Goal: Task Accomplishment & Management: Use online tool/utility

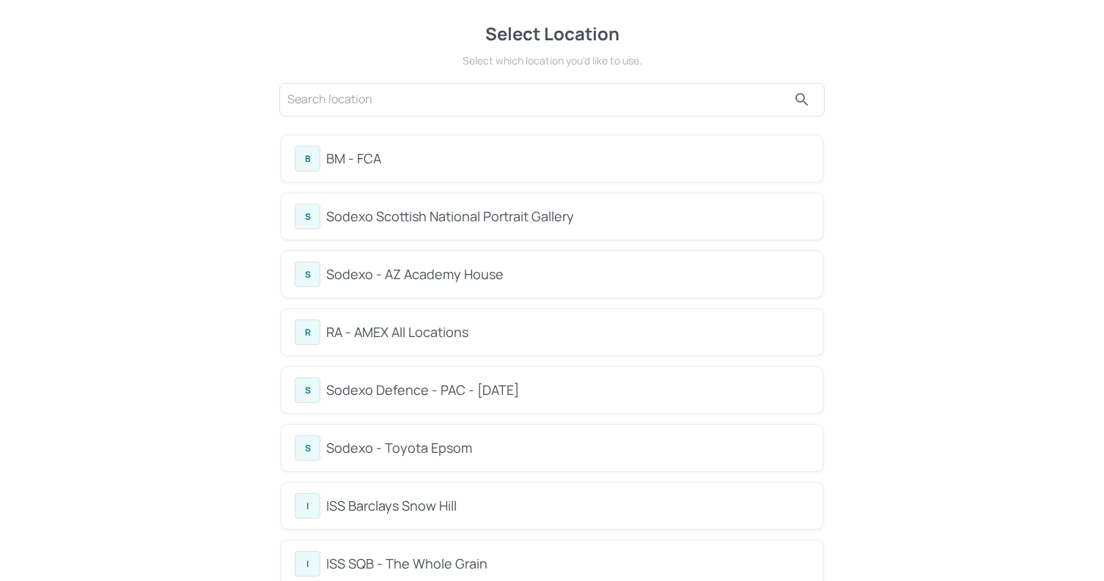
click at [449, 157] on div "BM - FCA" at bounding box center [567, 159] width 483 height 20
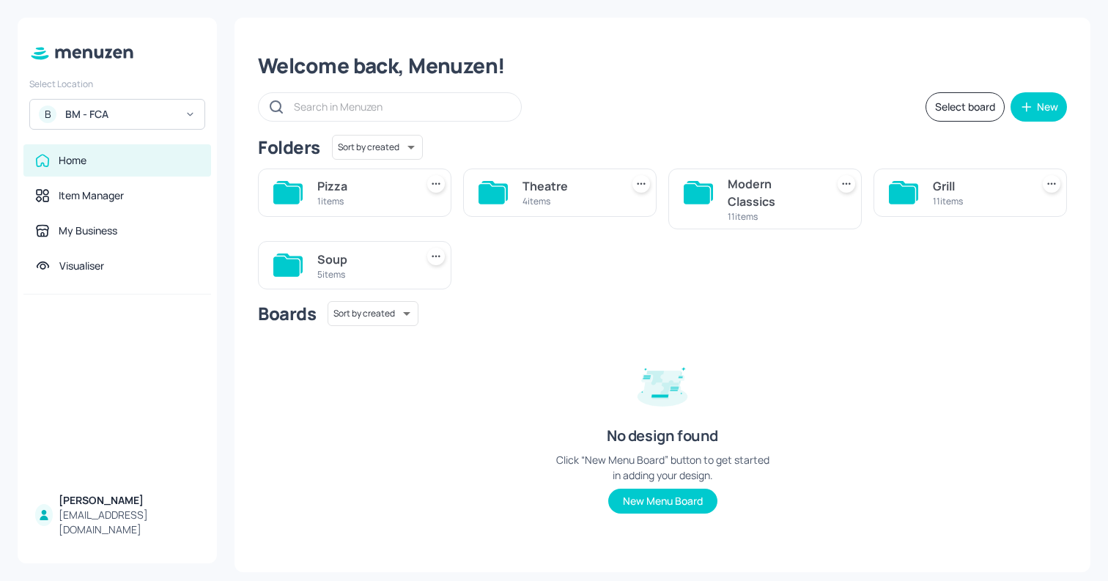
click at [354, 270] on div "5 items" at bounding box center [363, 274] width 92 height 12
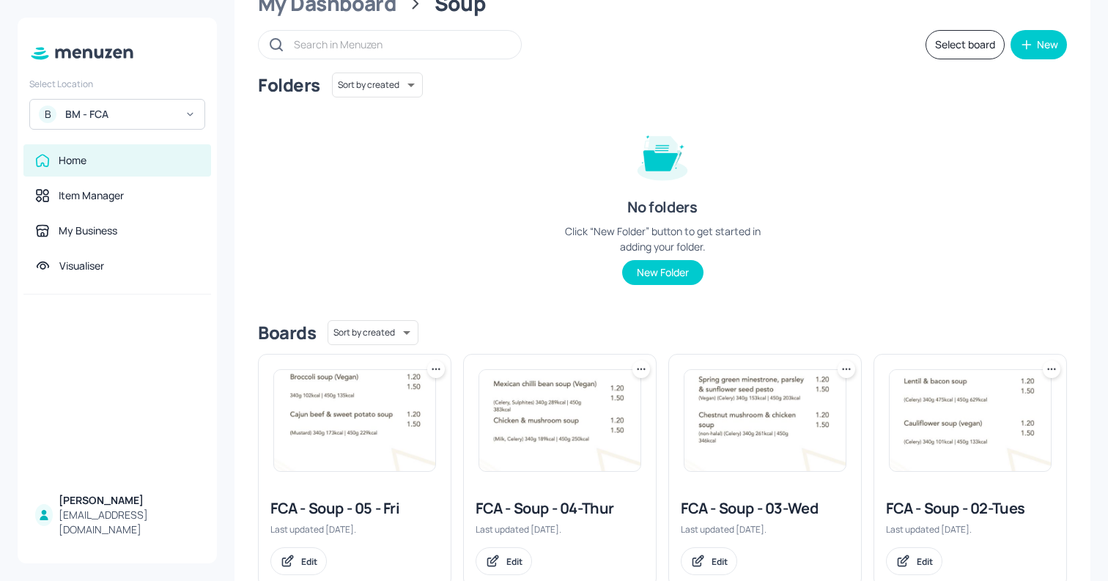
scroll to position [103, 0]
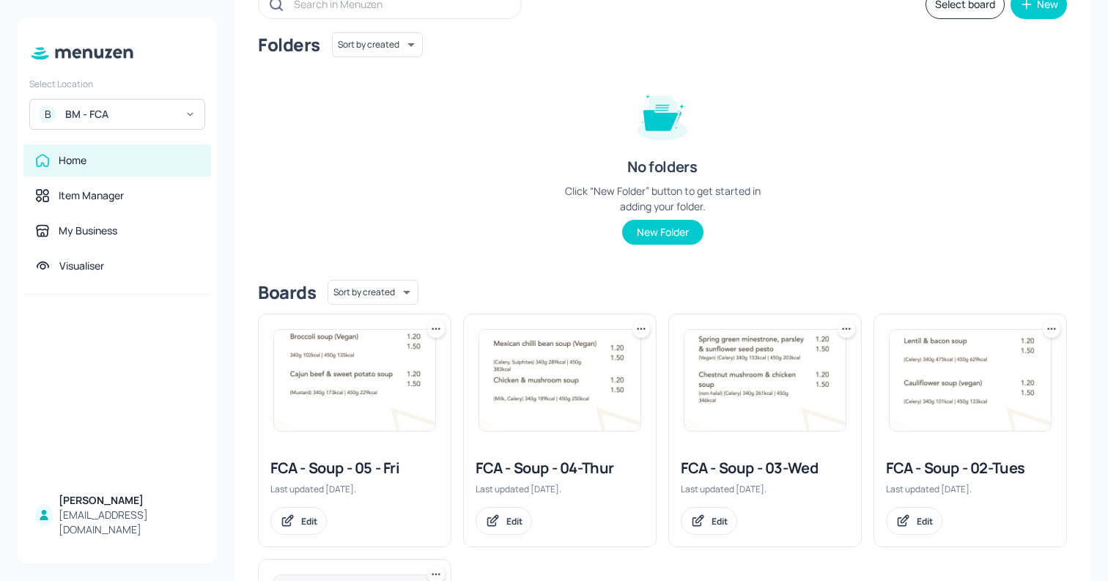
click at [723, 391] on img at bounding box center [765, 380] width 161 height 101
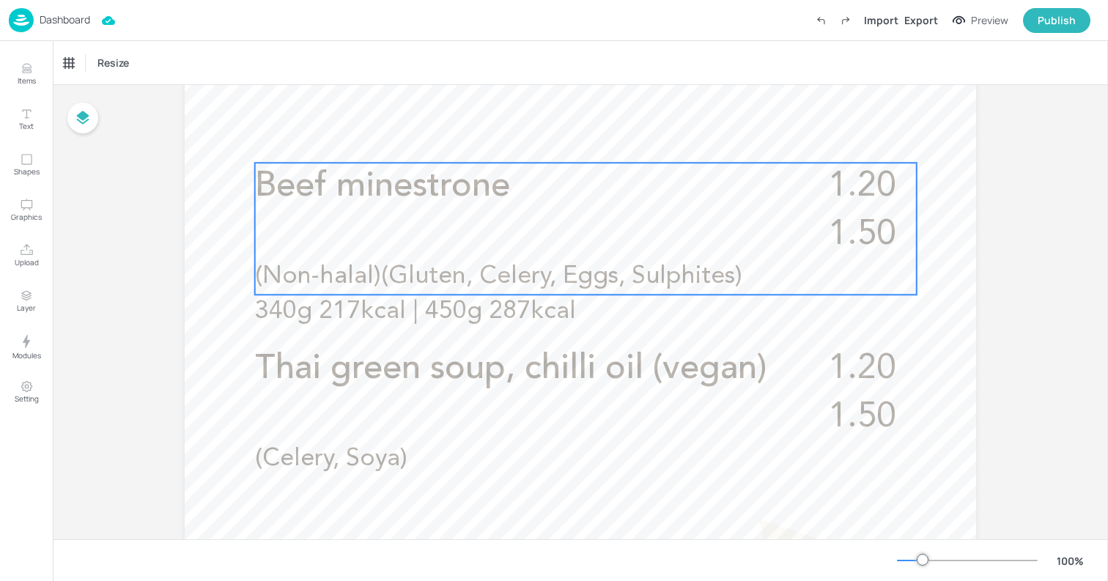
scroll to position [452, 0]
click at [537, 268] on span "(Non-halal)(Gluten, Celery, Eggs, Sulphites) 340g 217kcal | 450g 287kcal" at bounding box center [498, 293] width 487 height 60
click at [576, 136] on icon "Edit Item" at bounding box center [575, 137] width 12 height 12
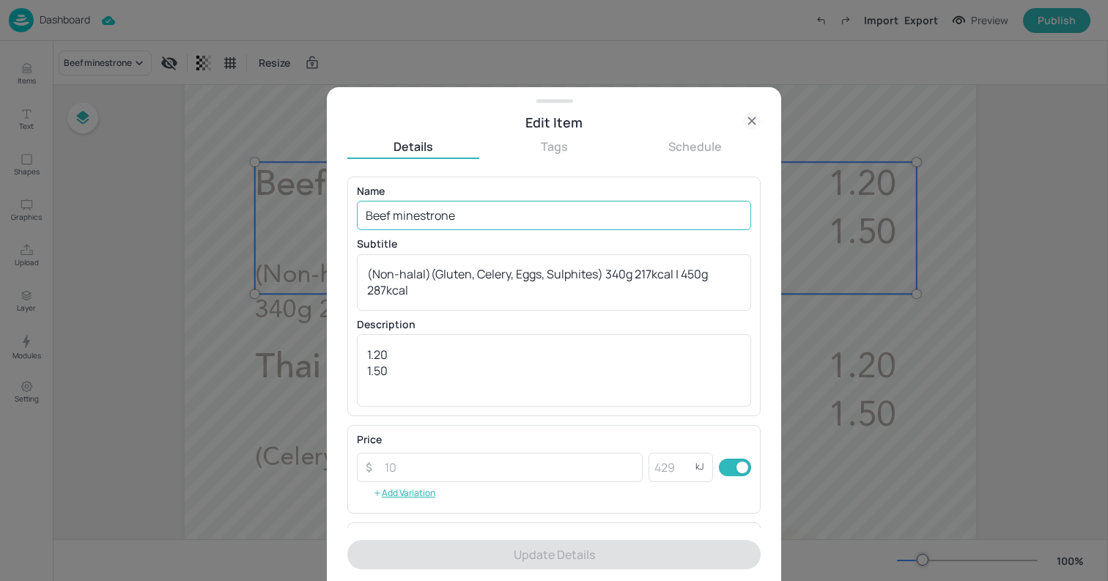
click at [474, 218] on input "Beef minestrone" at bounding box center [554, 215] width 394 height 29
paste input "Chestnut mushroom & chicken soup"
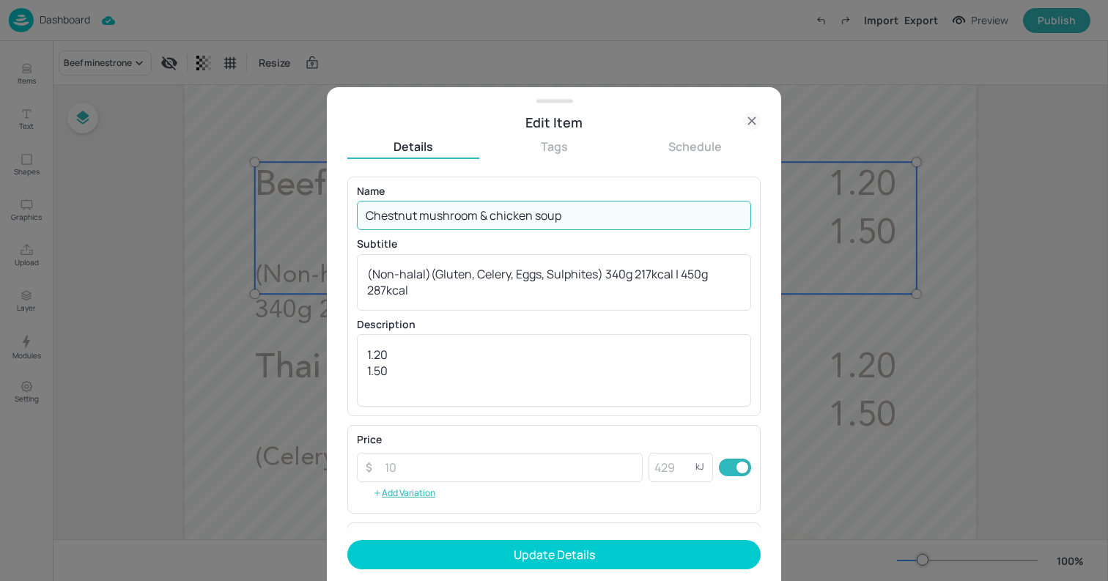
type input "Chestnut mushroom & chicken soup"
click at [610, 263] on div "(Non-halal)(Gluten, Celery, Eggs, Sulphites) 340g 217kcal | 450g 287kcal x ​" at bounding box center [554, 282] width 394 height 56
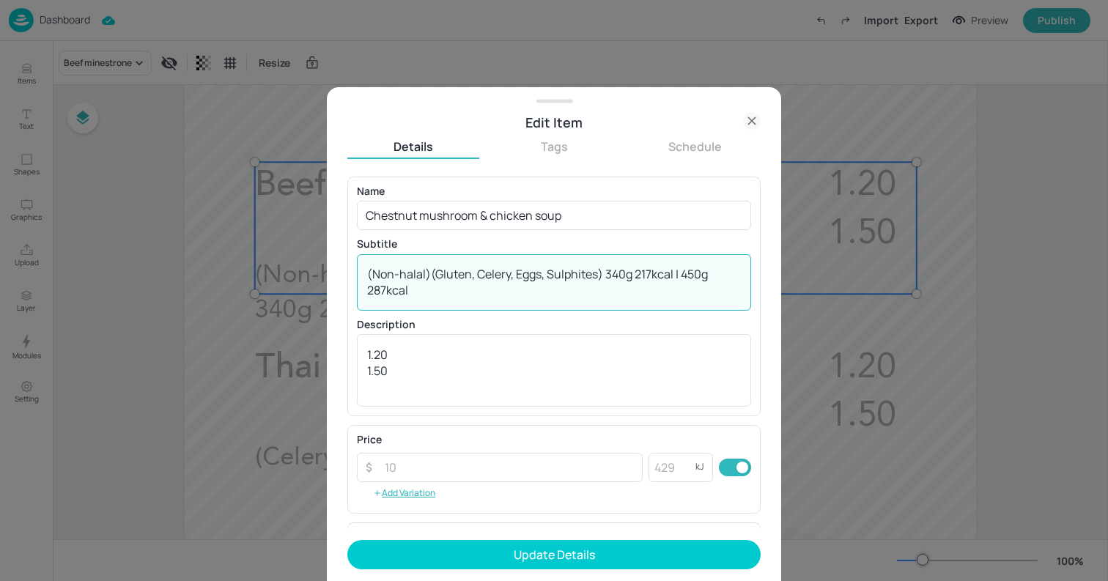
click at [610, 263] on div "(Non-halal)(Gluten, Celery, Eggs, Sulphites) 340g 217kcal | 450g 287kcal x ​" at bounding box center [554, 282] width 394 height 56
click at [602, 268] on textarea "(Non-halal)(Gluten, Celery, Eggs, Sulphites) 340g 217kcal | 450g 287kcal" at bounding box center [554, 282] width 374 height 32
paste textarea "Celery 340g 261kcal 450g 346"
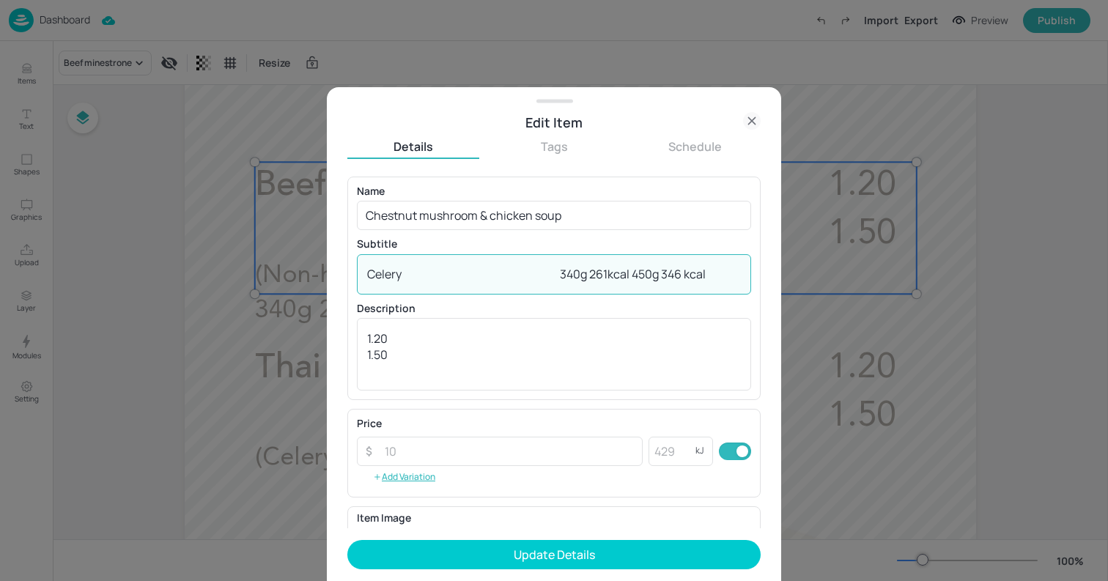
click at [546, 268] on textarea "Celery 340g 261kcal 450g 346 kcal" at bounding box center [554, 274] width 374 height 16
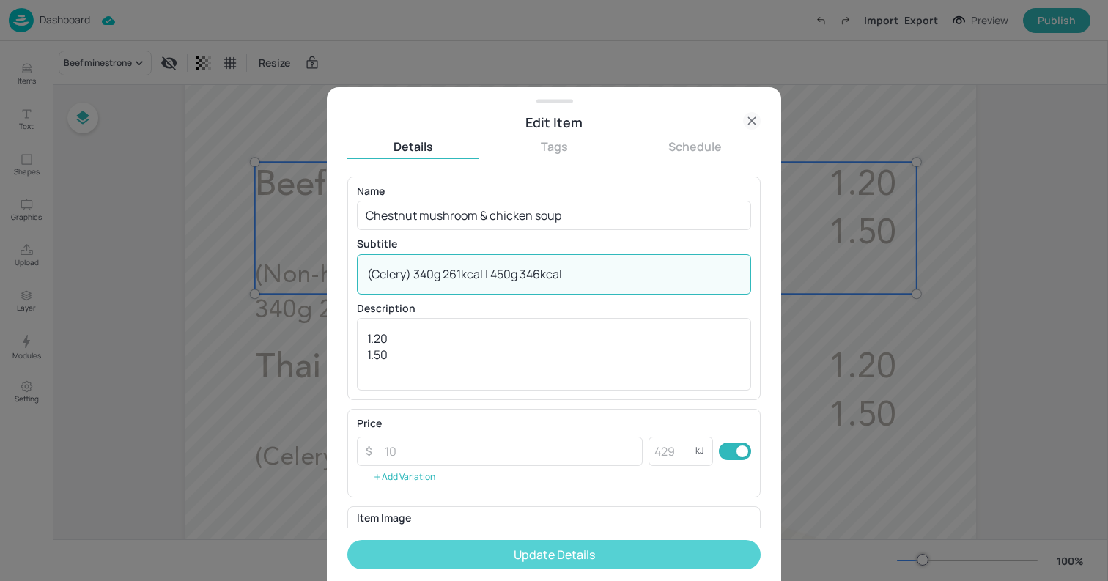
type textarea "(Celery) 340g 261kcal | 450g 346kcal"
click at [631, 551] on button "Update Details" at bounding box center [553, 554] width 413 height 29
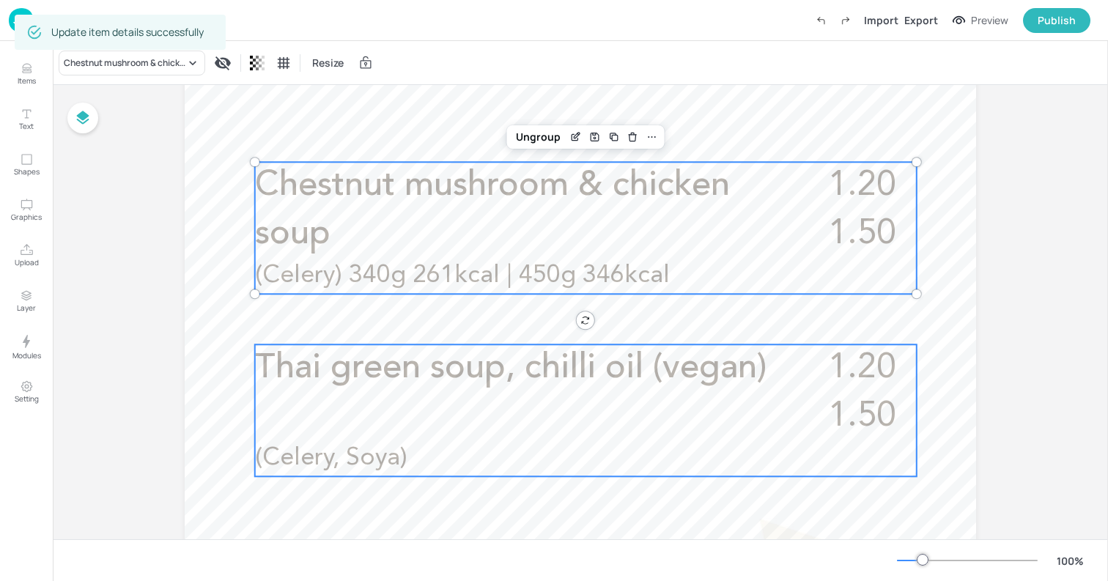
click at [482, 396] on div "1.20 1.50 Thai green soup, chilli oil (vegan) (Celery, Soya)" at bounding box center [586, 410] width 662 height 132
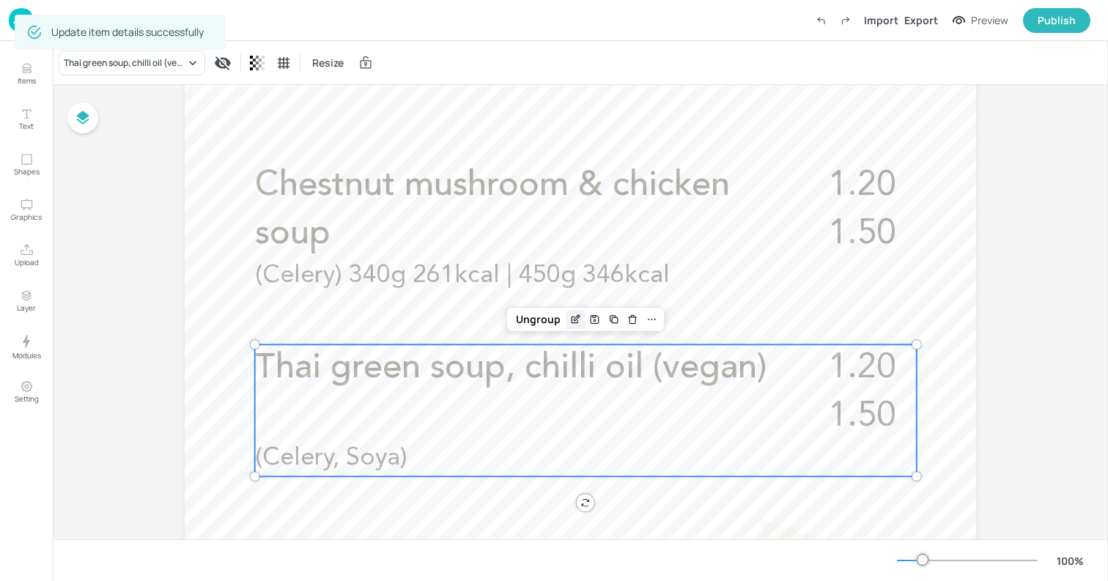
click at [569, 327] on div "Edit Item" at bounding box center [576, 319] width 19 height 19
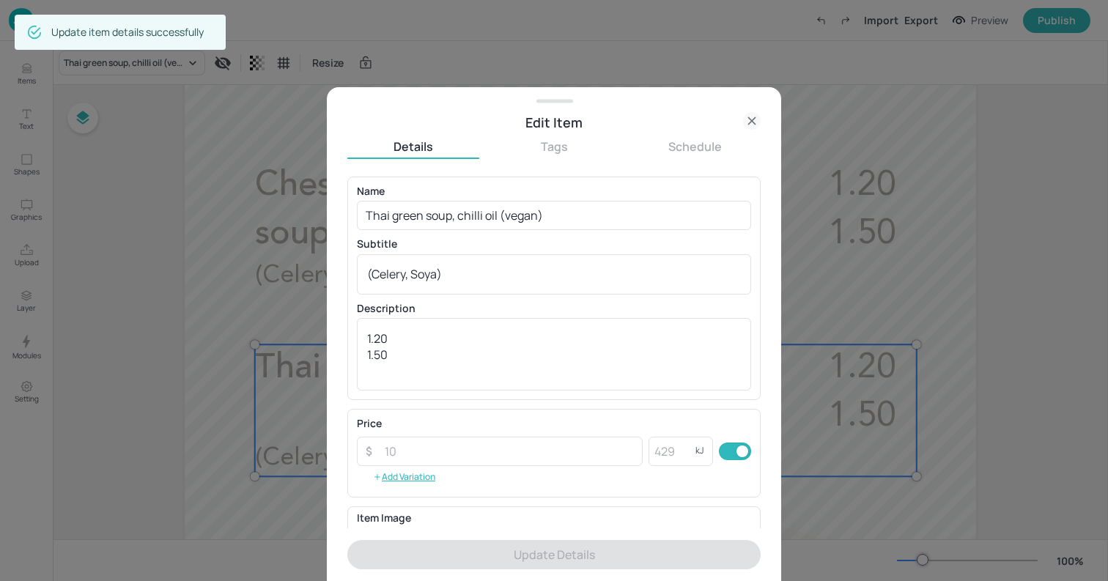
click at [756, 119] on icon at bounding box center [752, 121] width 18 height 18
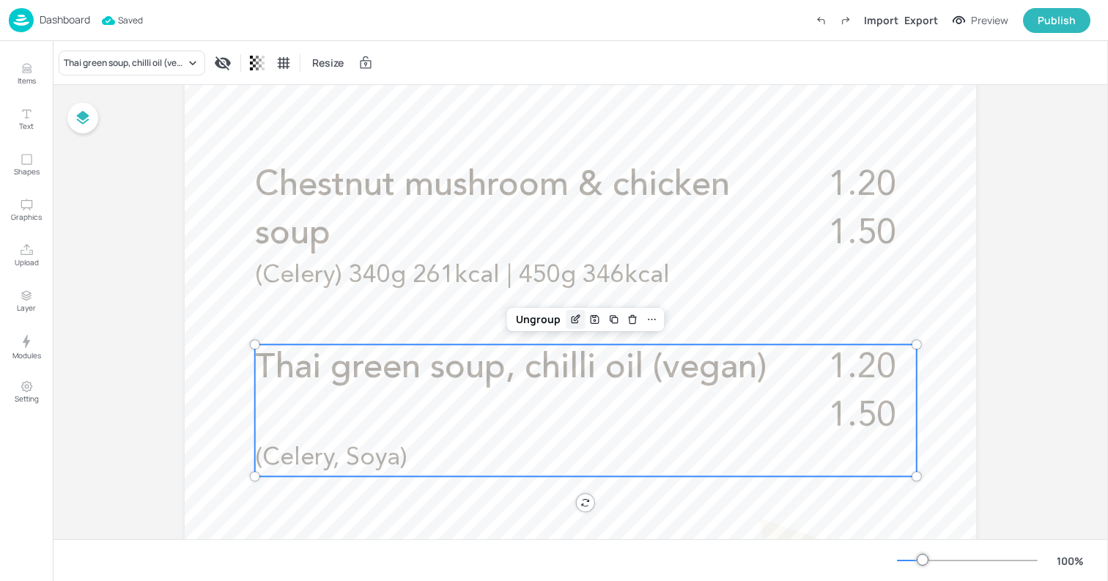
click at [578, 317] on icon "Edit Item" at bounding box center [578, 317] width 1 height 1
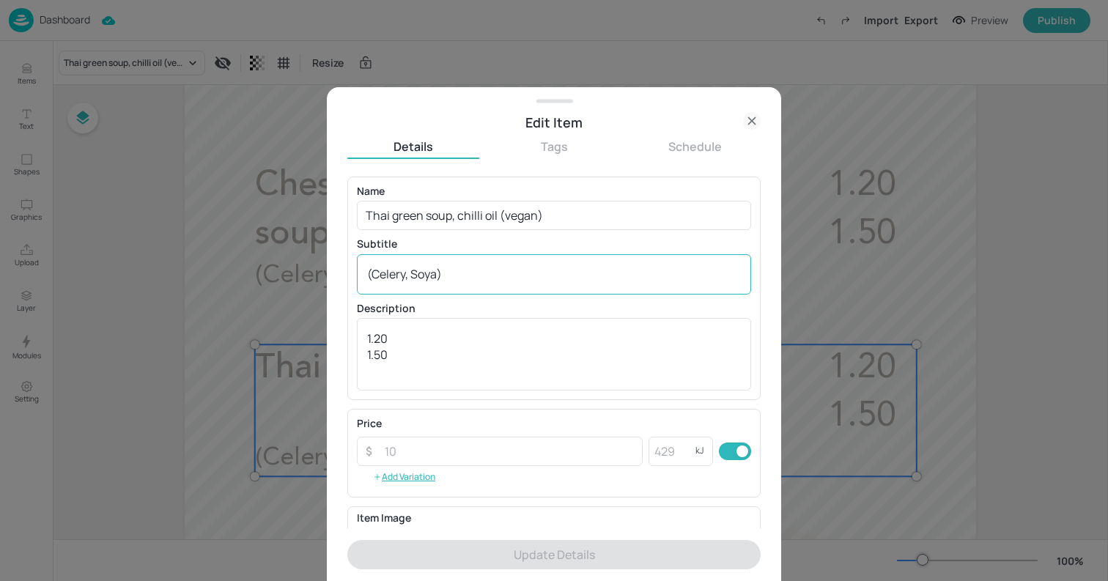
click at [558, 270] on textarea "(Celery, Soya)" at bounding box center [554, 274] width 374 height 16
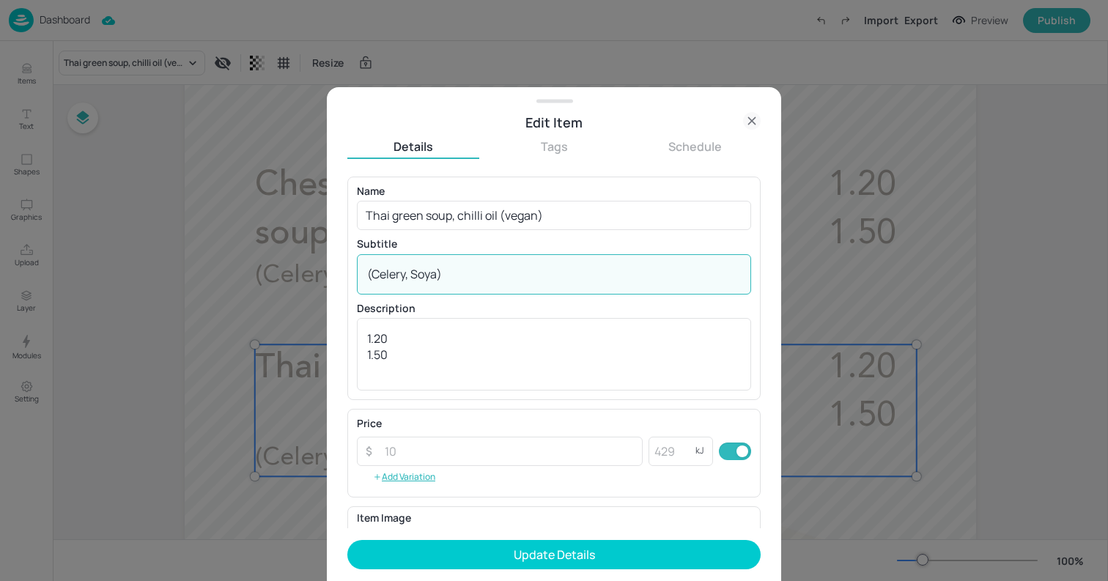
paste textarea "340g 246kcal | 450g 345kcal"
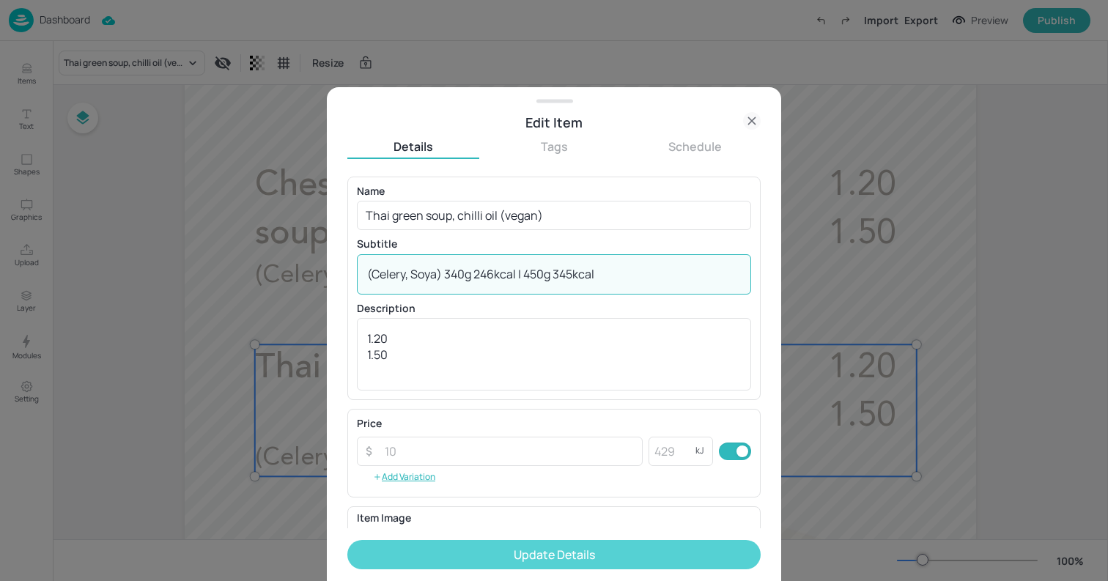
type textarea "(Celery, Soya) 340g 246kcal | 450g 345kcal"
click at [555, 542] on button "Update Details" at bounding box center [553, 554] width 413 height 29
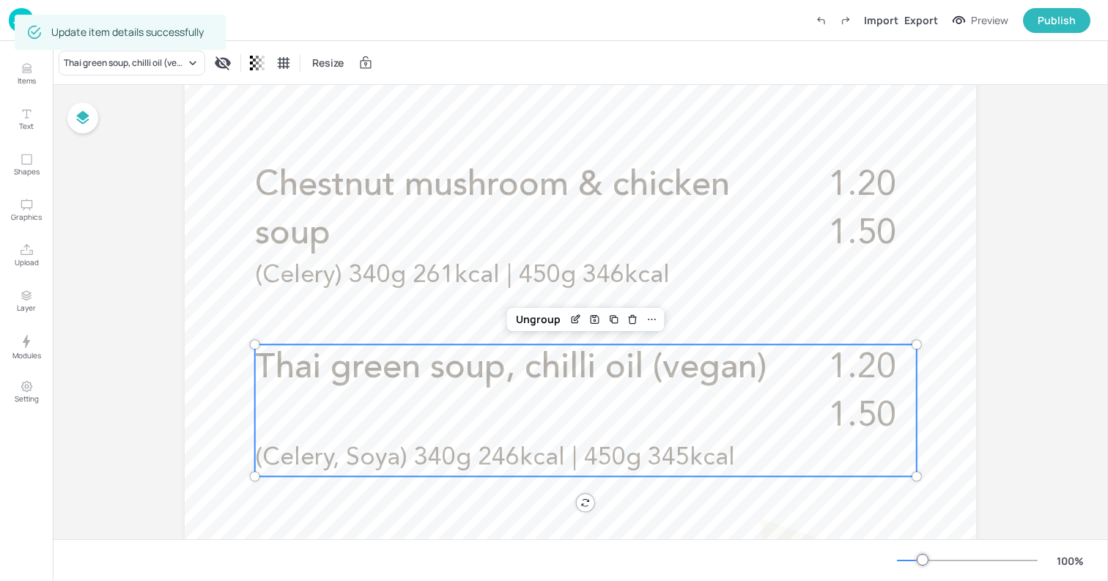
click at [227, 136] on div at bounding box center [581, 383] width 792 height 1407
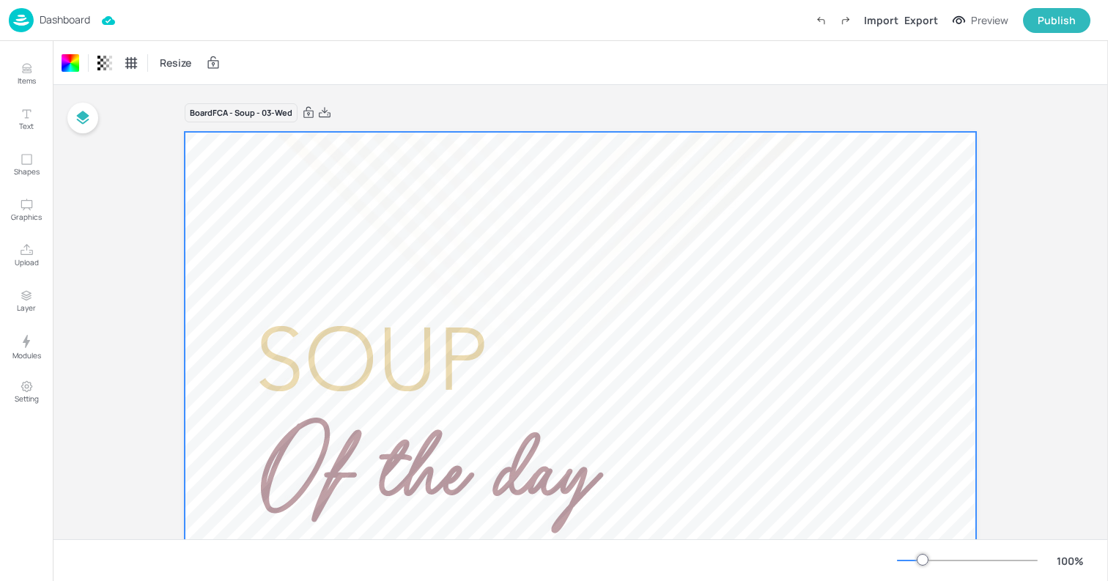
click at [83, 24] on p "Dashboard" at bounding box center [65, 20] width 51 height 10
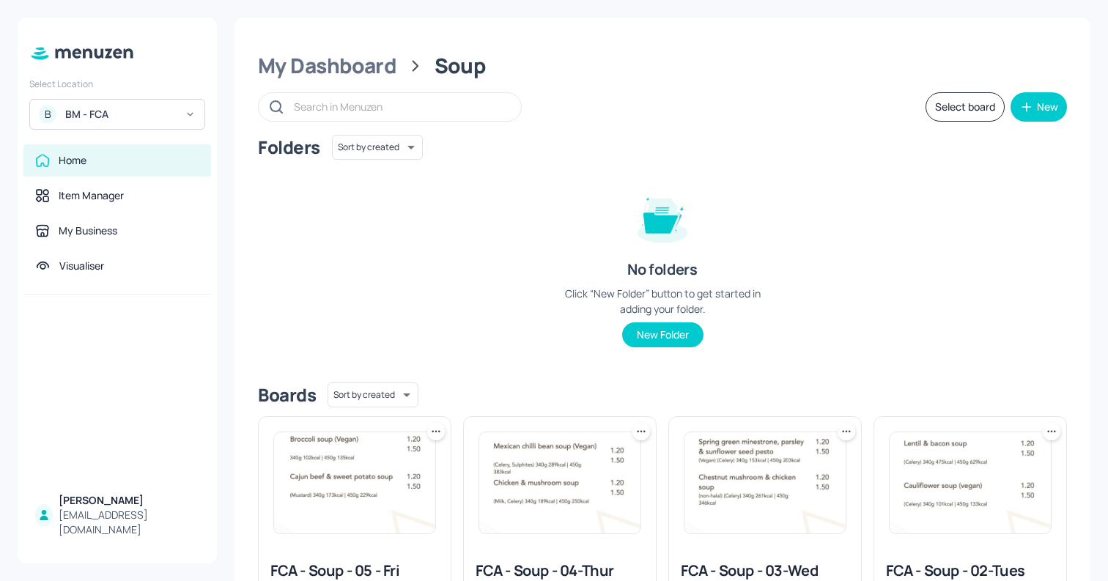
click at [593, 475] on img at bounding box center [559, 482] width 161 height 101
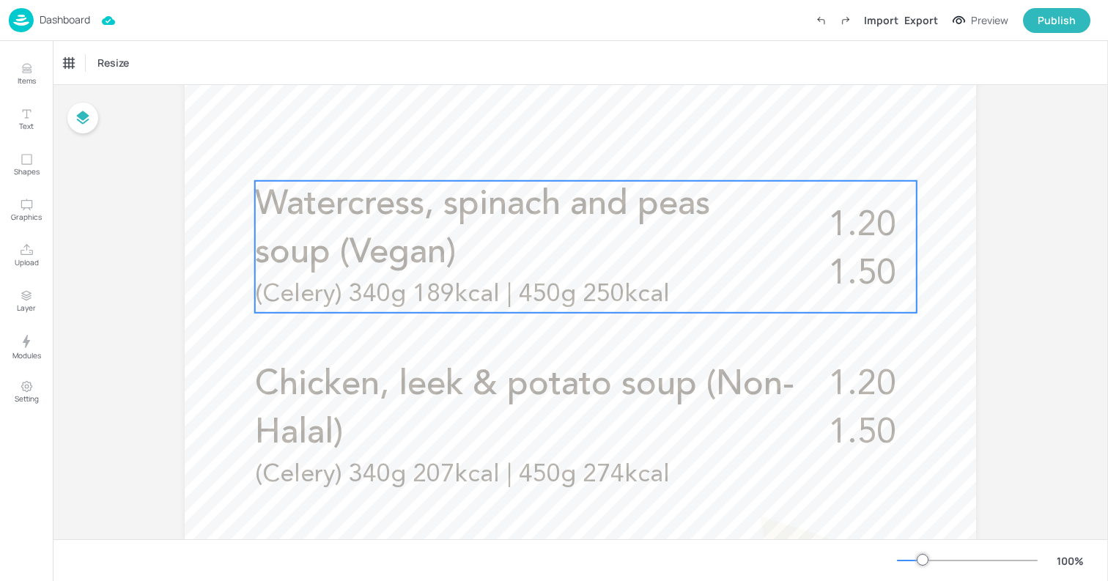
scroll to position [468, 0]
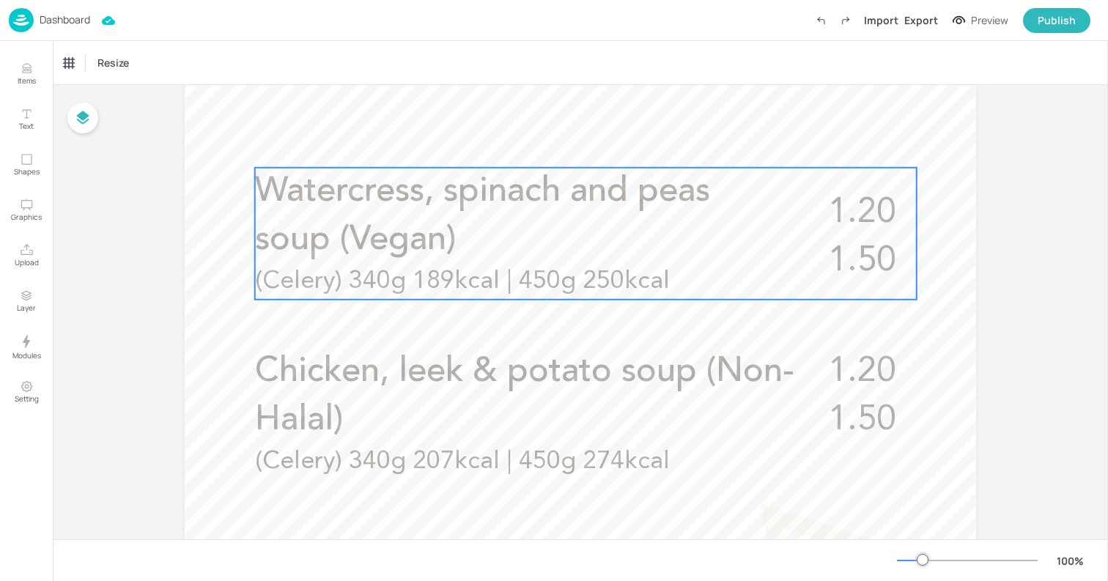
click at [513, 202] on span "Watercress, spinach and peas soup (Vegan)" at bounding box center [482, 215] width 455 height 83
click at [574, 140] on icon "Edit Item" at bounding box center [577, 142] width 6 height 6
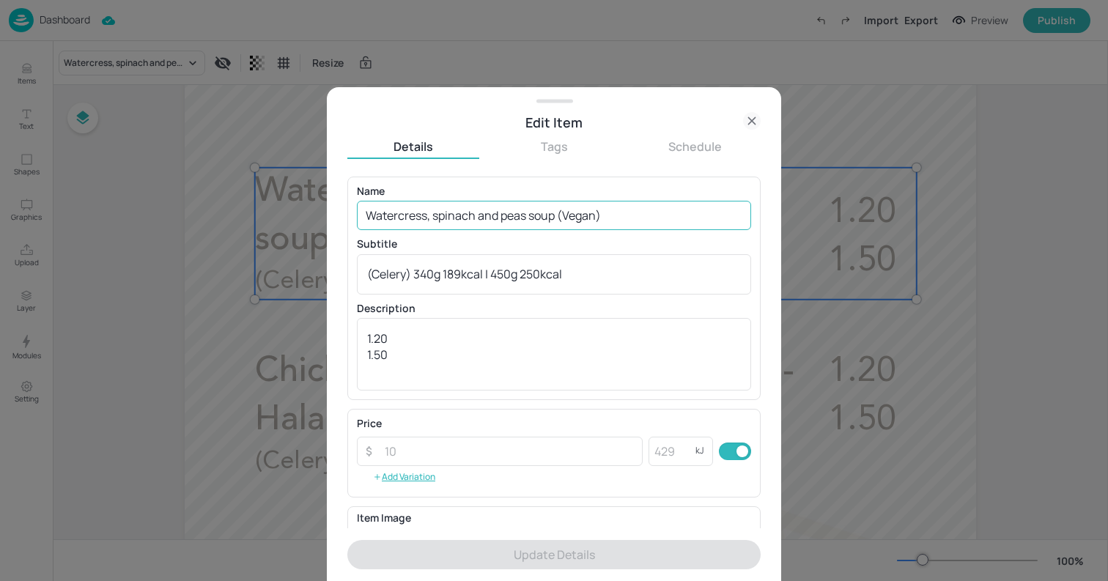
click at [534, 218] on input "Watercress, spinach and peas soup (Vegan)" at bounding box center [554, 215] width 394 height 29
paste input "Lentil & bacon soup"
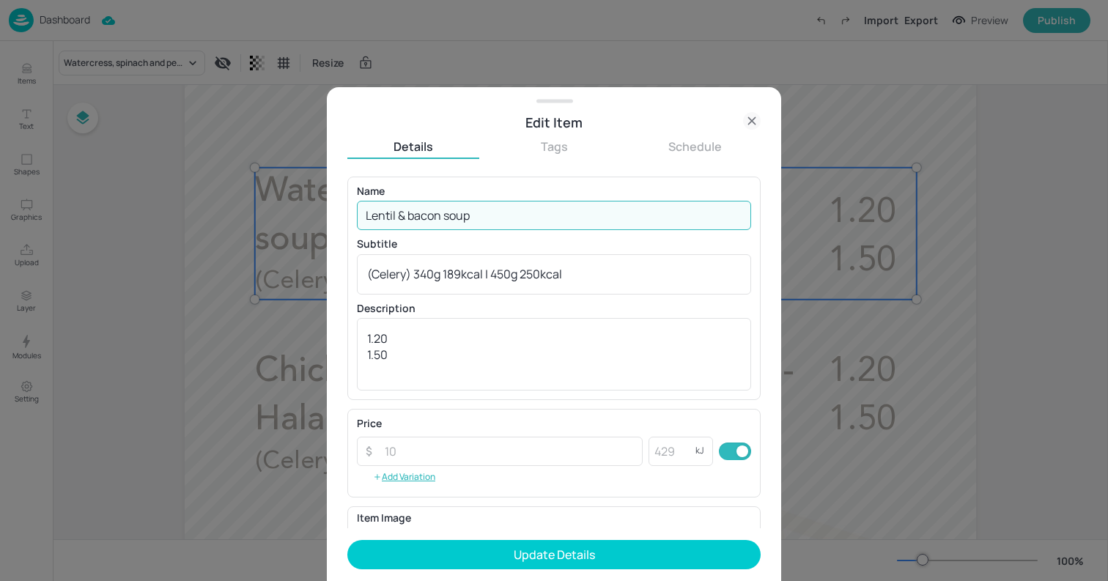
type input "Lentil & bacon soup"
click at [551, 273] on textarea "(Celery) 340g 189kcal | 450g 250kcal" at bounding box center [554, 274] width 374 height 16
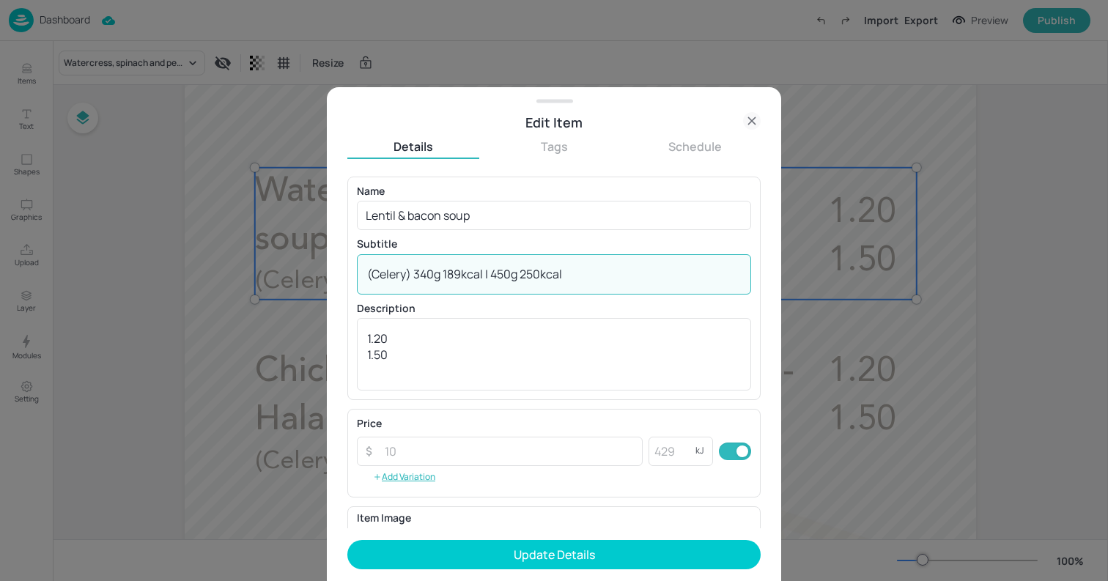
click at [551, 273] on textarea "(Celery) 340g 189kcal | 450g 250kcal" at bounding box center [554, 274] width 374 height 16
paste textarea "Celery 340g 475 kcal | 450g 629"
click at [514, 270] on textarea "Celery 340g 475 kcal | 450g 629 kcal" at bounding box center [554, 274] width 374 height 16
click at [466, 275] on textarea "(Celery) 340g 475 kcal | 450g 629kcal" at bounding box center [554, 274] width 374 height 16
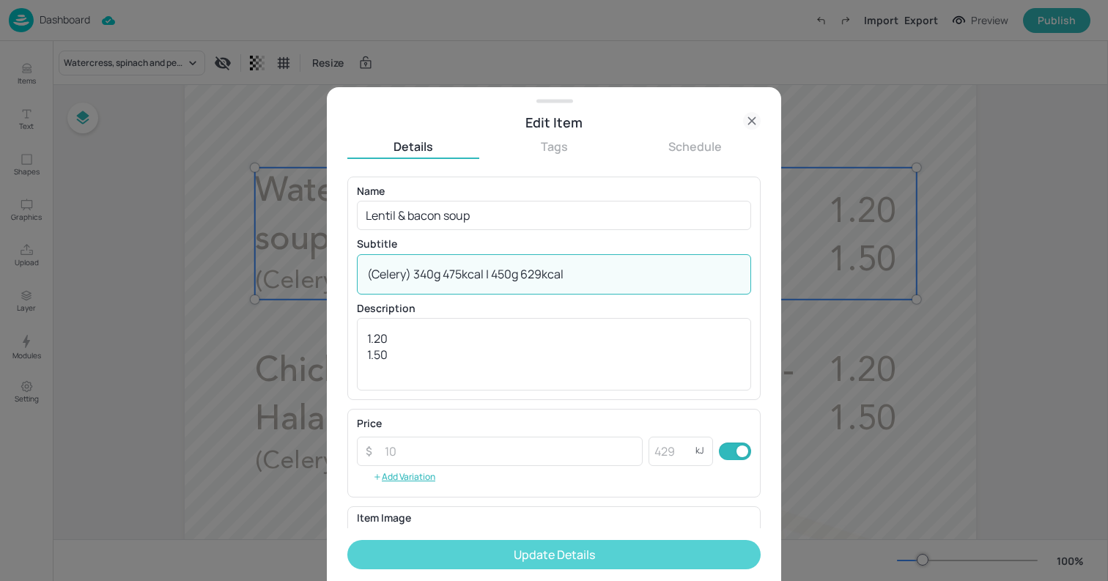
type textarea "(Celery) 340g 475kcal | 450g 629kcal"
click at [563, 550] on button "Update Details" at bounding box center [553, 554] width 413 height 29
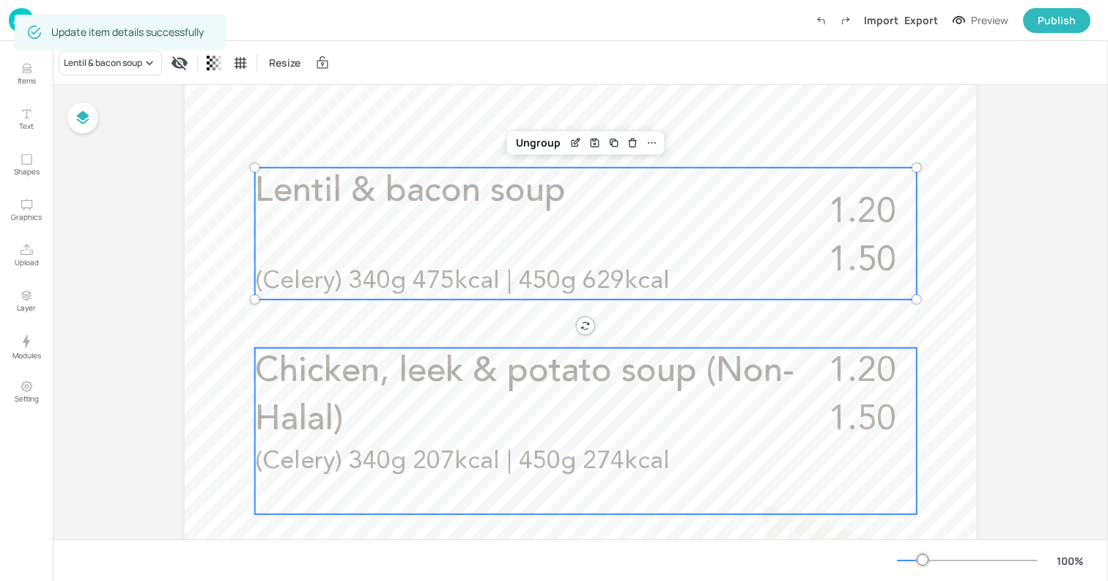
click at [319, 409] on span "Chicken, leek & potato soup (Non-Halal)" at bounding box center [524, 396] width 539 height 83
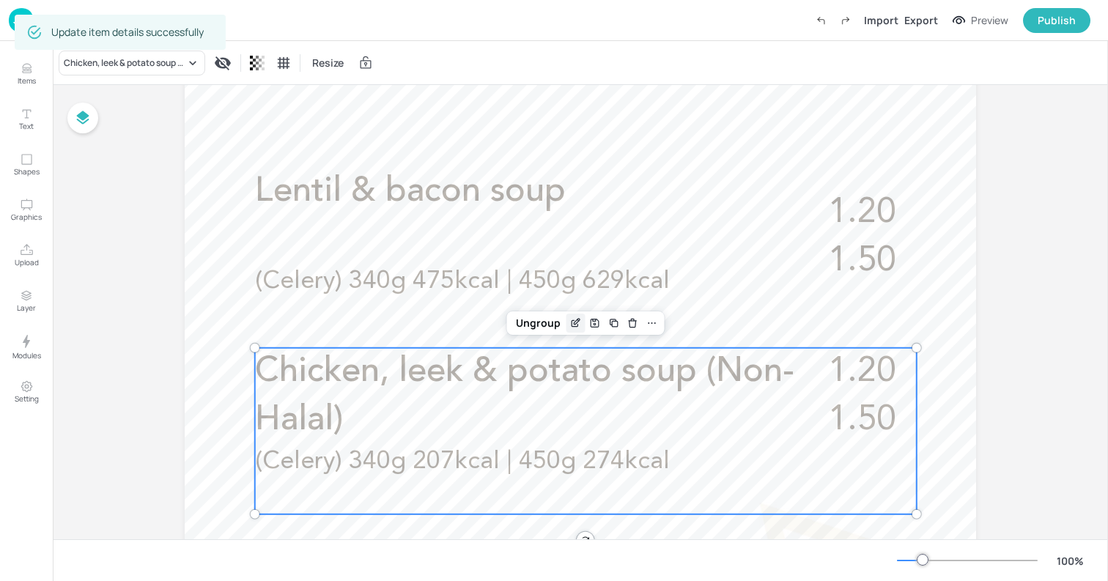
click at [569, 325] on icon "Edit Item" at bounding box center [575, 323] width 12 height 12
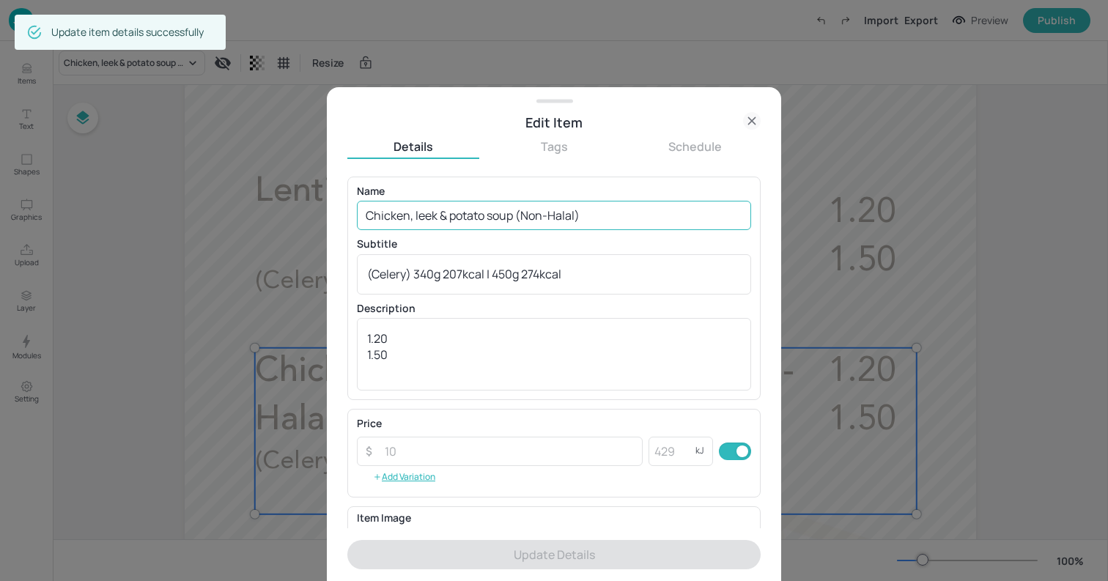
click at [554, 215] on input "Chicken, leek & potato soup (Non-Halal)" at bounding box center [554, 215] width 394 height 29
paste input "Plum tomato minestrone with white beans"
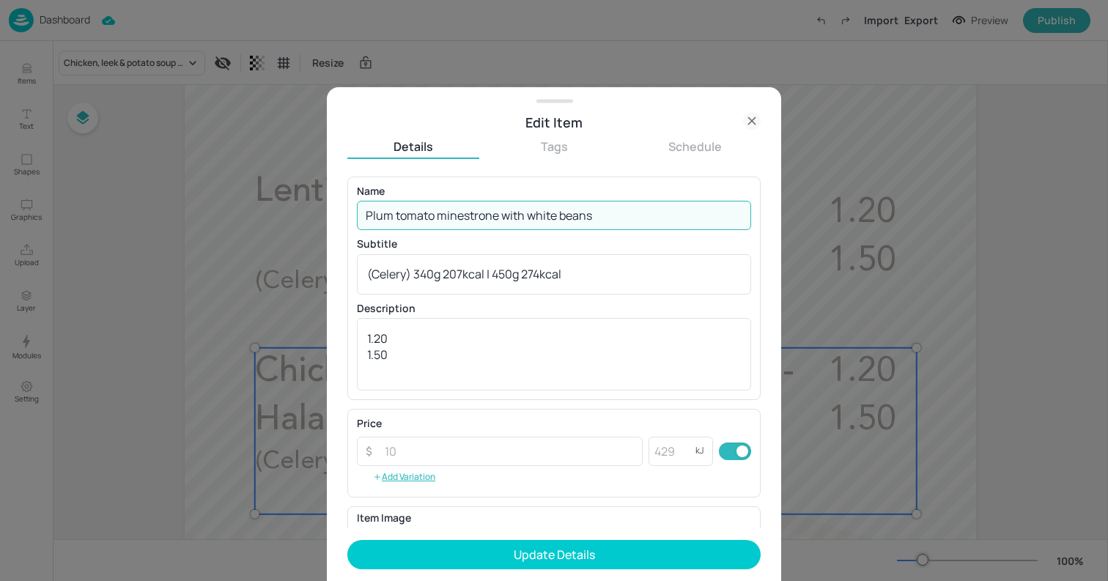
type input "Plum tomato minestrone with white beans"
click at [498, 275] on textarea "(Celery) 340g 207kcal | 450g 274kcal" at bounding box center [554, 274] width 374 height 16
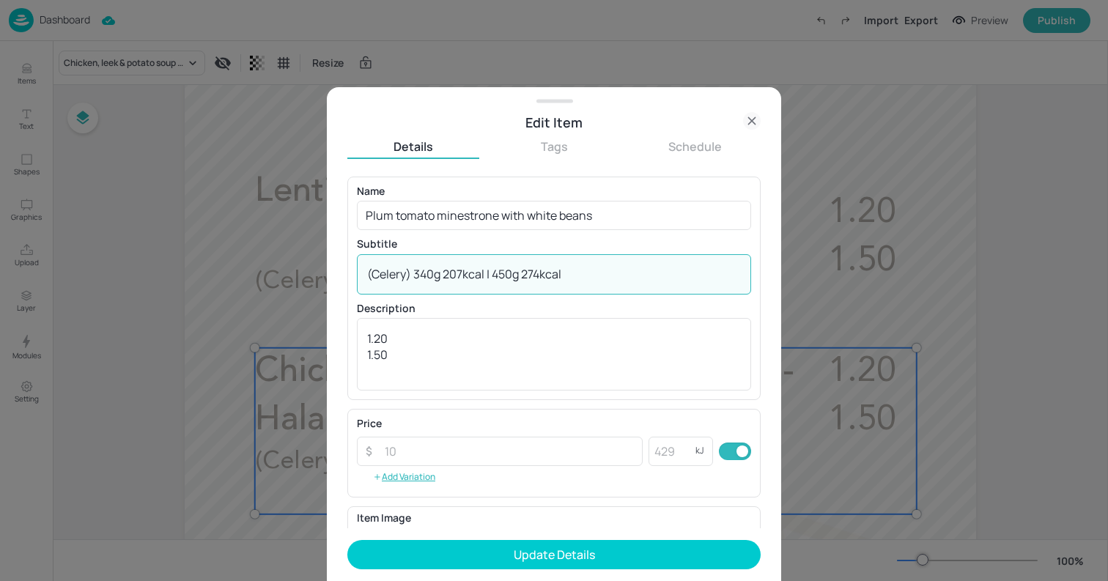
click at [498, 275] on textarea "(Celery) 340g 207kcal | 450g 274kcal" at bounding box center [554, 274] width 374 height 16
paste textarea "Celery, Soya 340g 316 kcal | 450g 418"
click at [519, 277] on textarea "Celery, Soya 340g 316 kcal | 450g 418 kcal" at bounding box center [554, 274] width 374 height 16
click at [495, 273] on textarea "(Celery, Soya) 340g 316 kcal | 450g 418 kcal" at bounding box center [554, 274] width 374 height 16
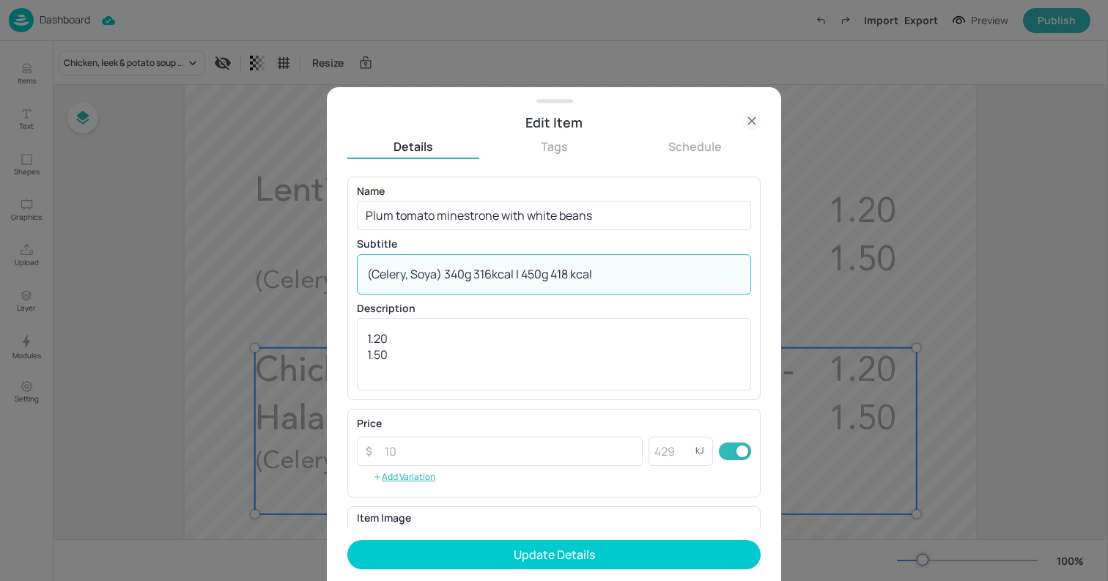
click at [572, 274] on textarea "(Celery, Soya) 340g 316kcal | 450g 418 kcal" at bounding box center [554, 274] width 374 height 16
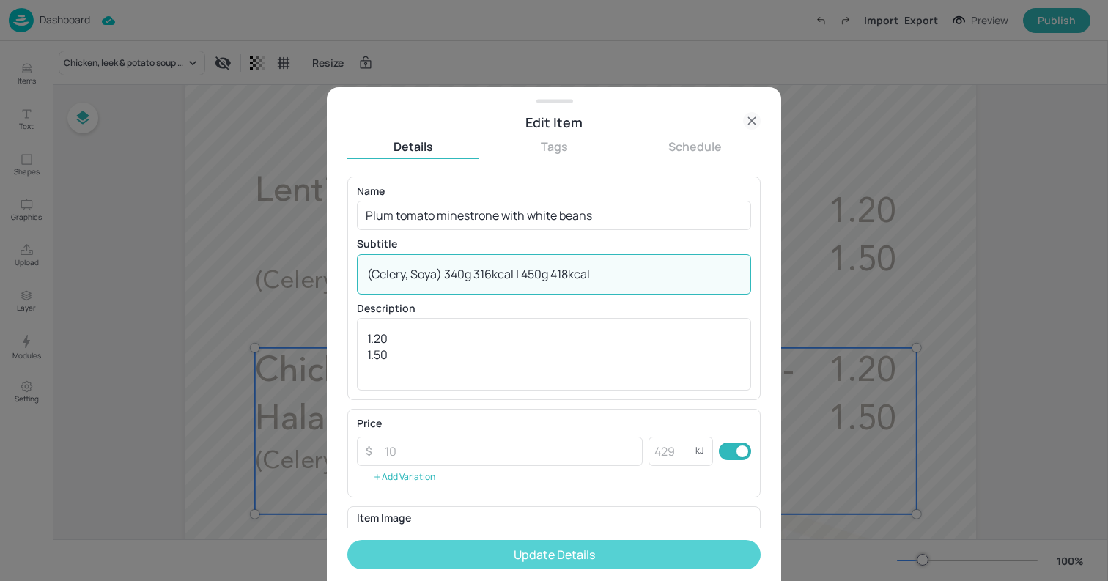
type textarea "(Celery, Soya) 340g 316kcal | 450g 418kcal"
click at [555, 550] on button "Update Details" at bounding box center [553, 554] width 413 height 29
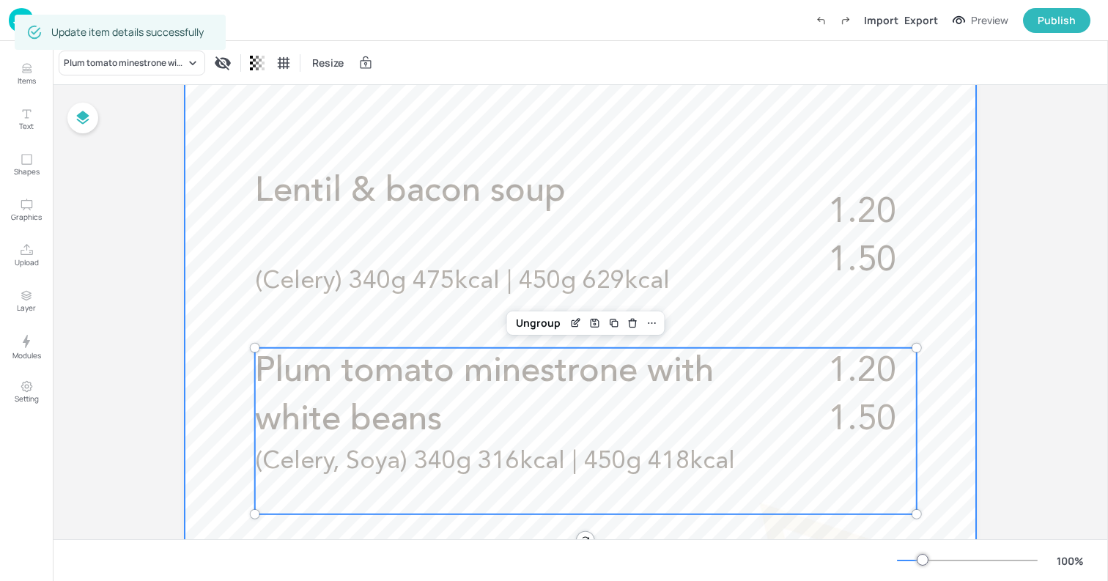
click at [232, 324] on div at bounding box center [581, 367] width 792 height 1407
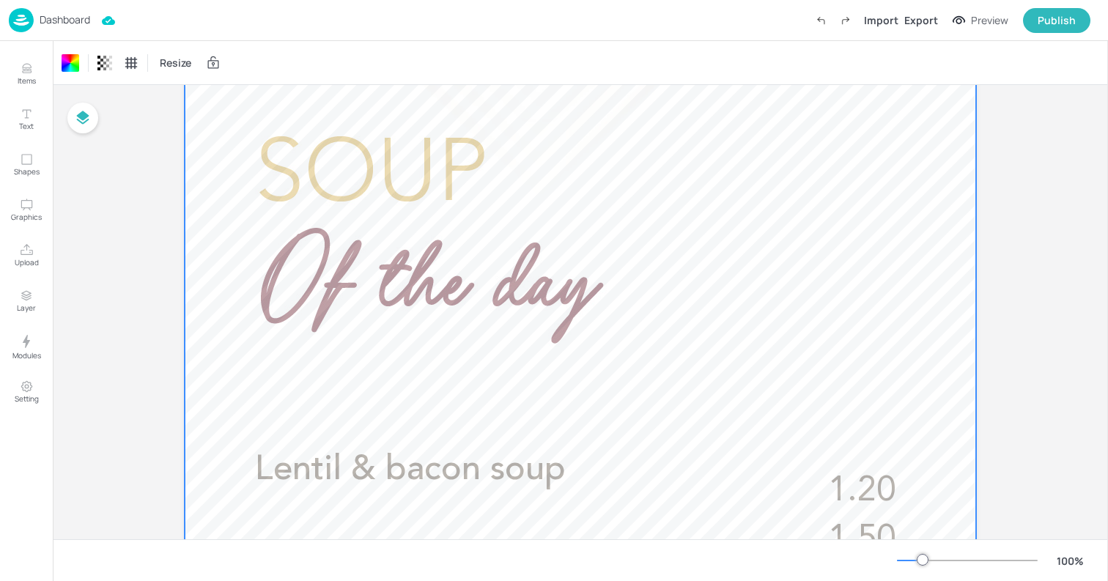
scroll to position [159, 0]
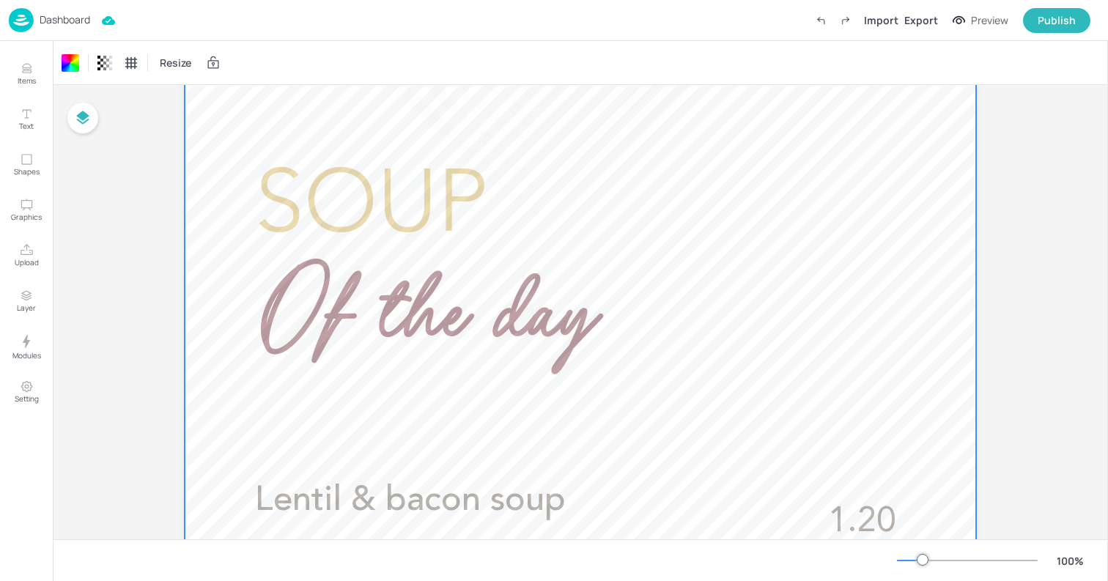
click at [68, 28] on div "Dashboard" at bounding box center [49, 20] width 81 height 24
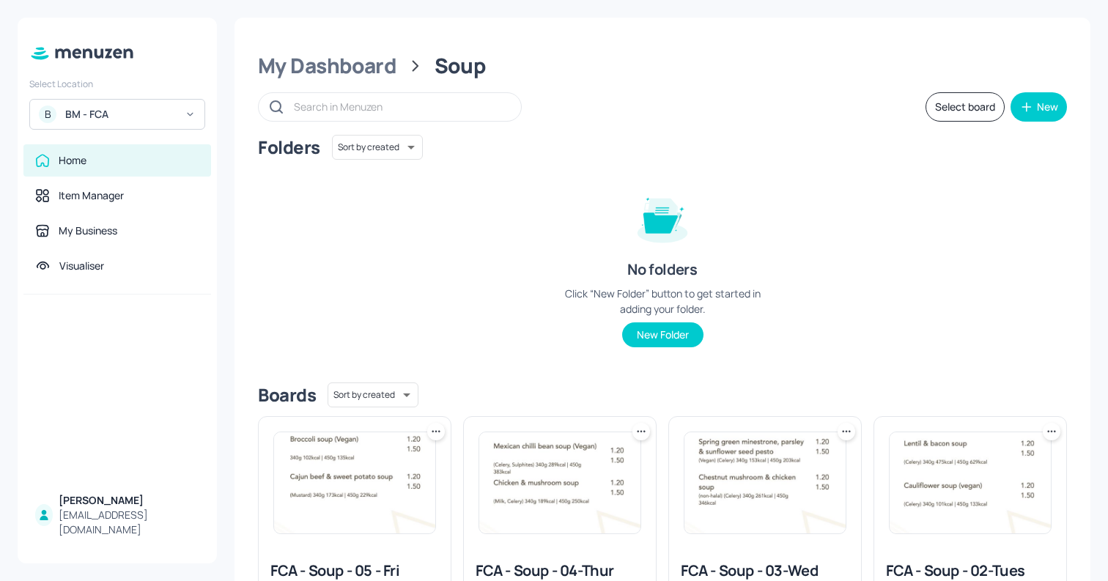
click at [366, 460] on img at bounding box center [354, 482] width 161 height 101
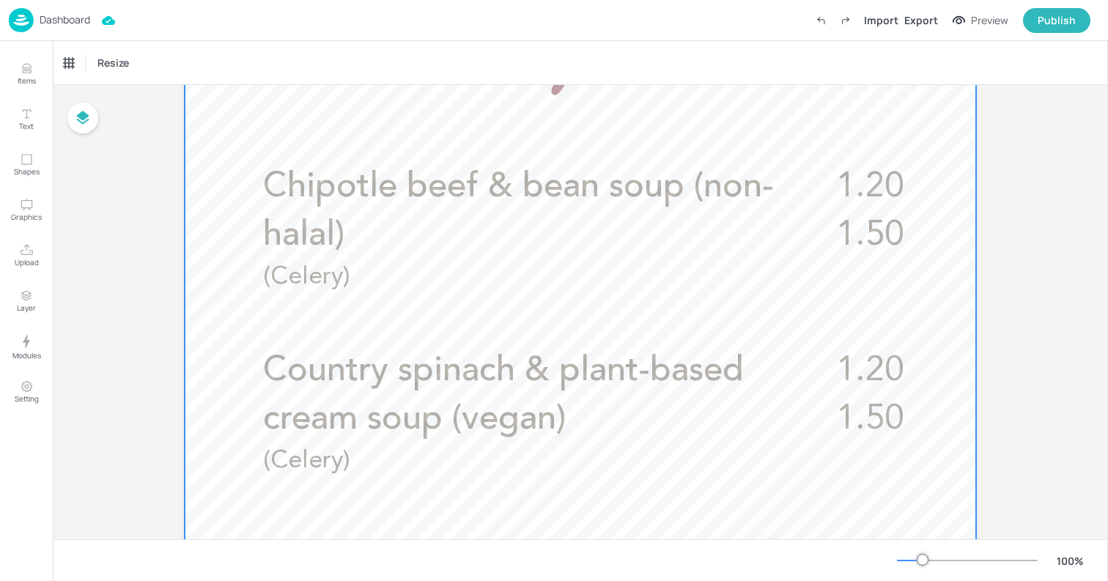
scroll to position [446, 0]
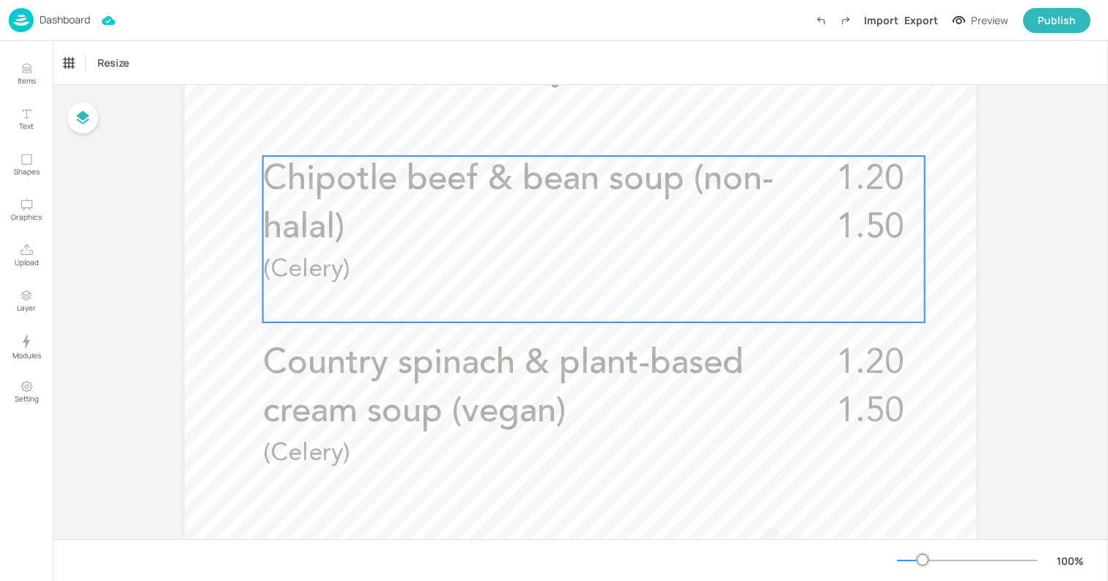
click at [510, 218] on p "Chipotle beef & bean soup (non-halal)" at bounding box center [522, 204] width 518 height 97
click at [585, 133] on icon "Edit Item" at bounding box center [584, 131] width 12 height 12
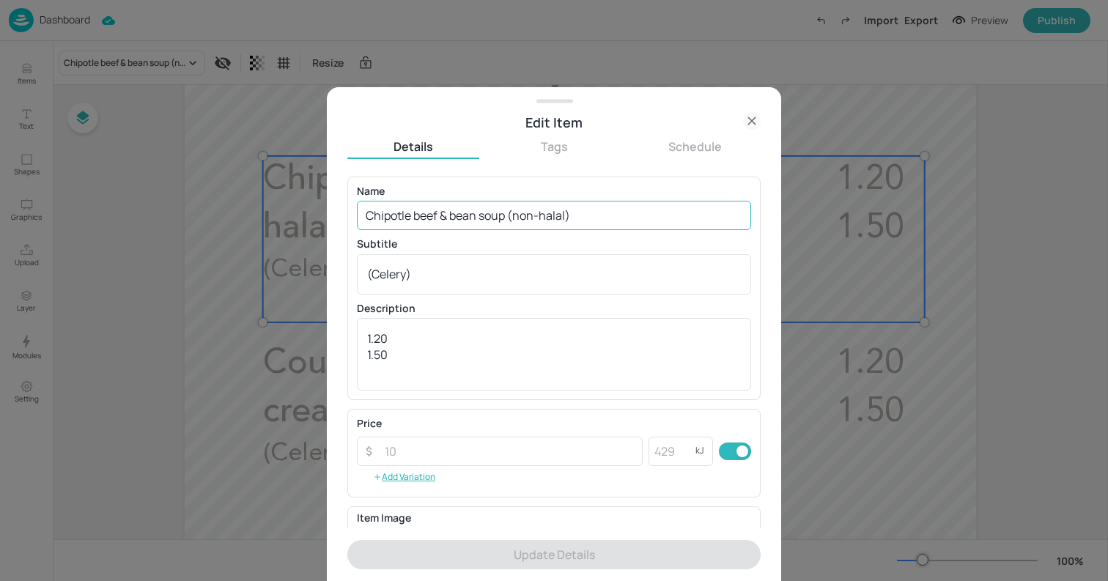
click at [514, 221] on input "Chipotle beef & bean soup (non-halal)" at bounding box center [554, 215] width 394 height 29
paste input "Roasted butternut squash, kale, mixed bean & sausage cassoulet soup"
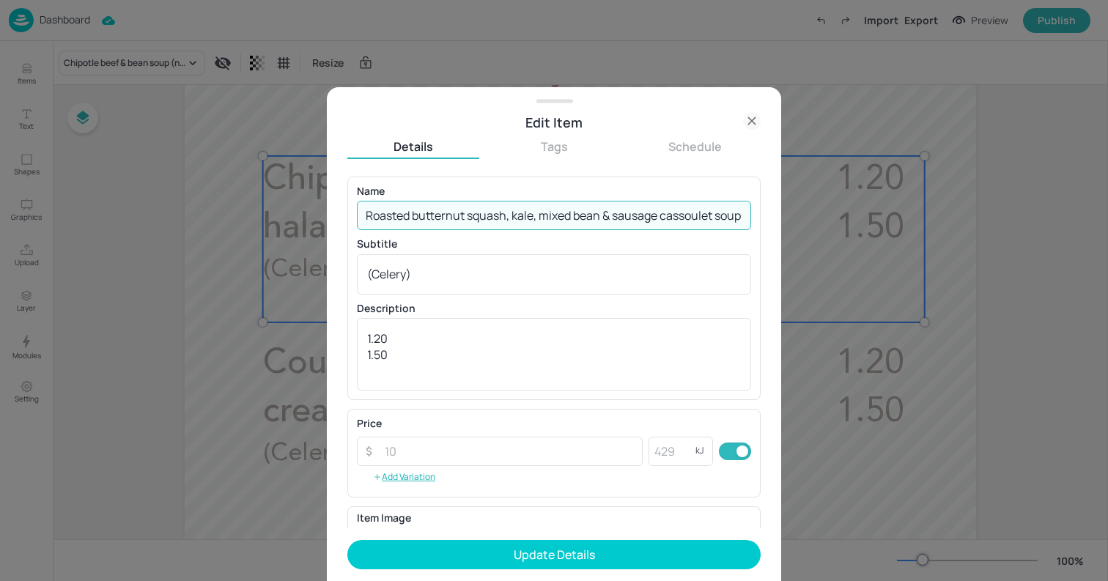
scroll to position [0, 7]
type input "Roasted butternut squash, kale, mixed bean & sausage cassoulet soup"
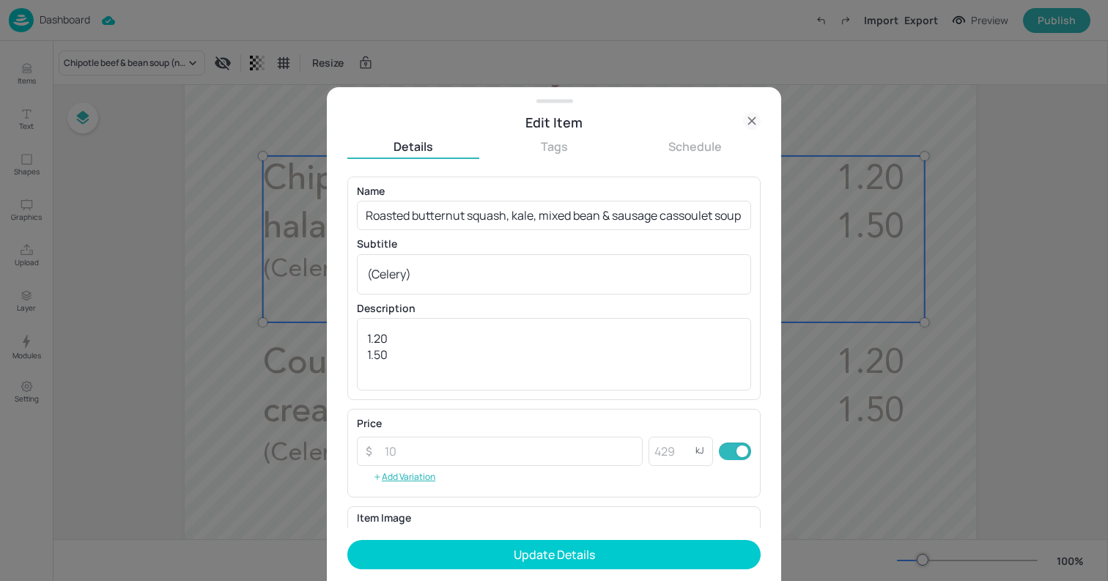
scroll to position [0, 0]
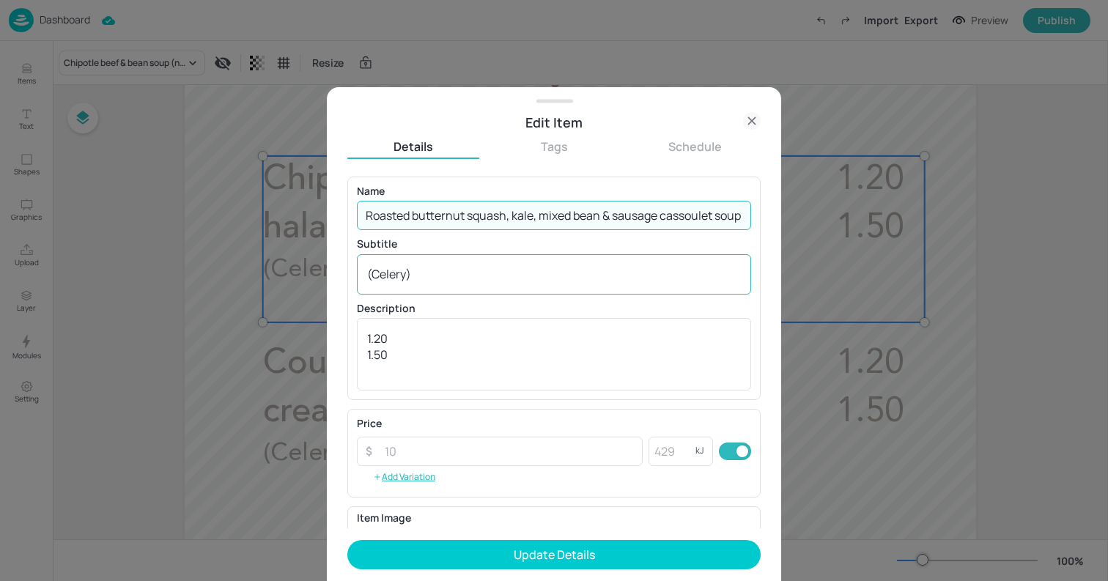
click at [494, 276] on textarea "(Celery)" at bounding box center [554, 274] width 374 height 16
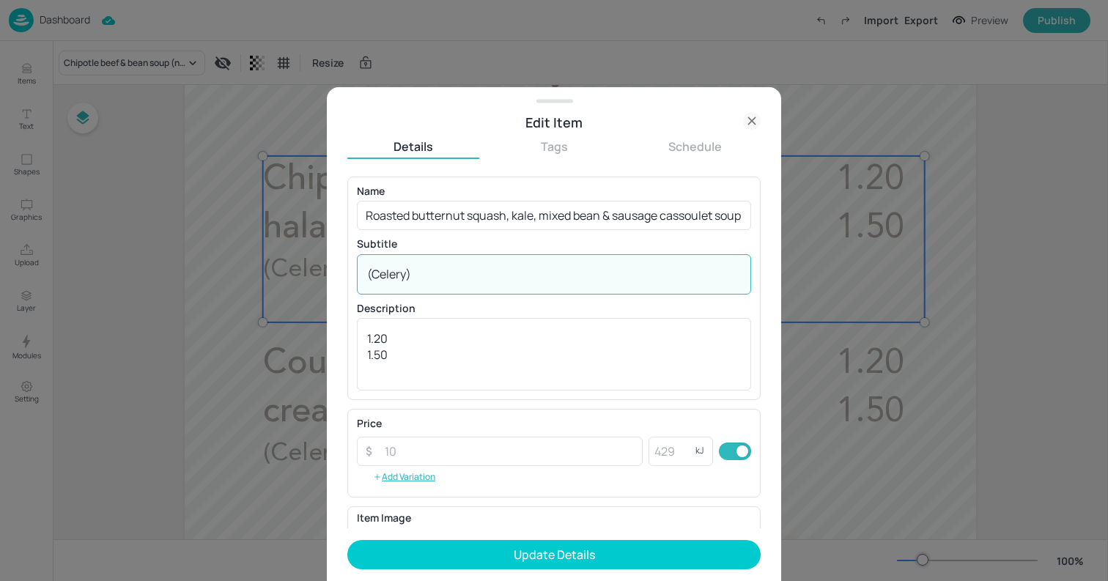
click at [494, 276] on textarea "(Celery)" at bounding box center [554, 274] width 374 height 16
paste textarea "Gluten, Celery, Sulphites 340g 196kcal | 450g 259kcal"
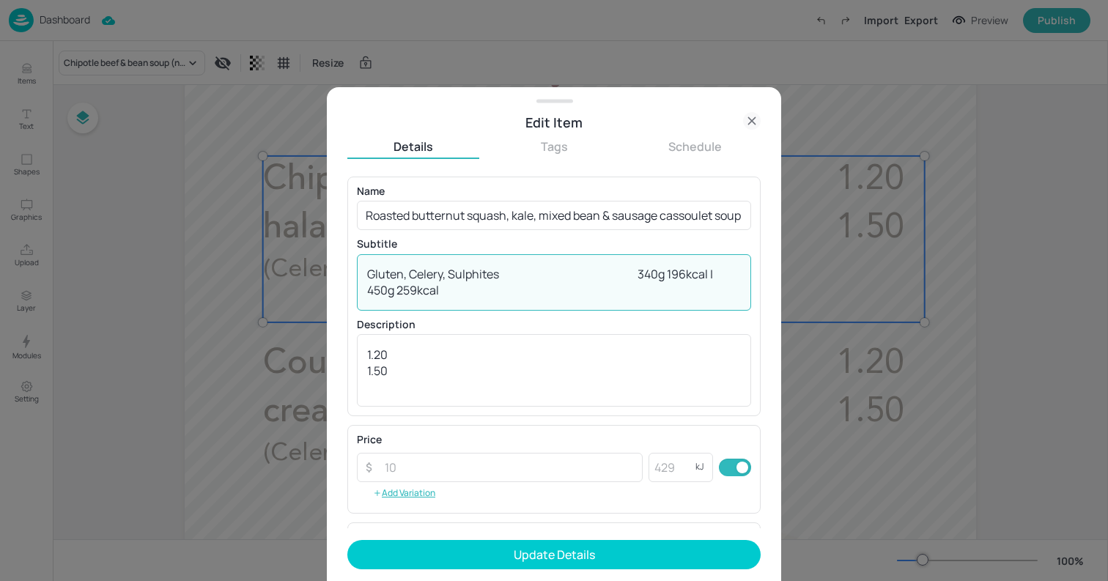
click at [583, 269] on textarea "Gluten, Celery, Sulphites 340g 196kcal | 450g 259kcal" at bounding box center [554, 282] width 374 height 32
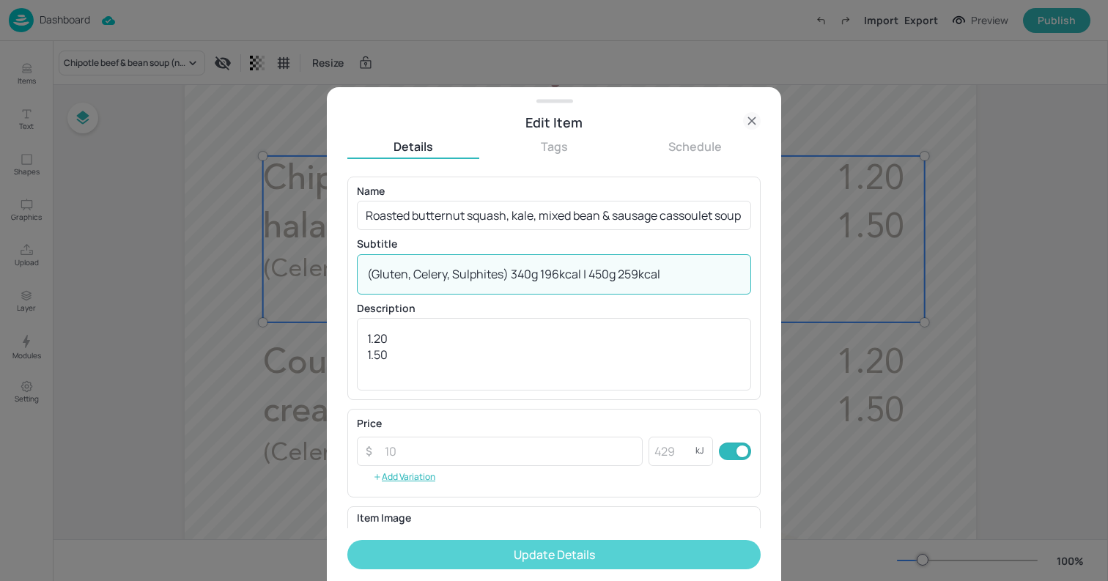
type textarea "(Gluten, Celery, Sulphites) 340g 196kcal | 450g 259kcal"
click at [687, 558] on button "Update Details" at bounding box center [553, 554] width 413 height 29
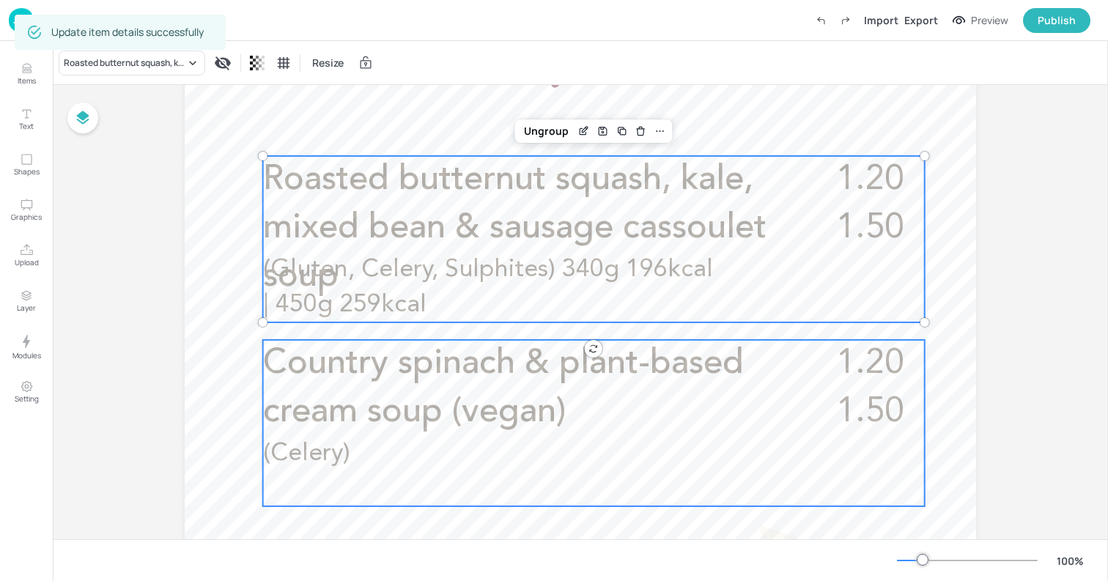
click at [546, 397] on span "Country spinach & plant-based cream soup (vegan)" at bounding box center [503, 388] width 481 height 83
click at [503, 266] on span "(Gluten, Celery, Sulphites) 340g 196kcal | 450g 259kcal" at bounding box center [488, 287] width 450 height 60
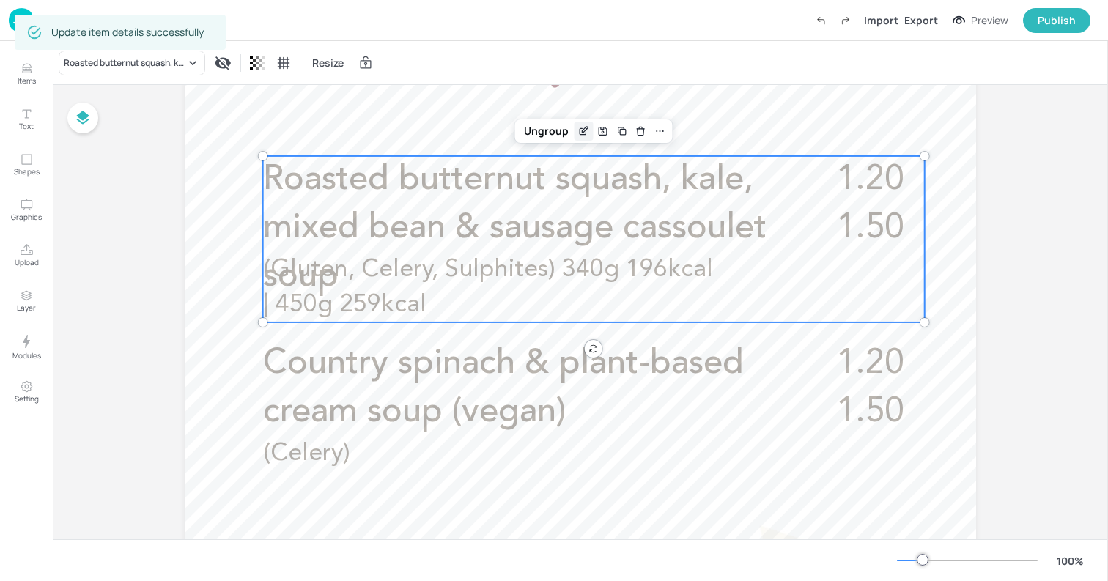
click at [580, 131] on icon "Edit Item" at bounding box center [584, 131] width 12 height 12
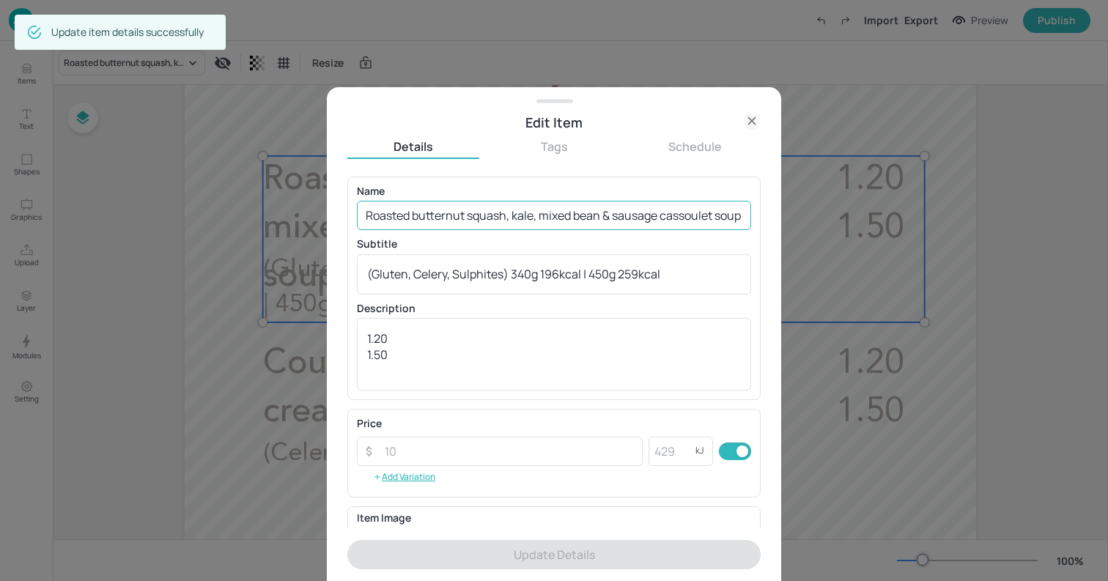
click at [593, 210] on input "Roasted butternut squash, kale, mixed bean & sausage cassoulet soup" at bounding box center [554, 215] width 394 height 29
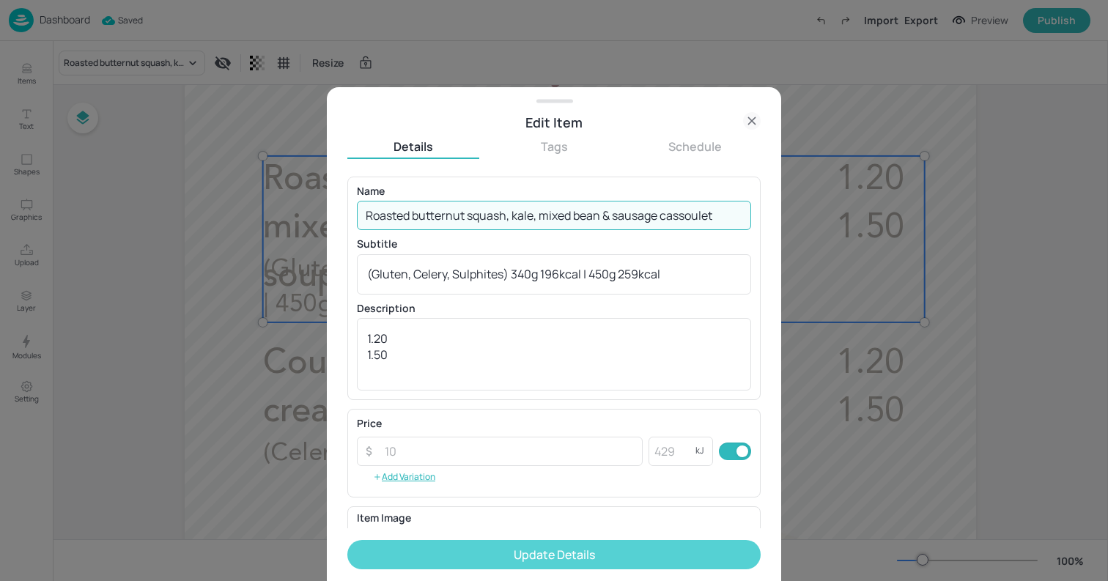
type input "Roasted butternut squash, kale, mixed bean & sausage cassoulet"
click at [597, 564] on button "Update Details" at bounding box center [553, 554] width 413 height 29
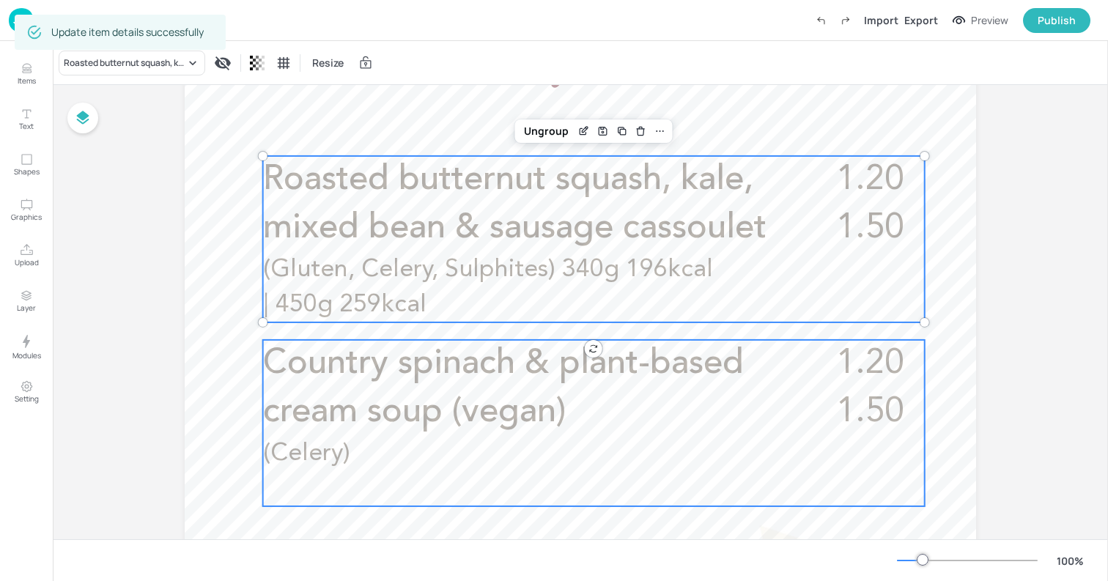
click at [537, 391] on p "Country spinach & plant-based cream soup (vegan)" at bounding box center [522, 388] width 518 height 97
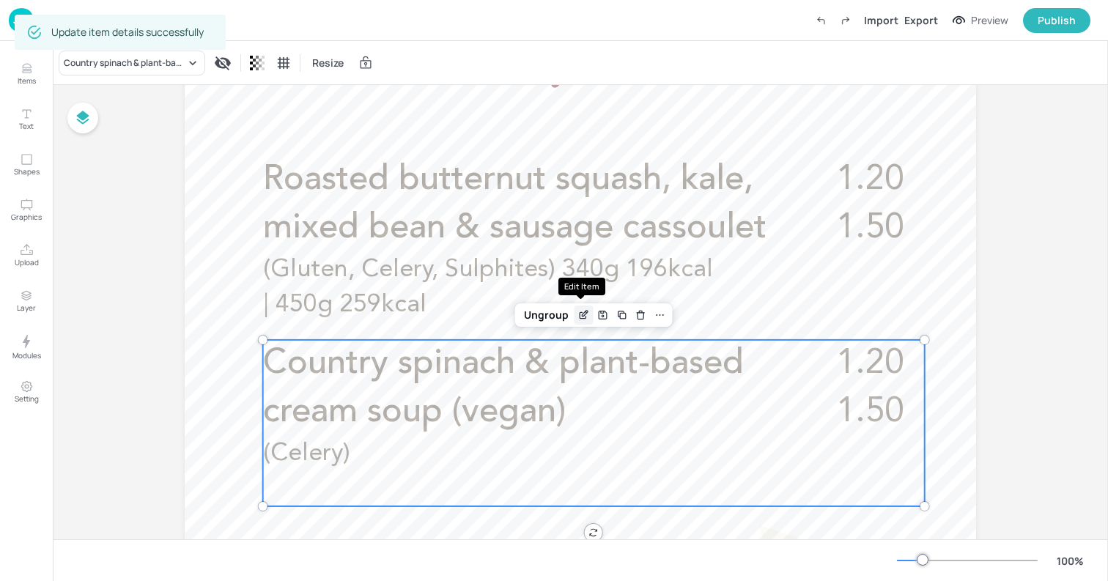
click at [578, 311] on icon "Edit Item" at bounding box center [584, 315] width 12 height 12
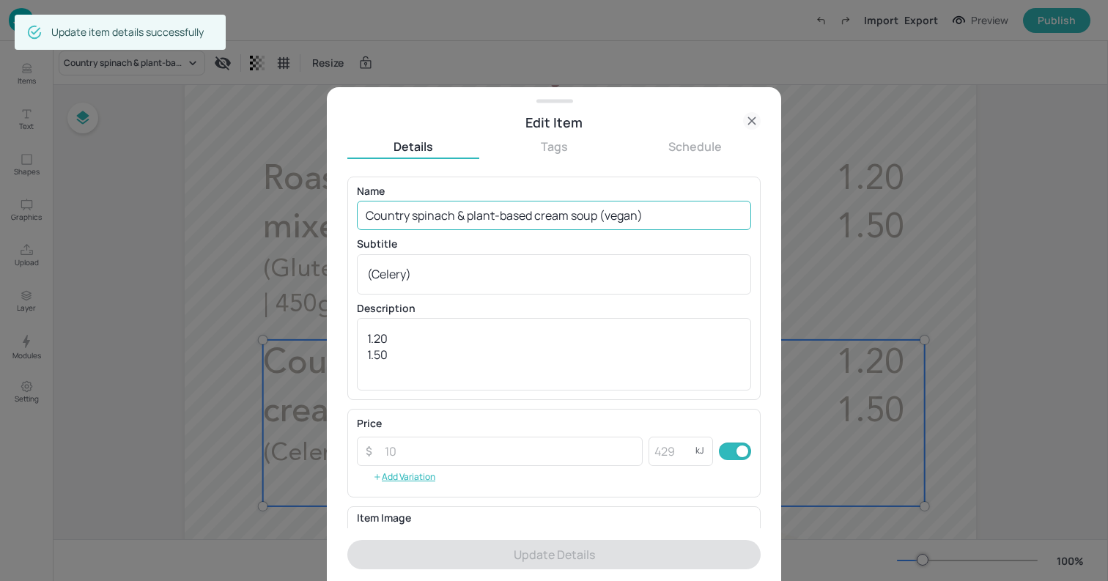
click at [586, 216] on input "Country spinach & plant-based cream soup (vegan)" at bounding box center [554, 215] width 394 height 29
paste input "Pea & watercress soup with feta"
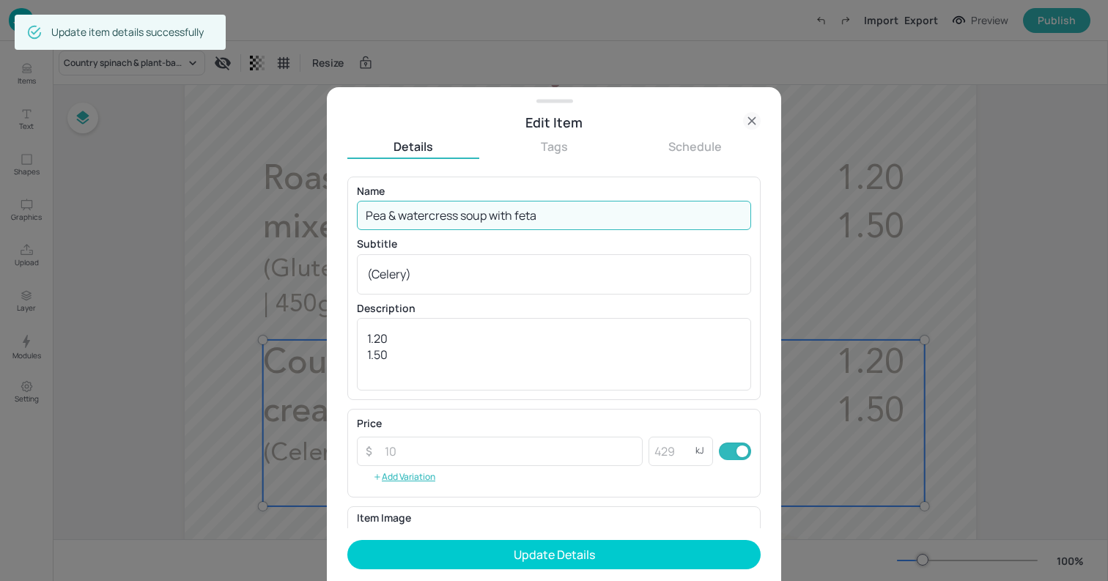
type input "Pea & watercress soup with feta"
click at [542, 268] on textarea "(Celery)" at bounding box center [554, 274] width 374 height 16
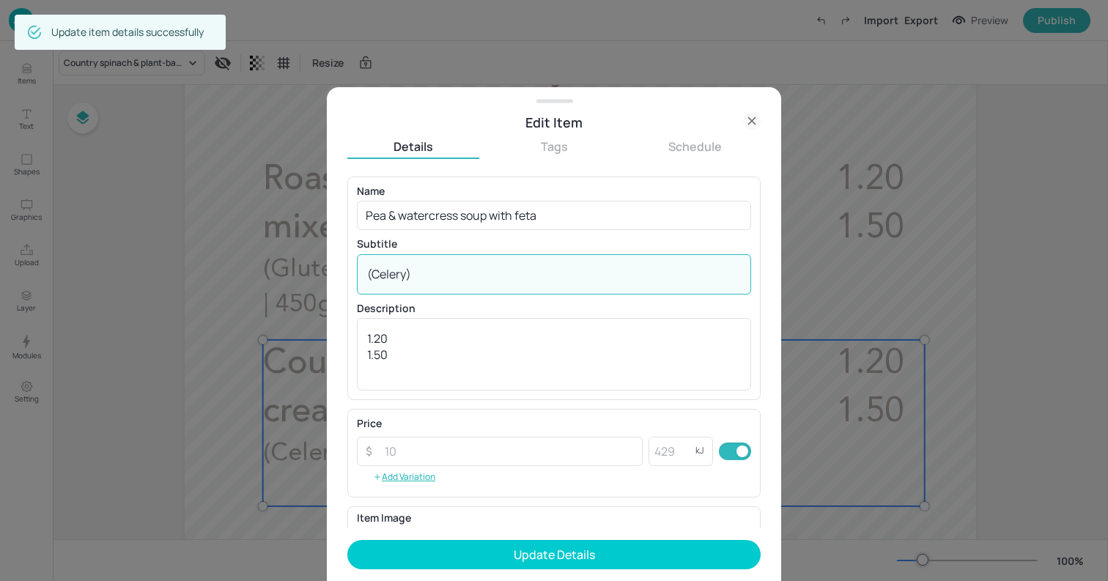
click at [542, 268] on textarea "(Celery)" at bounding box center [554, 274] width 374 height 16
paste textarea "Celery, Soy, Sulphites 340g 208 kcal | 450g 276kcal"
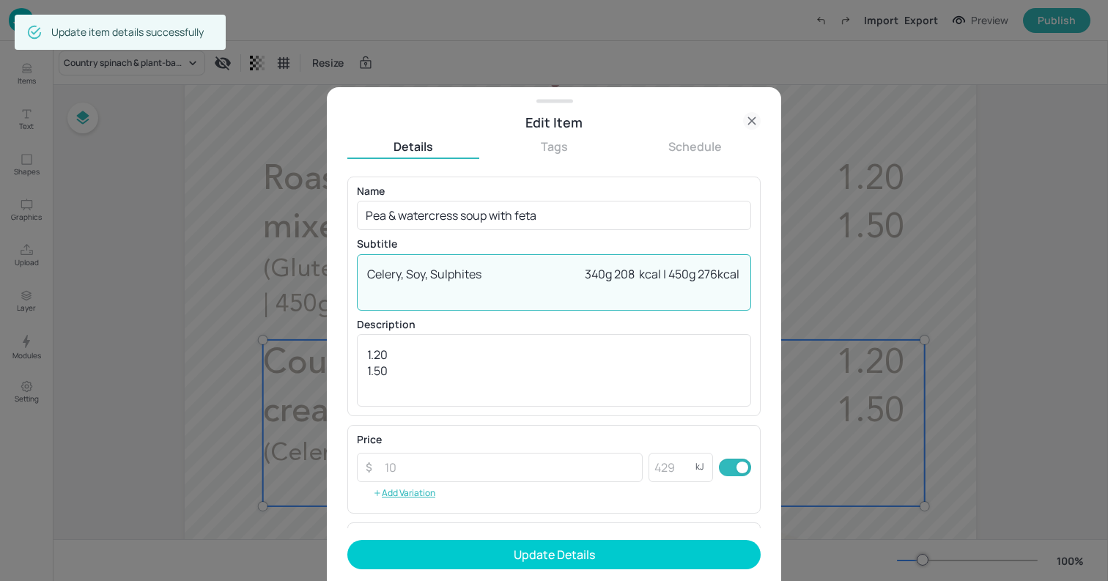
click at [545, 274] on textarea "Celery, Soy, Sulphites 340g 208 kcal | 450g 276kcal" at bounding box center [554, 282] width 374 height 32
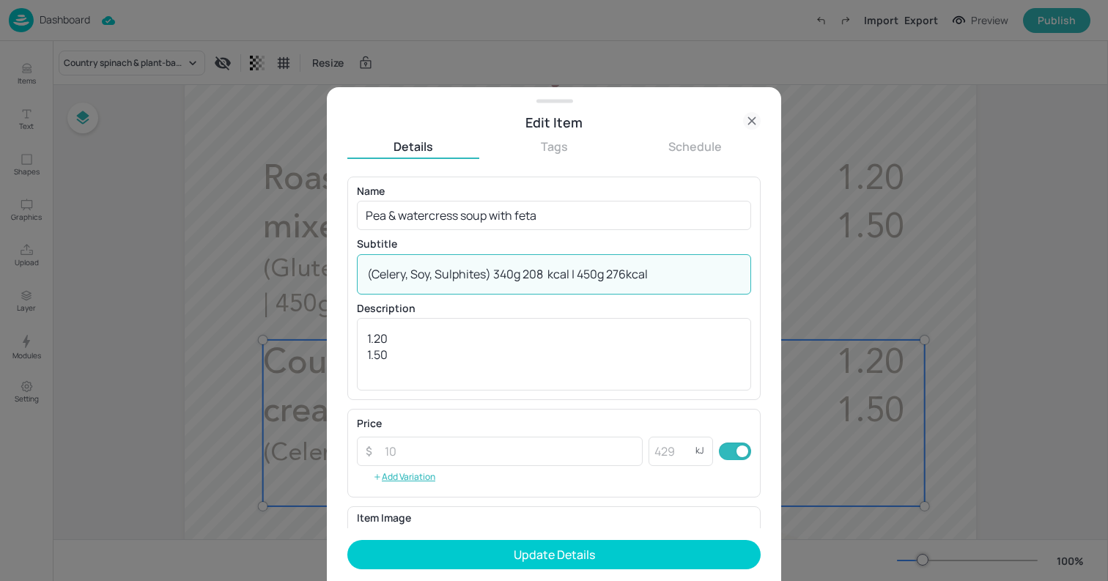
click at [550, 271] on textarea "(Celery, Soy, Sulphites) 340g 208 kcal | 450g 276kcal" at bounding box center [554, 274] width 374 height 16
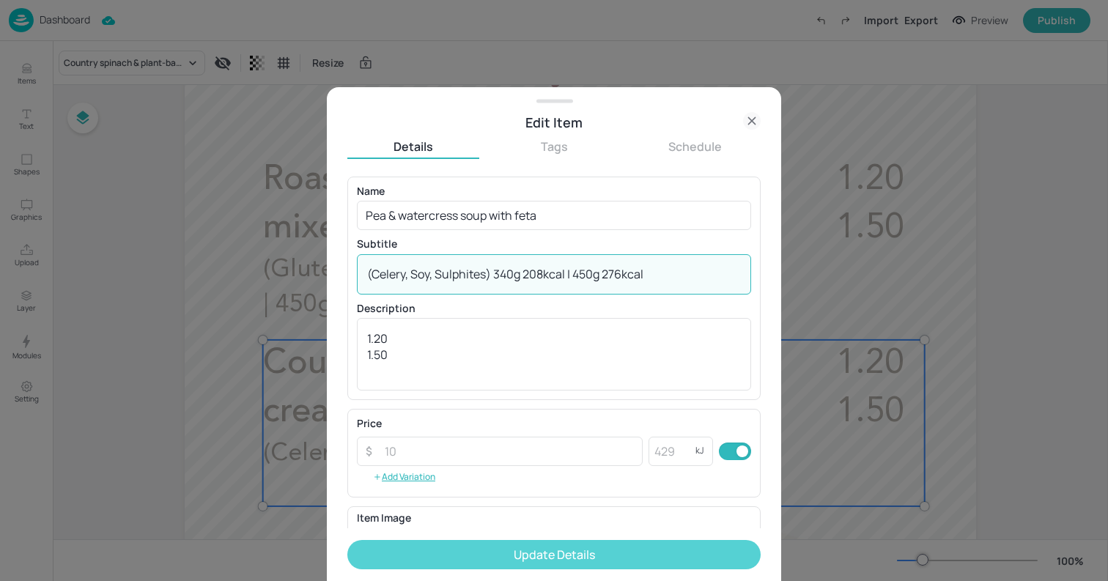
type textarea "(Celery, Soy, Sulphites) 340g 208kcal | 450g 276kcal"
click at [665, 556] on button "Update Details" at bounding box center [553, 554] width 413 height 29
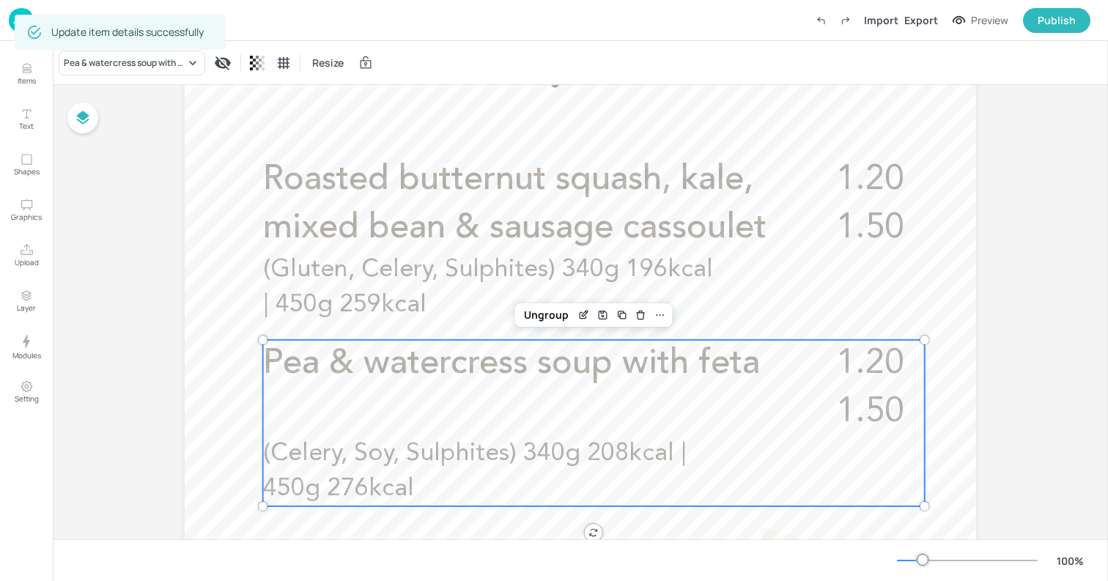
click at [216, 119] on div at bounding box center [581, 389] width 792 height 1407
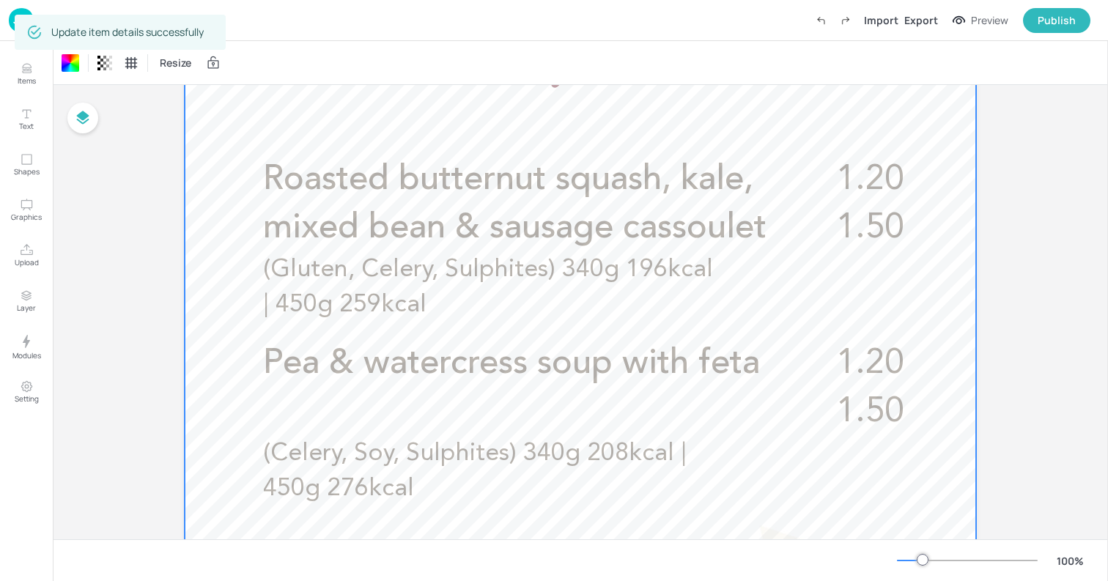
click at [12, 11] on img at bounding box center [21, 20] width 25 height 24
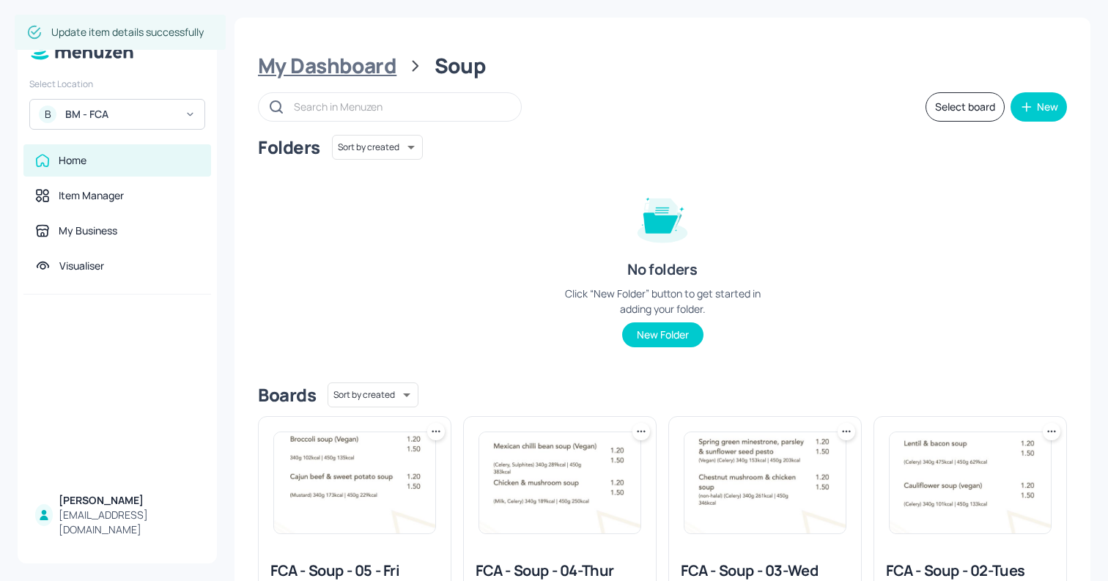
click at [347, 57] on div "My Dashboard" at bounding box center [327, 66] width 139 height 26
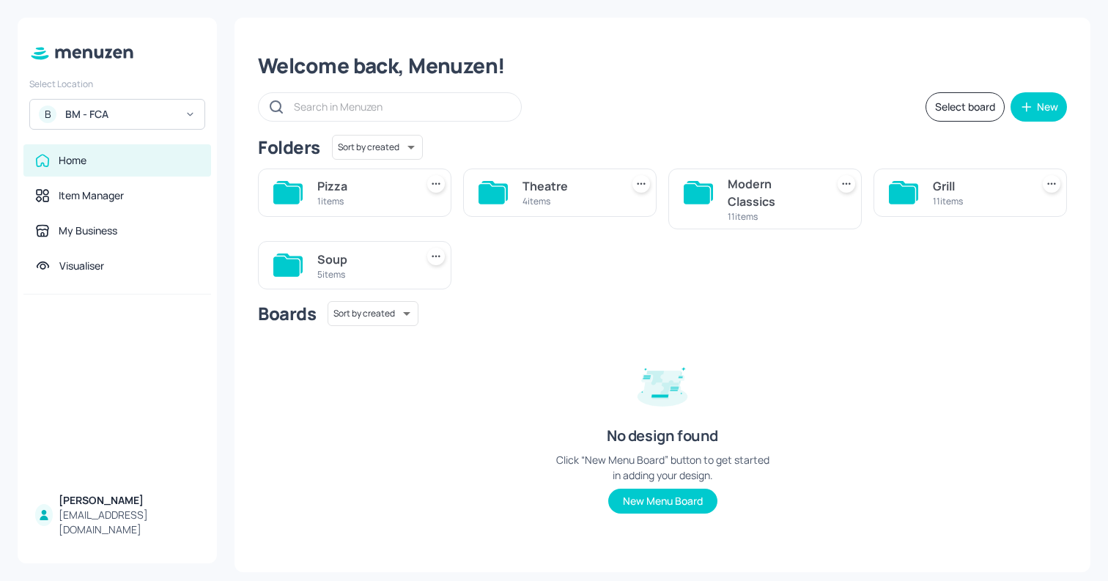
click at [516, 294] on div "Folders Sort by created id ​ Pizza 1 items Theatre 4 items Modern Classics 11 i…" at bounding box center [662, 336] width 809 height 402
click at [756, 204] on div "Modern Classics" at bounding box center [774, 192] width 92 height 35
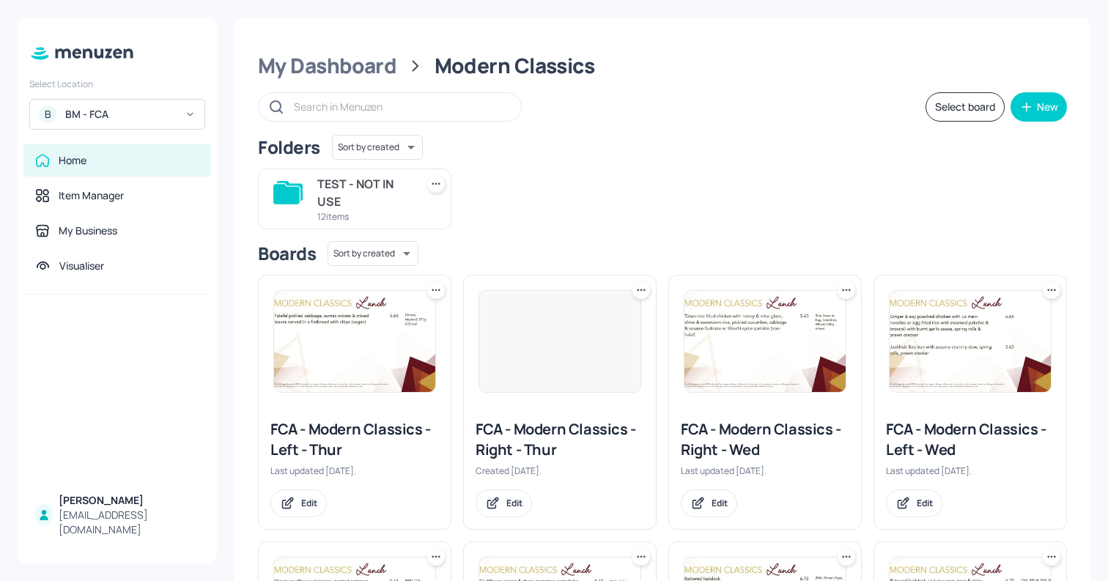
click at [748, 353] on img at bounding box center [765, 341] width 161 height 101
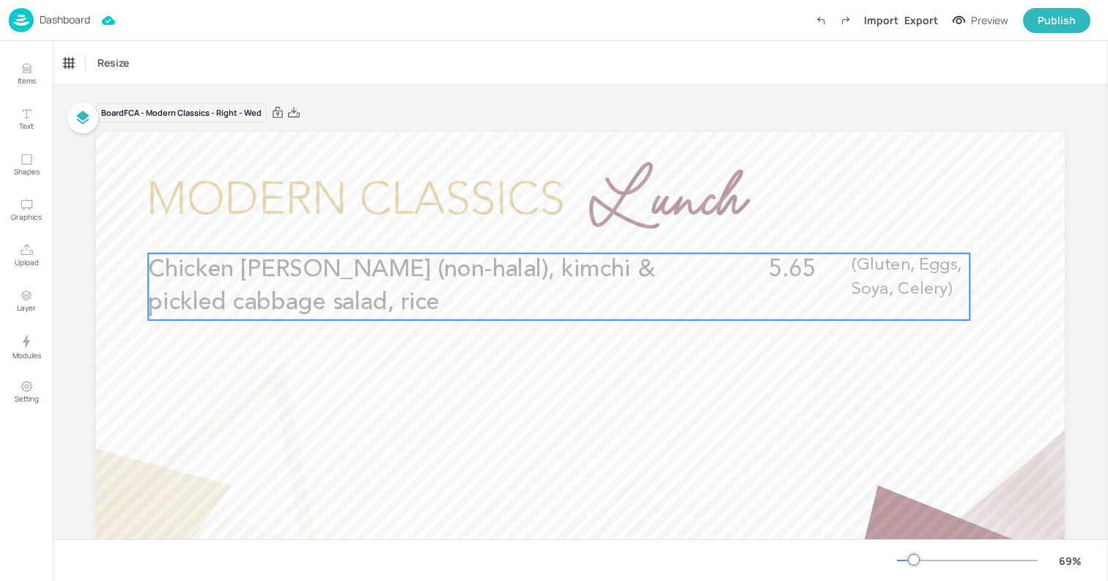
click at [572, 294] on p "Chicken [PERSON_NAME] (non-halal), kimchi & pickled cabbage salad, rice" at bounding box center [422, 287] width 548 height 67
click at [550, 224] on icon "Edit Item" at bounding box center [549, 229] width 12 height 12
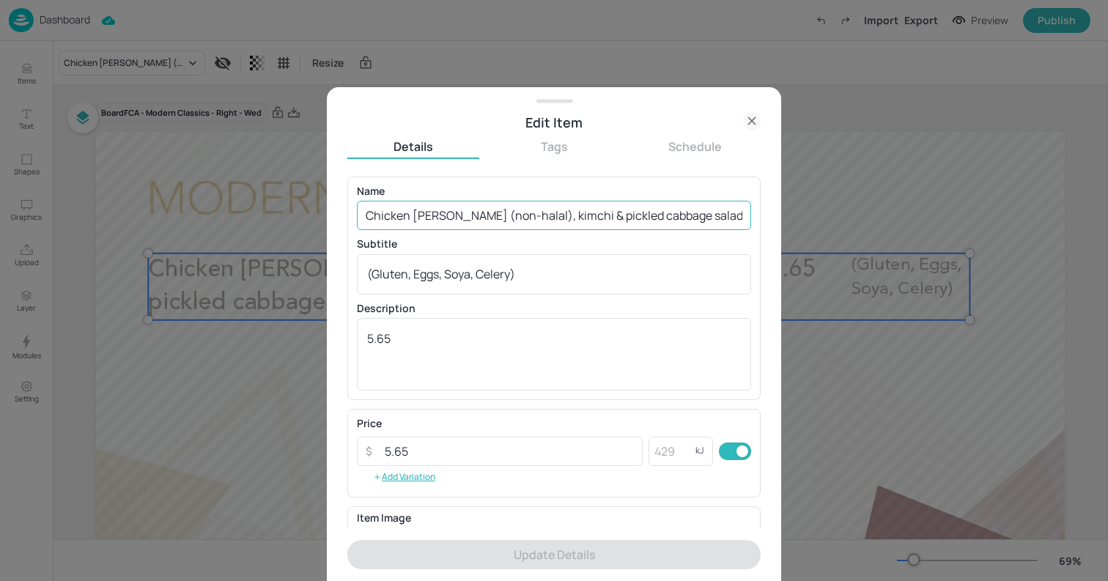
click at [568, 218] on input "Chicken [PERSON_NAME] (non-halal), kimchi & pickled cabbage salad, rice" at bounding box center [554, 215] width 394 height 29
paste input "Spaghetti & beef meatballs in a rich tomato sauce, rocket salad & garlic bread"
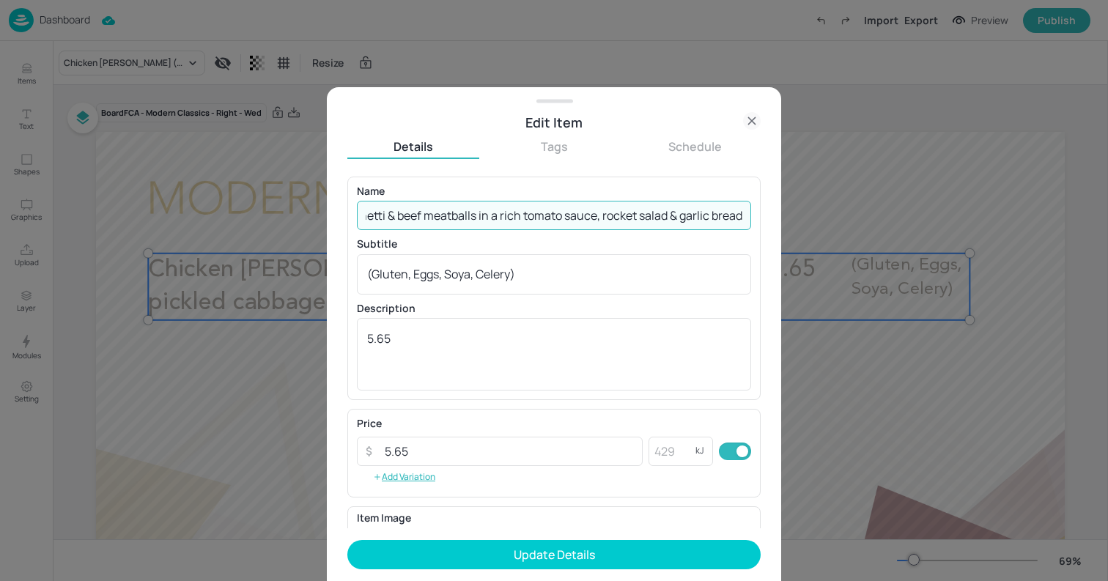
type input "Spaghetti & beef meatballs in a rich tomato sauce, rocket salad & garlic bread"
click at [542, 266] on textarea "(Gluten, Eggs, Soya, Celery)" at bounding box center [554, 274] width 374 height 16
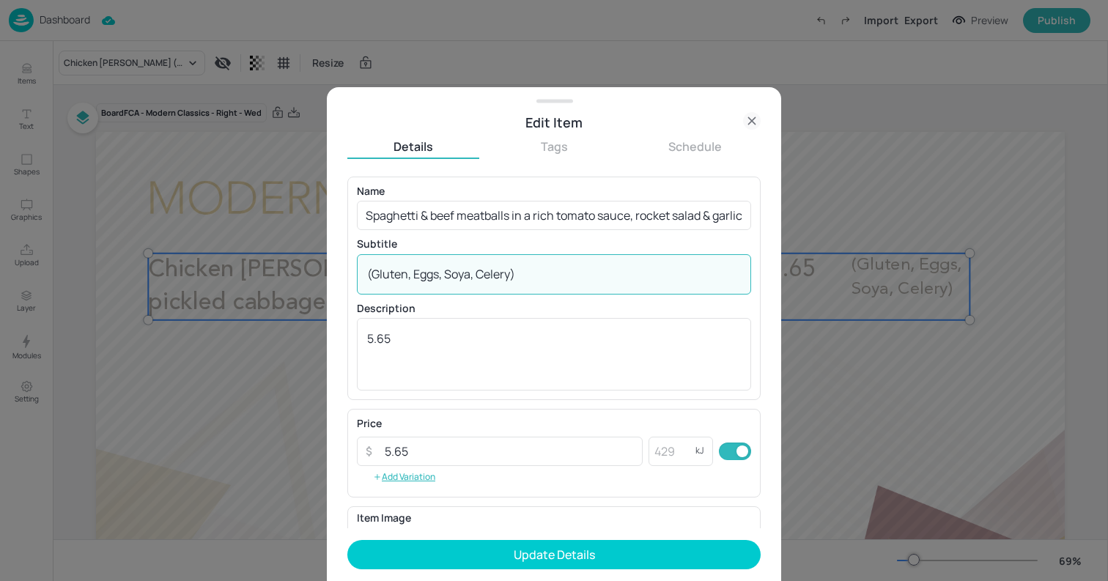
click at [542, 266] on textarea "(Gluten, Eggs, Soya, Celery)" at bounding box center [554, 274] width 374 height 16
paste textarea "Gluen, Milk, Celery, Sulphites 415g 691kcal"
click at [562, 279] on textarea "Gluen, Milk, Celery, Sulphites 415g 691kcal" at bounding box center [554, 274] width 374 height 16
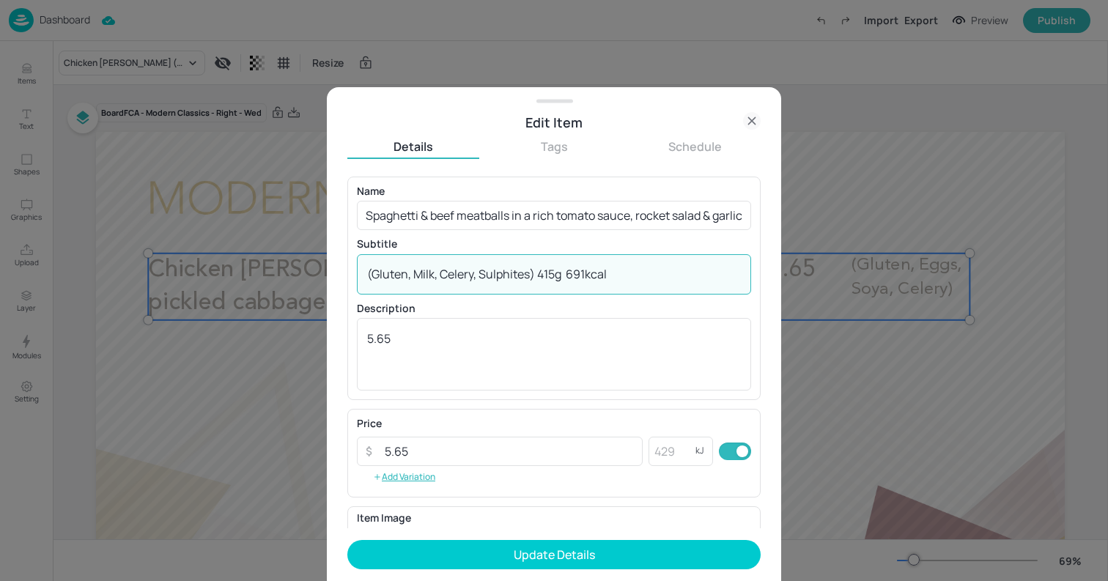
click at [652, 278] on textarea "(Gluten, Milk, Celery, Sulphites) 415g 691kcal" at bounding box center [554, 274] width 374 height 16
click at [567, 270] on textarea "(Gluten, Milk, Celery, Sulphites) 415g 691kcal" at bounding box center [554, 274] width 374 height 16
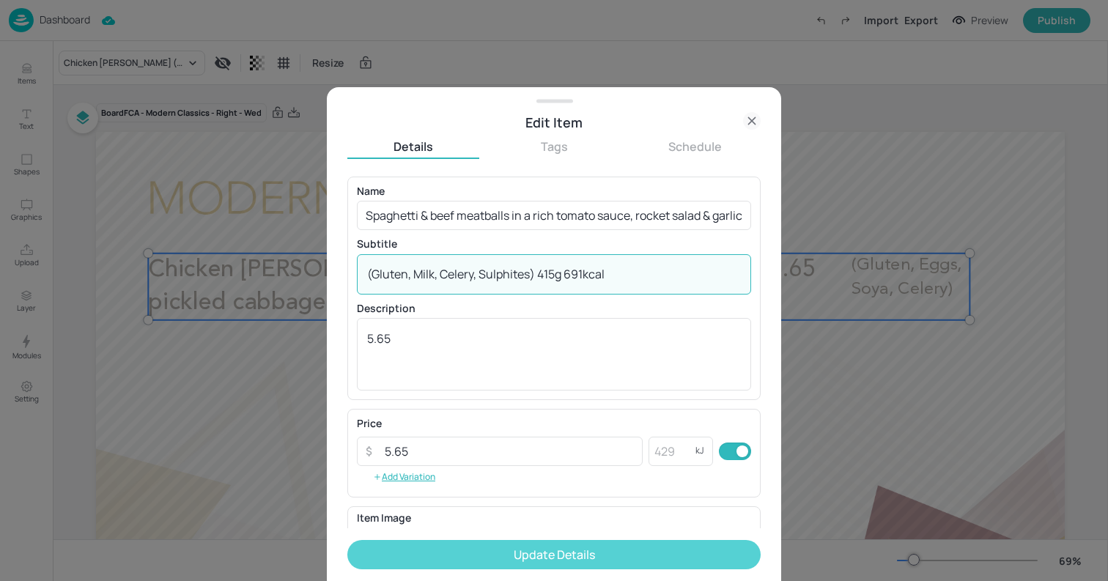
type textarea "(Gluten, Milk, Celery, Sulphites) 415g 691kcal"
click at [680, 547] on button "Update Details" at bounding box center [553, 554] width 413 height 29
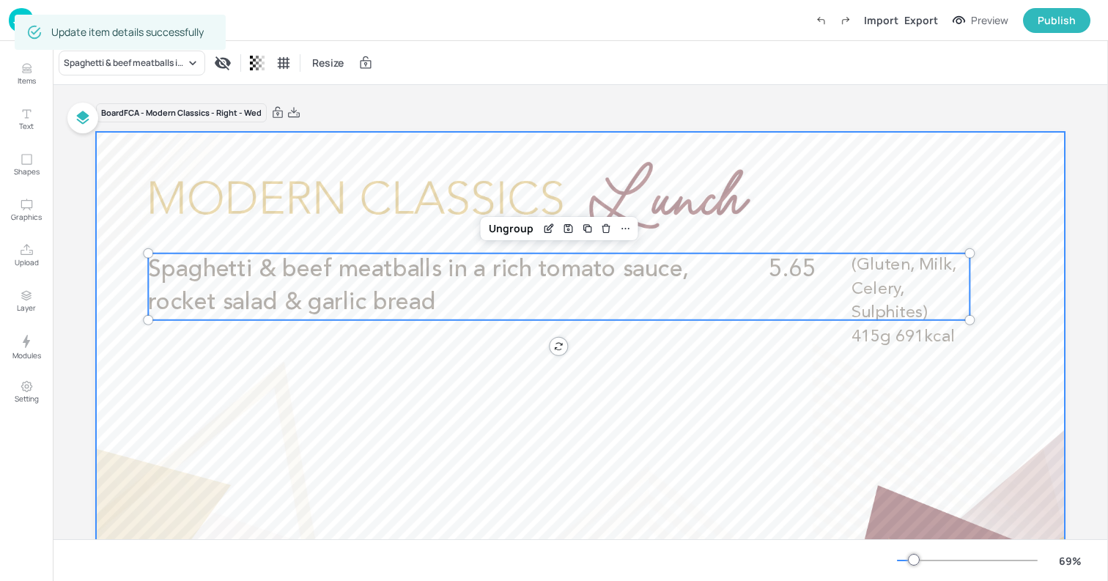
click at [120, 158] on div at bounding box center [580, 404] width 969 height 545
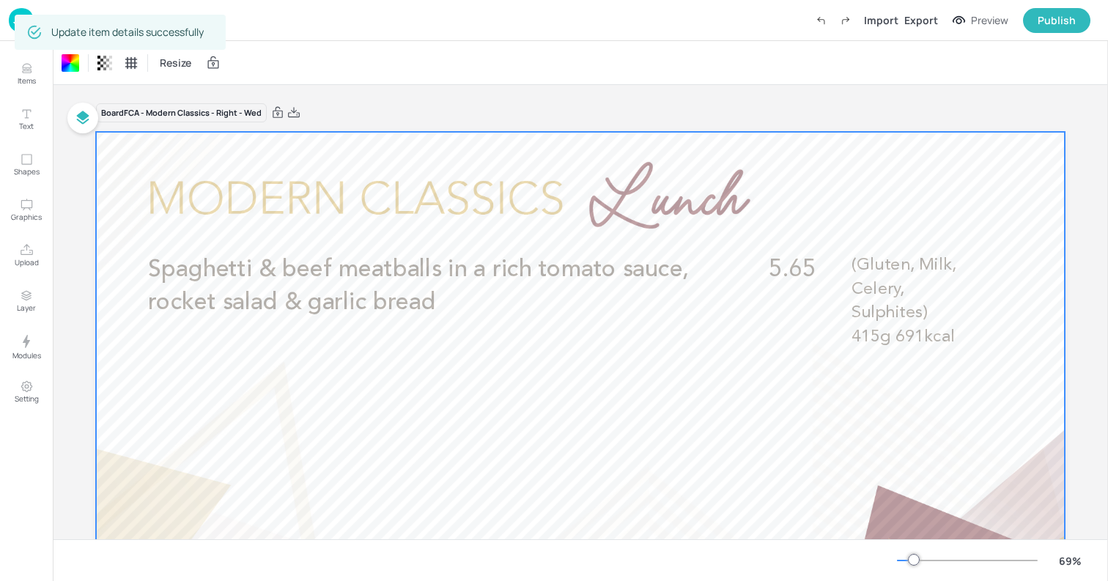
click at [11, 21] on img at bounding box center [21, 20] width 25 height 24
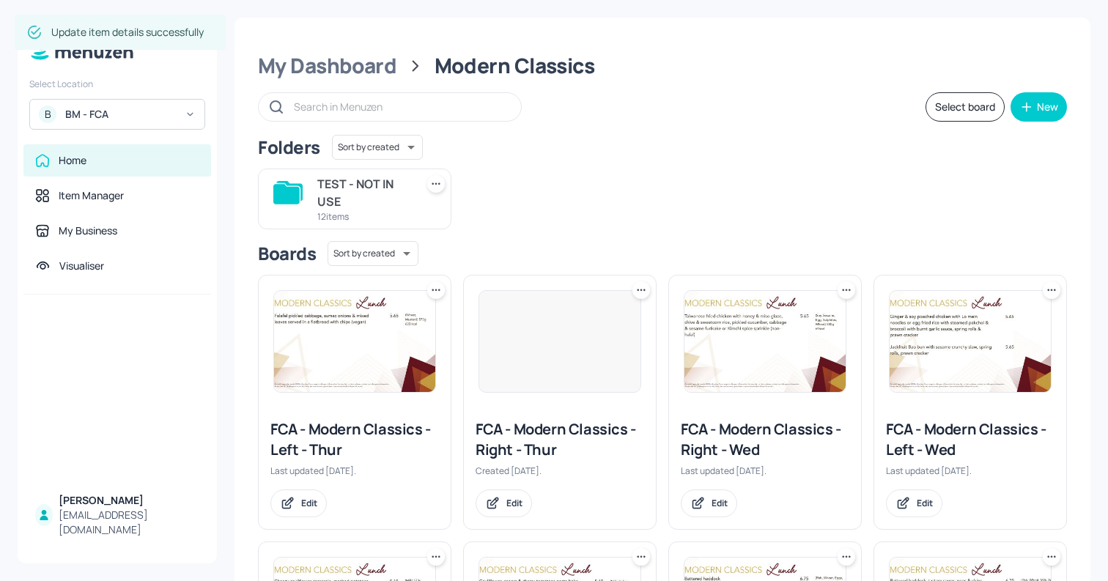
click at [923, 371] on img at bounding box center [970, 341] width 161 height 101
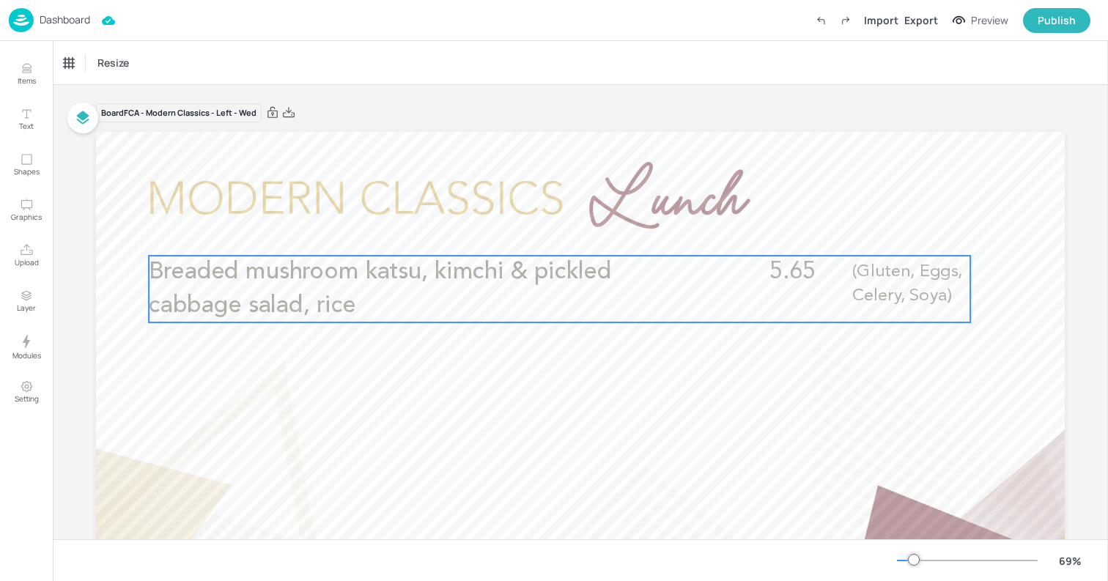
click at [511, 296] on p "Breaded mushroom katsu, kimchi & pickled cabbage salad, rice" at bounding box center [423, 289] width 548 height 67
click at [547, 230] on icon "Edit Item" at bounding box center [550, 231] width 12 height 12
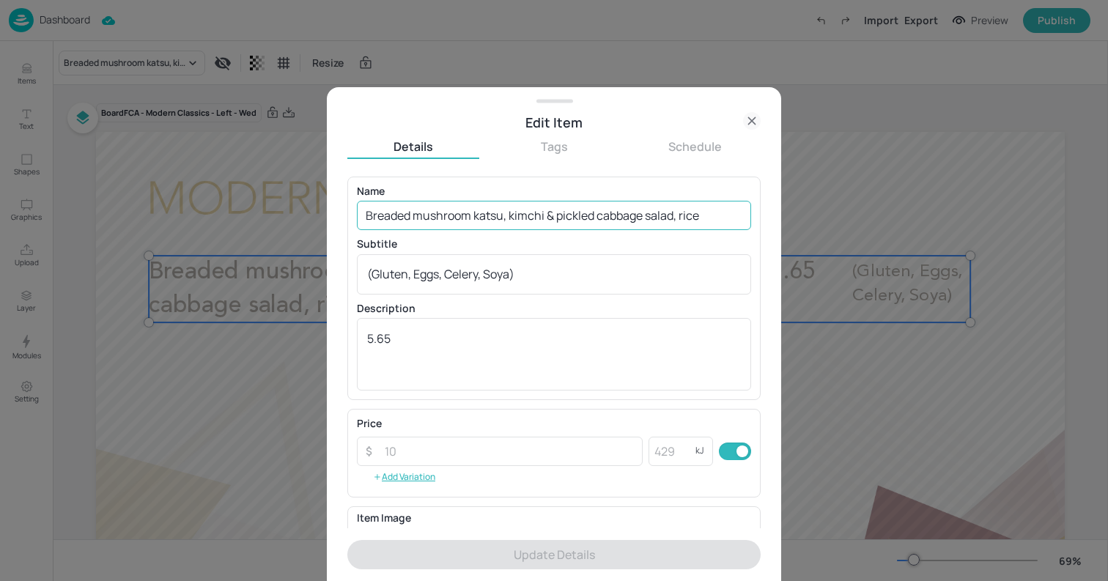
click at [599, 215] on input "Breaded mushroom katsu, kimchi & pickled cabbage salad, rice" at bounding box center [554, 215] width 394 height 29
paste input "Plant based meatballs in a rich tomato sauce, rocket salad & garlic bread"
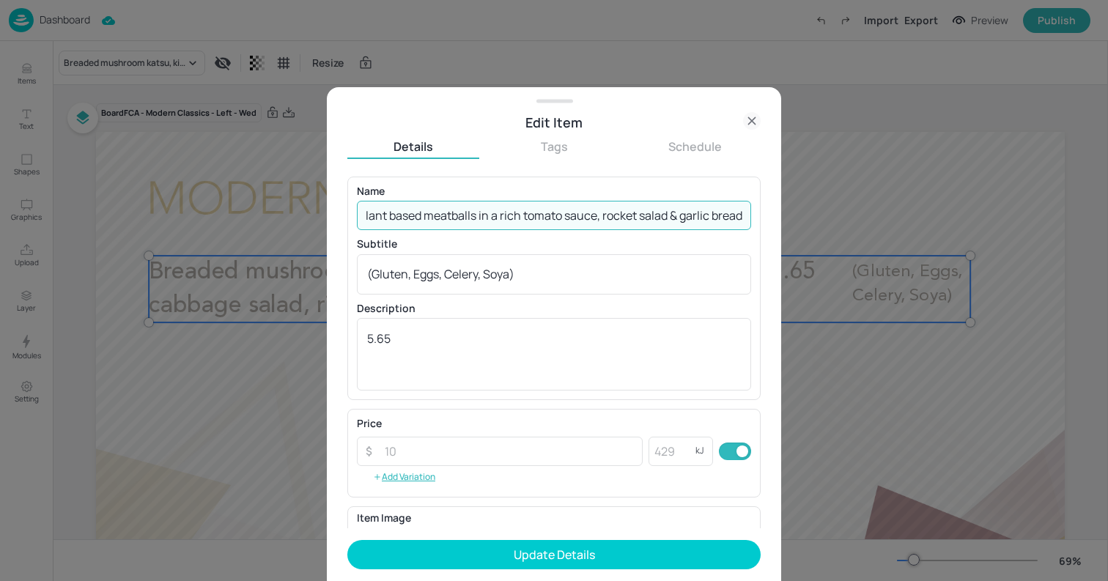
type input "Plant based meatballs in a rich tomato sauce, rocket salad & garlic bread"
click at [543, 279] on textarea "(Gluten, Eggs, Celery, Soya)" at bounding box center [554, 274] width 374 height 16
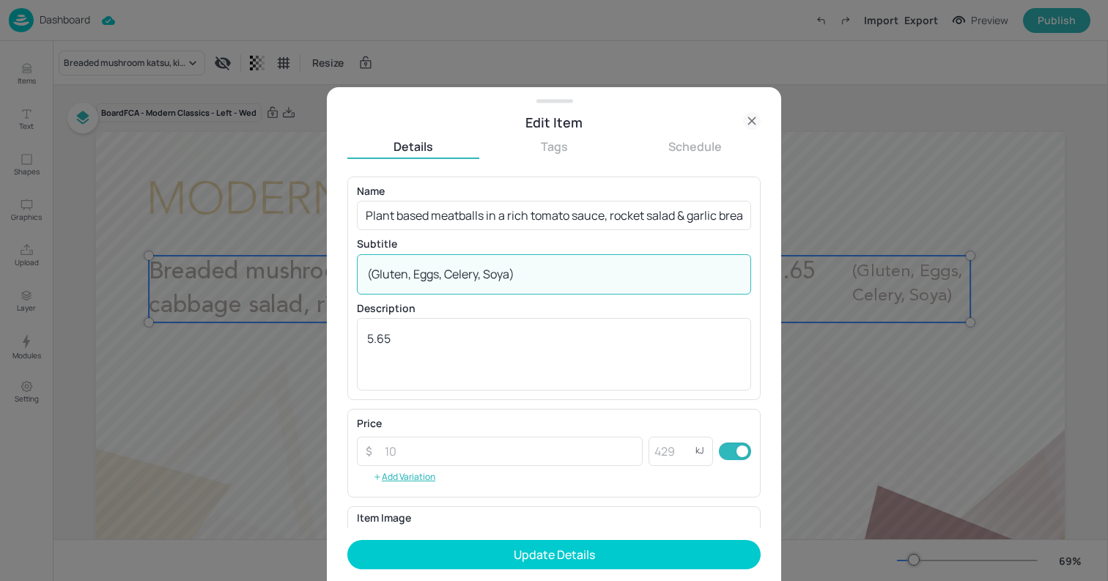
click at [543, 279] on textarea "(Gluten, Eggs, Celery, Soya)" at bounding box center [554, 274] width 374 height 16
paste textarea "Gluten, Milk, Celery, Sulphites, soya 397g 802kcal"
click at [608, 269] on textarea "Gluten, Milk, Celery, Sulphites, soya 397g 802kcal" at bounding box center [554, 274] width 374 height 16
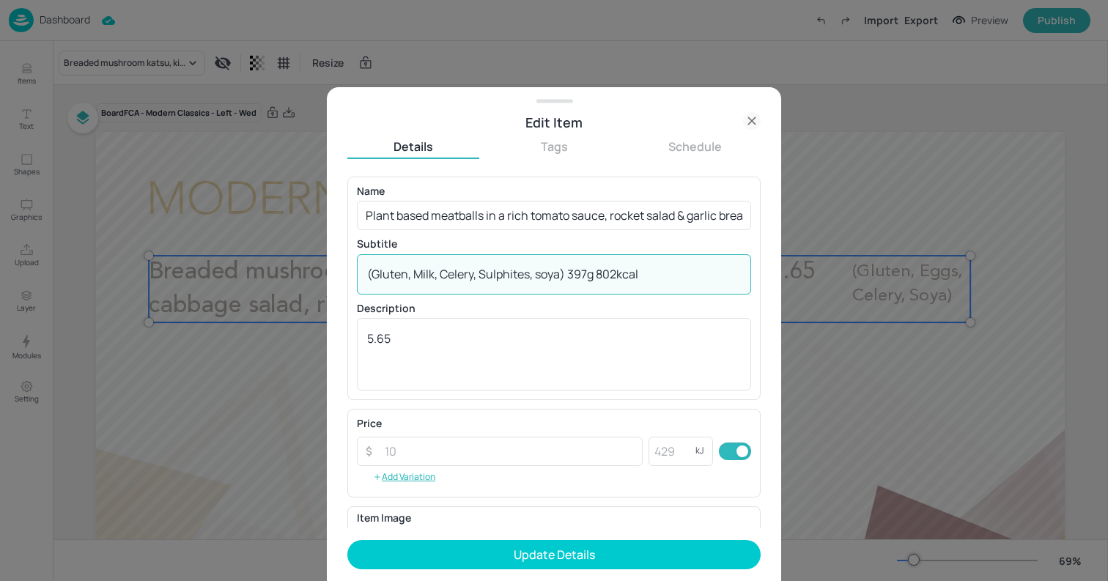
click at [541, 276] on textarea "(Gluten, Milk, Celery, Sulphites, soya) 397g 802kcal" at bounding box center [554, 274] width 374 height 16
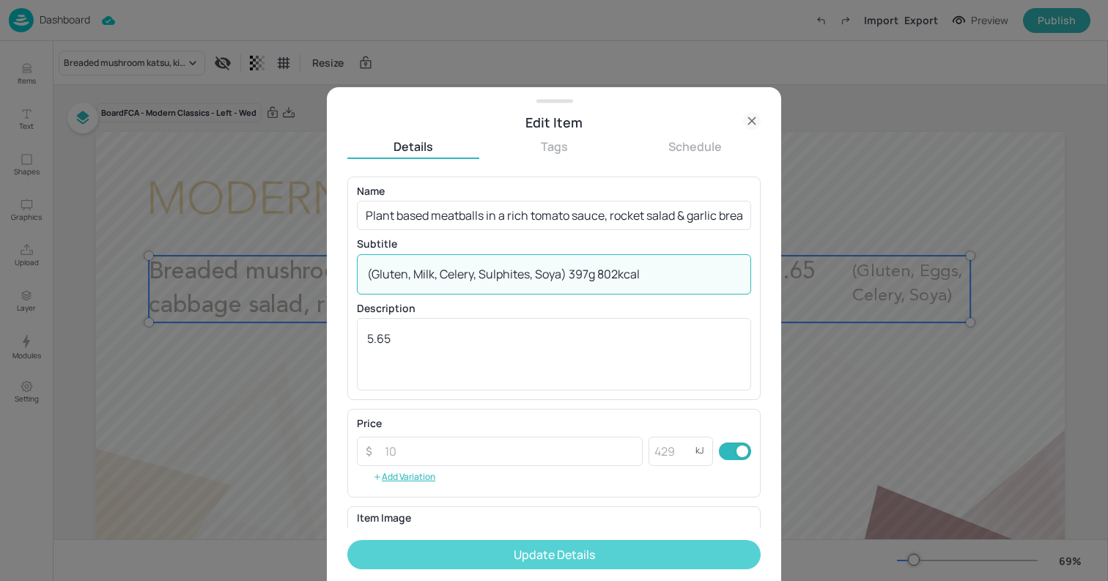
type textarea "(Gluten, Milk, Celery, Sulphites, Soya) 397g 802kcal"
click at [606, 554] on button "Update Details" at bounding box center [553, 554] width 413 height 29
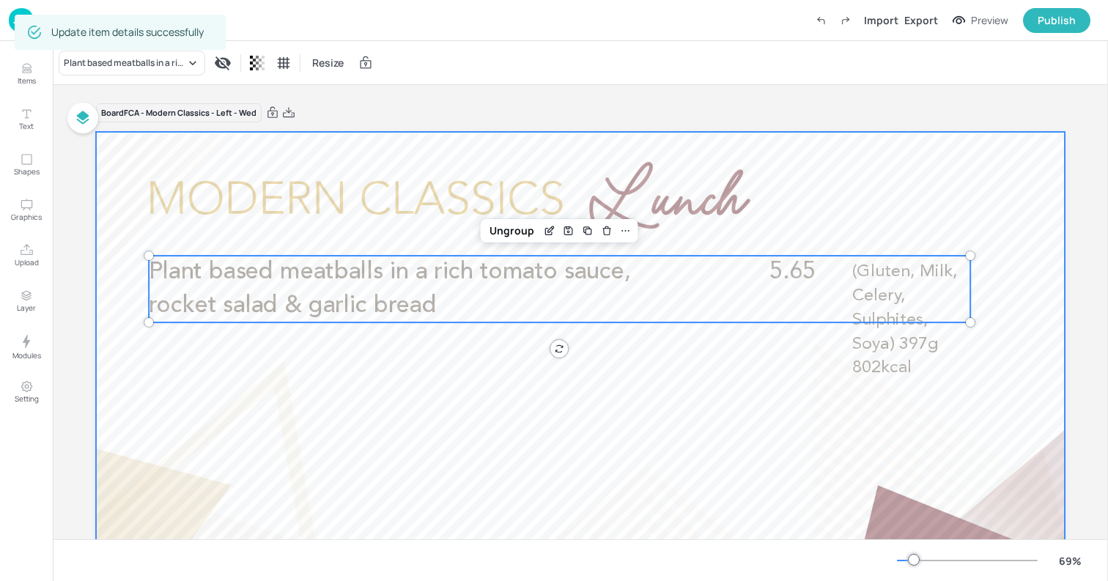
click at [151, 185] on div at bounding box center [580, 404] width 969 height 545
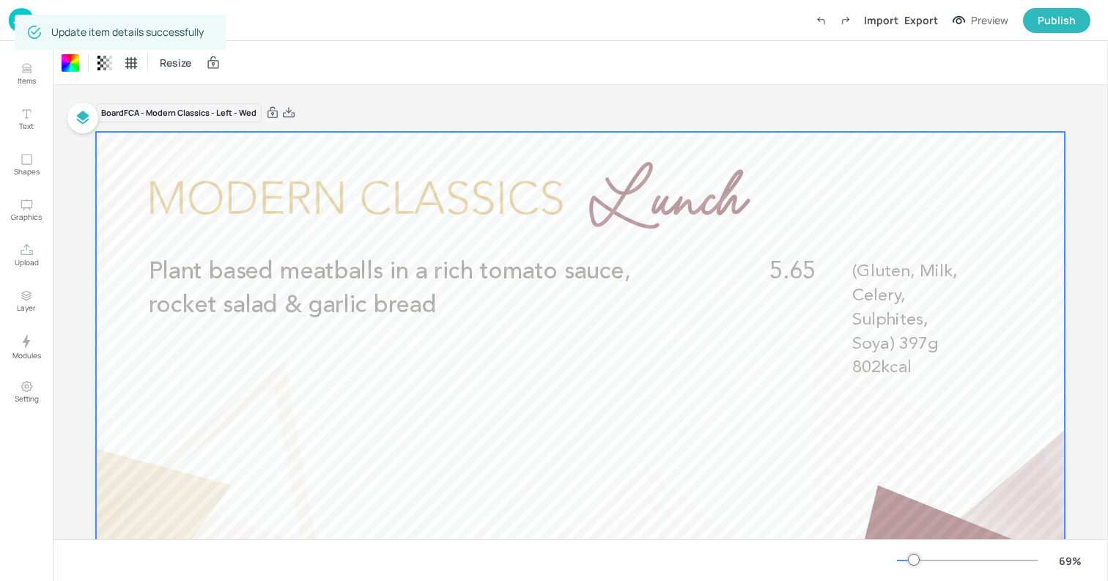
click at [12, 26] on img at bounding box center [21, 20] width 25 height 24
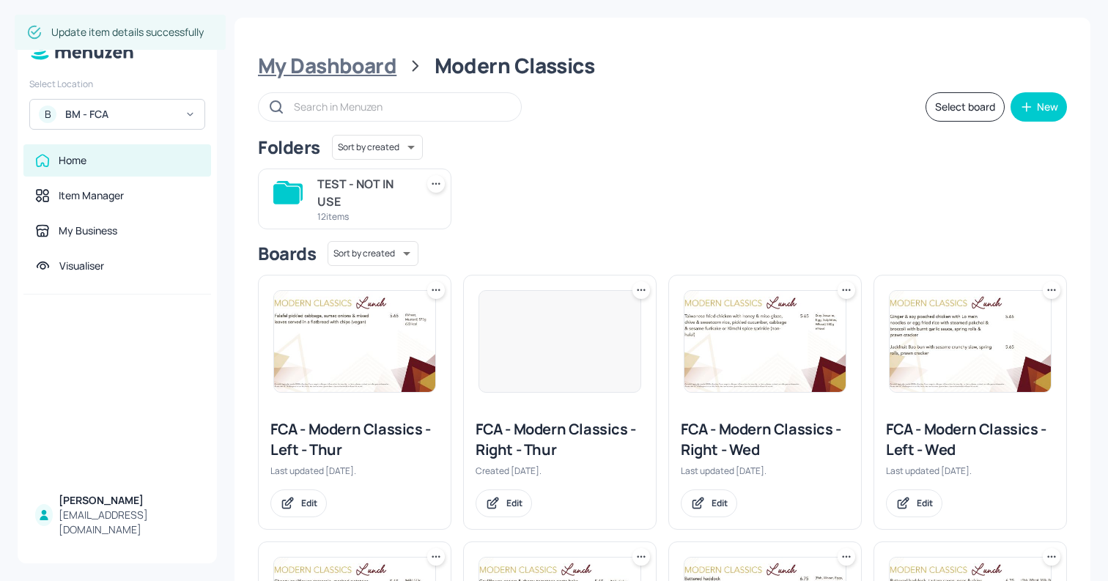
click at [384, 56] on div "My Dashboard" at bounding box center [327, 66] width 139 height 26
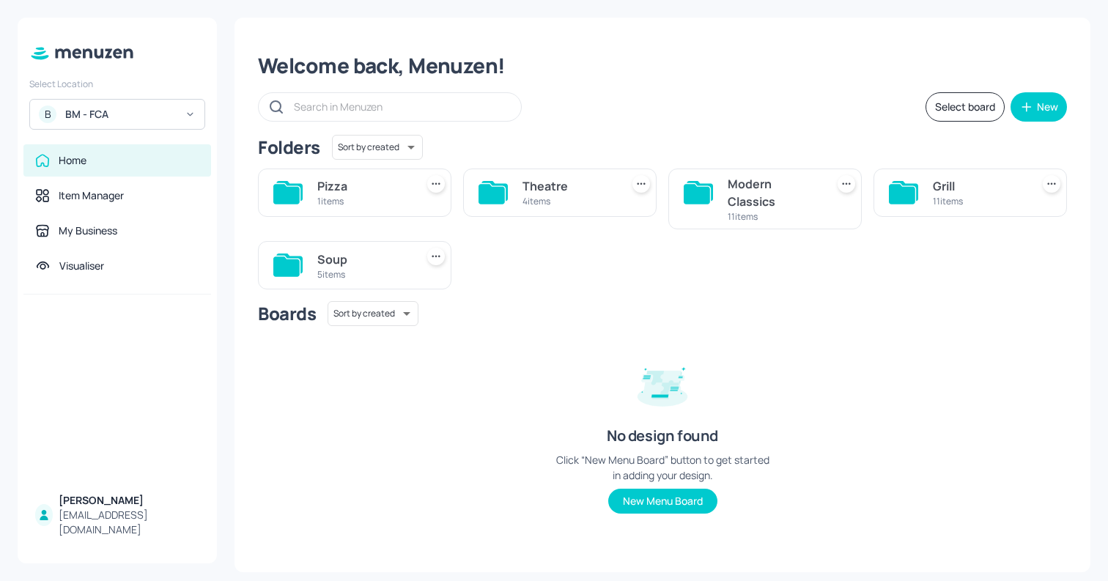
click at [946, 187] on div "Grill" at bounding box center [979, 186] width 92 height 18
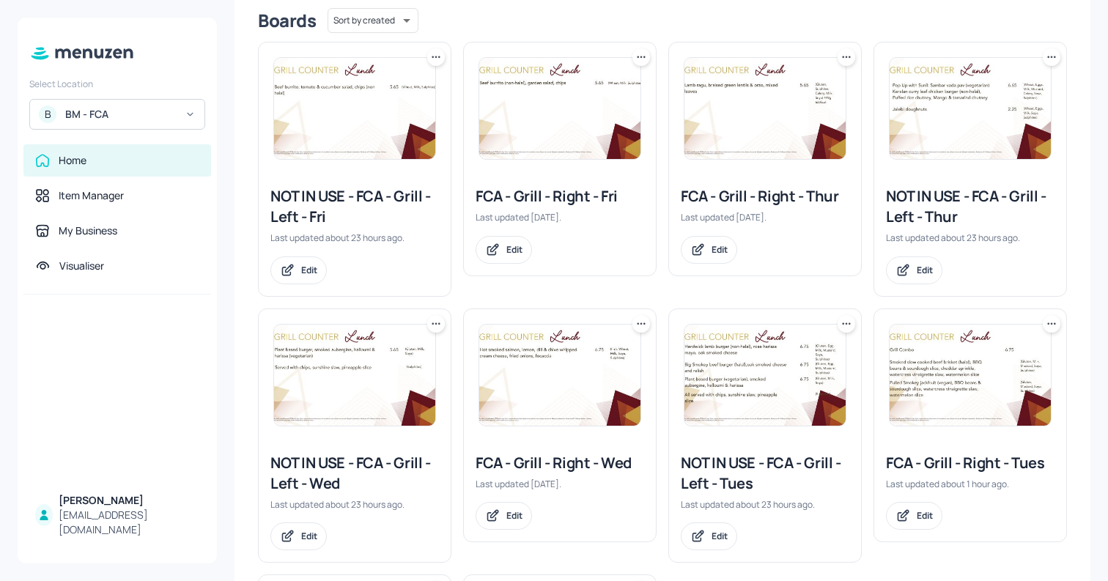
scroll to position [238, 0]
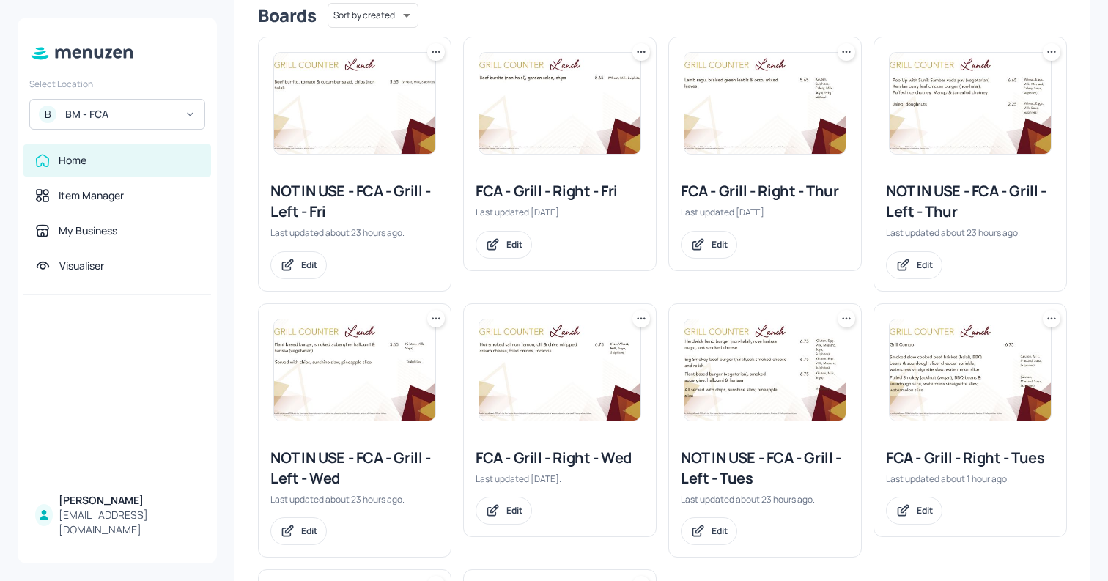
click at [535, 396] on img at bounding box center [559, 370] width 161 height 101
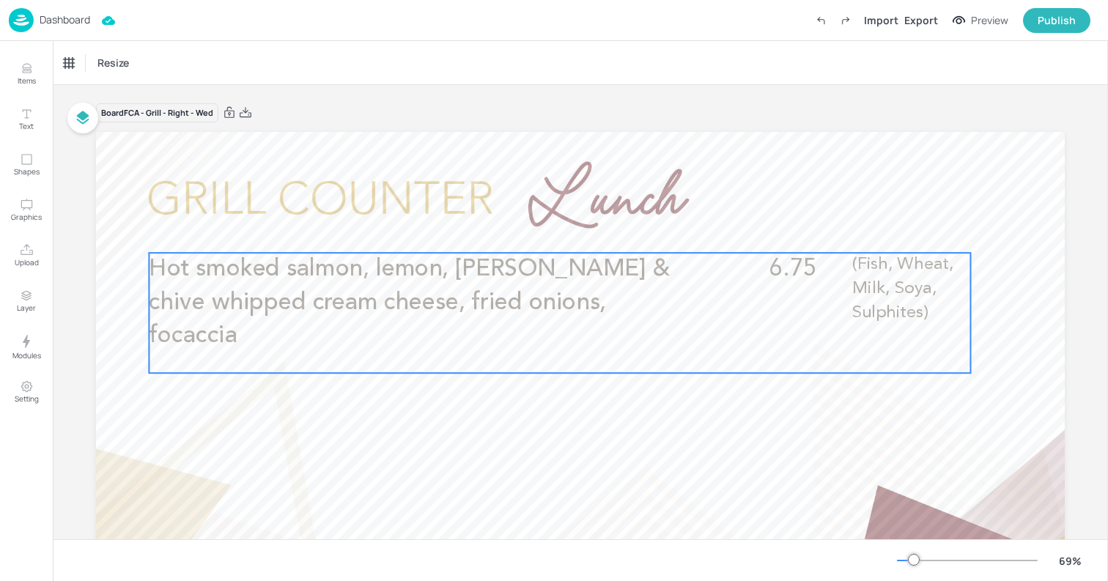
click at [591, 303] on p "Hot smoked salmon, lemon, [PERSON_NAME] & chive whipped cream cheese, fried oni…" at bounding box center [423, 303] width 548 height 100
click at [546, 230] on icon "Edit Item" at bounding box center [550, 228] width 12 height 12
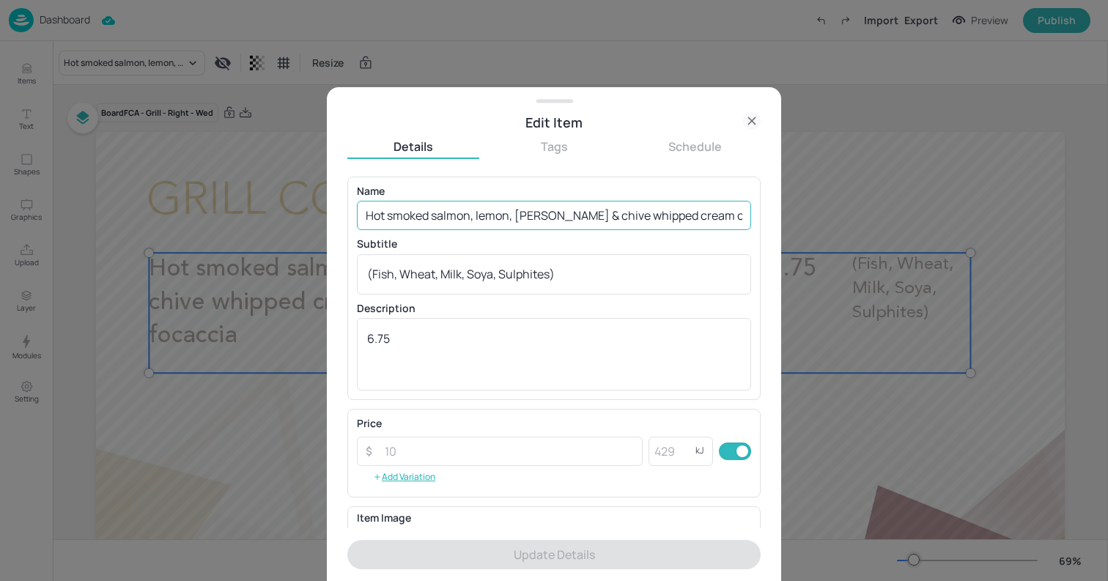
click at [523, 215] on input "Hot smoked salmon, lemon, [PERSON_NAME] & chive whipped cream cheese, fried oni…" at bounding box center [554, 215] width 394 height 29
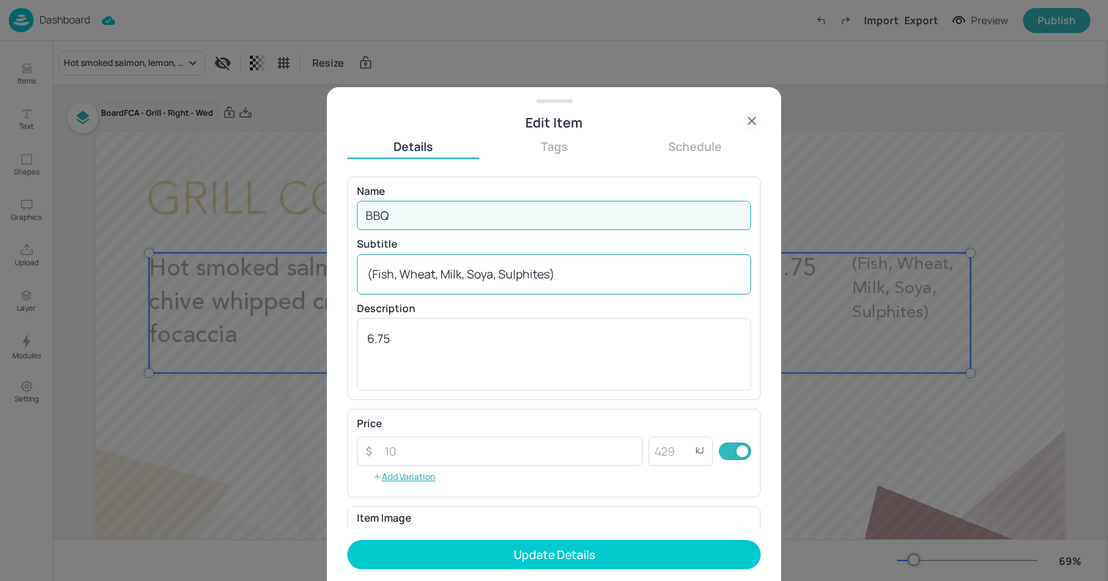
type input "BBQ"
click at [537, 276] on textarea "(Fish, Wheat, Milk, Soya, Sulphites)" at bounding box center [554, 274] width 374 height 16
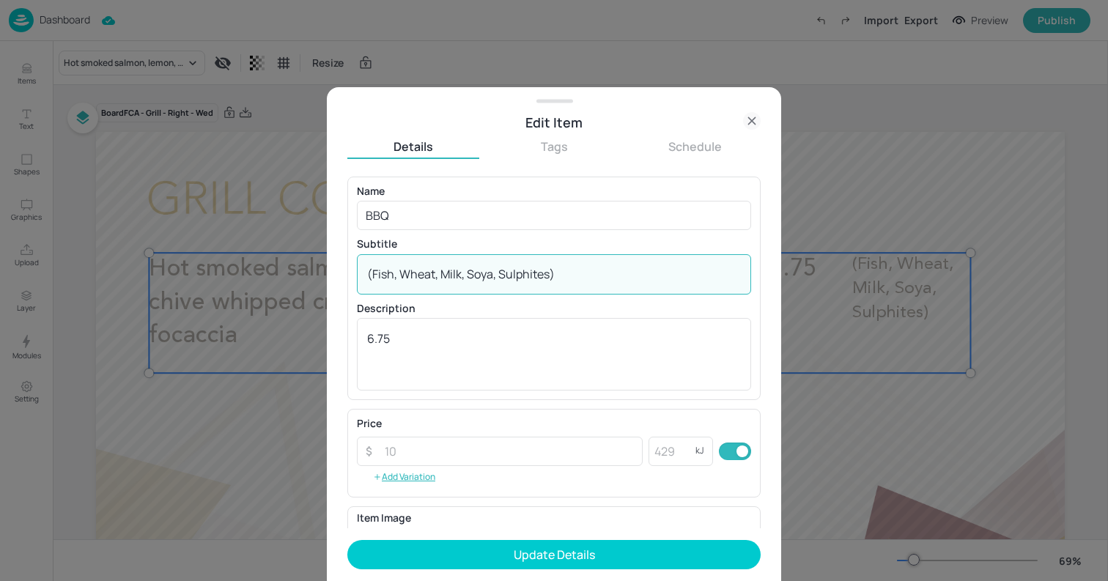
click at [537, 276] on textarea "(Fish, Wheat, Milk, Soya, Sulphites)" at bounding box center [554, 274] width 374 height 16
click at [528, 328] on div "6.75 x ​" at bounding box center [554, 354] width 394 height 73
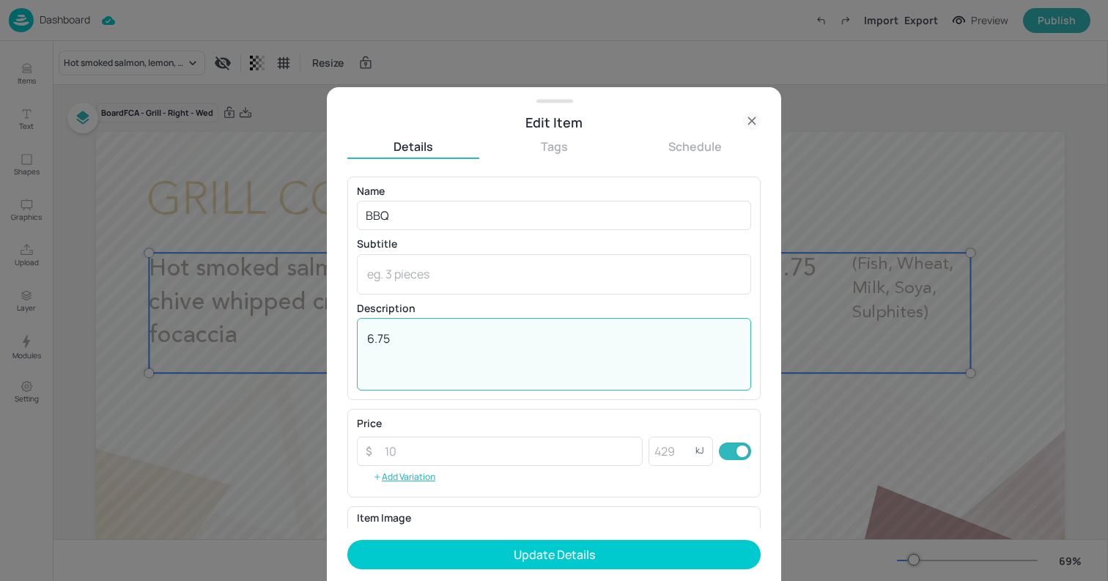
click at [528, 328] on div "6.75 x ​" at bounding box center [554, 354] width 394 height 73
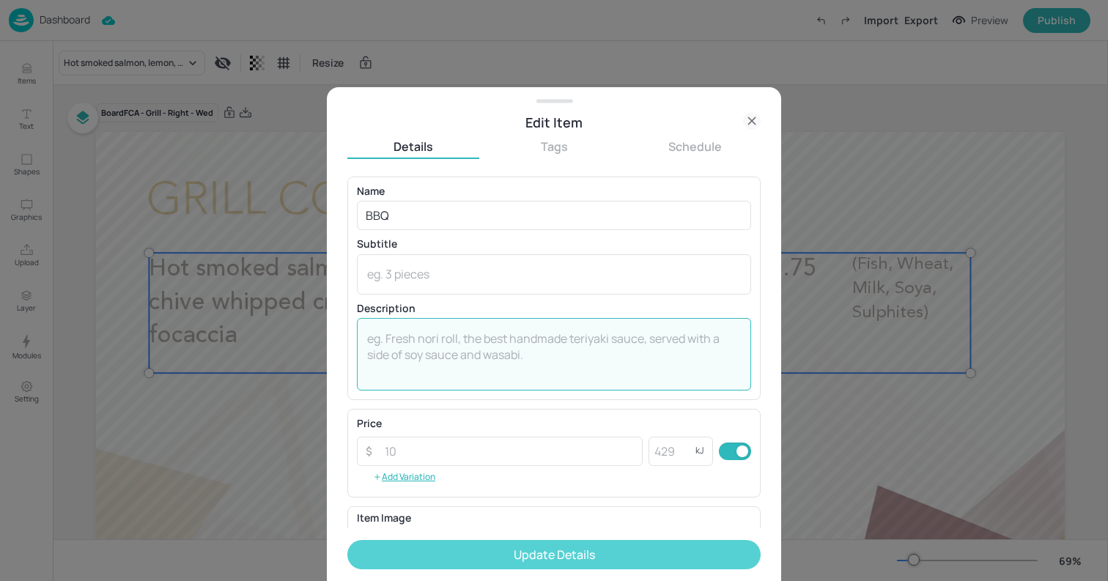
click at [566, 550] on button "Update Details" at bounding box center [553, 554] width 413 height 29
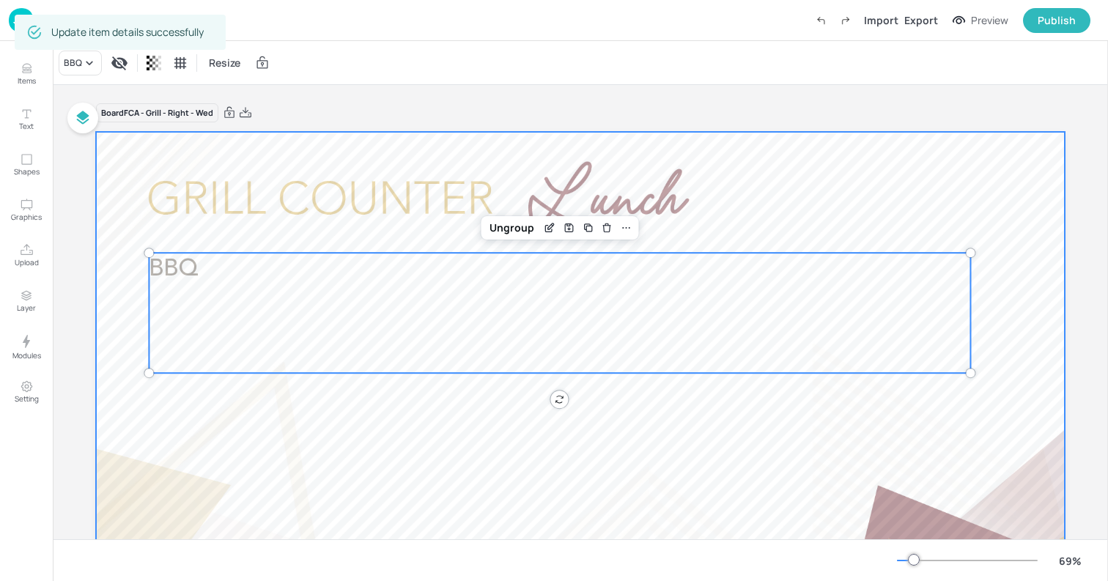
click at [115, 200] on div at bounding box center [580, 404] width 969 height 545
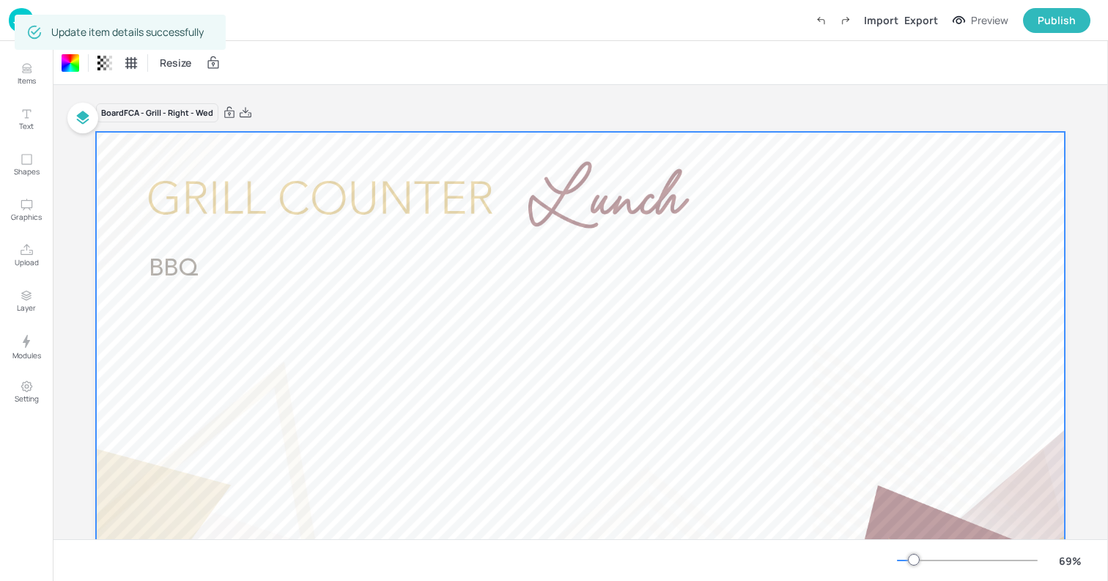
click at [10, 21] on img at bounding box center [21, 20] width 25 height 24
click at [10, 19] on img at bounding box center [21, 20] width 25 height 24
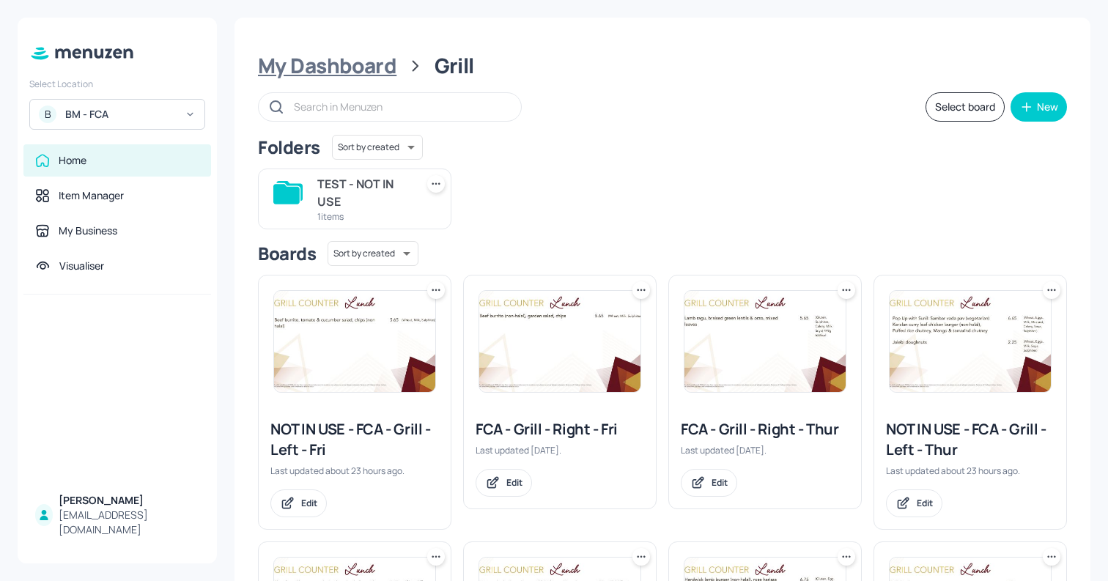
click at [383, 64] on div "My Dashboard" at bounding box center [327, 66] width 139 height 26
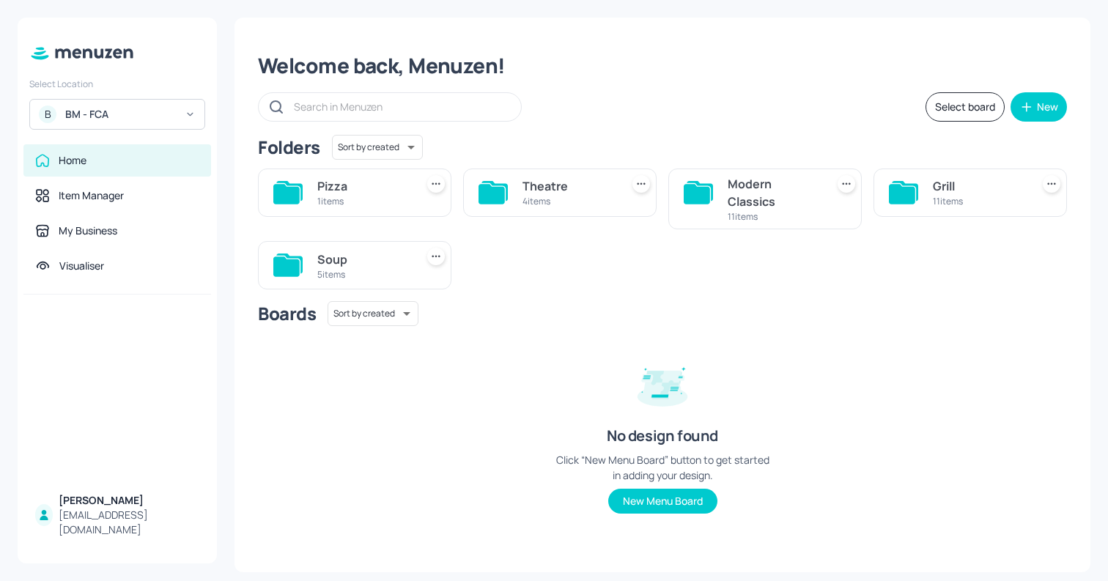
click at [953, 191] on div "Grill" at bounding box center [979, 186] width 92 height 18
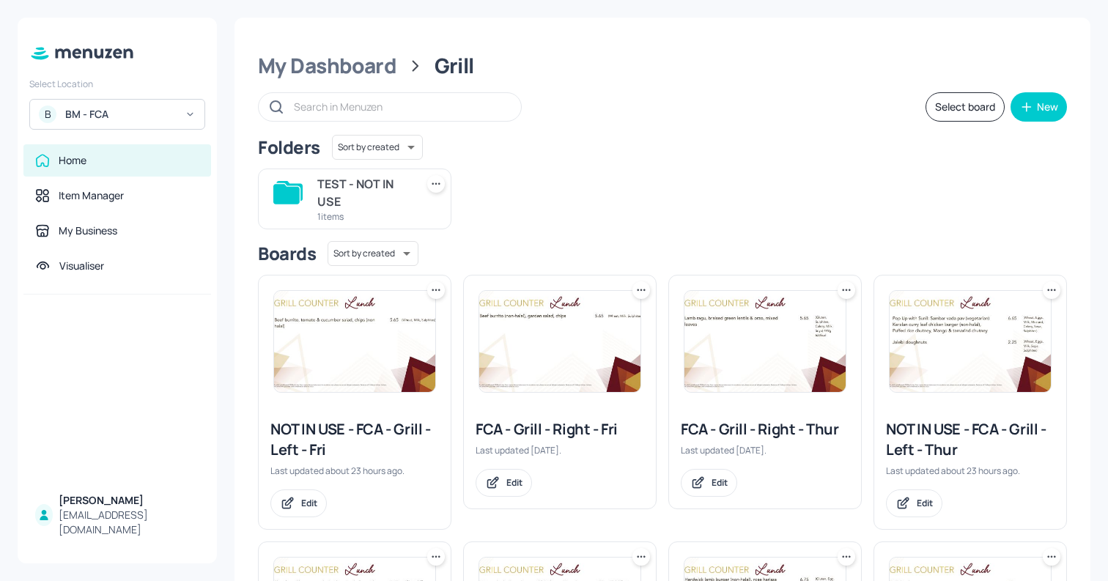
click at [772, 336] on img at bounding box center [765, 341] width 161 height 101
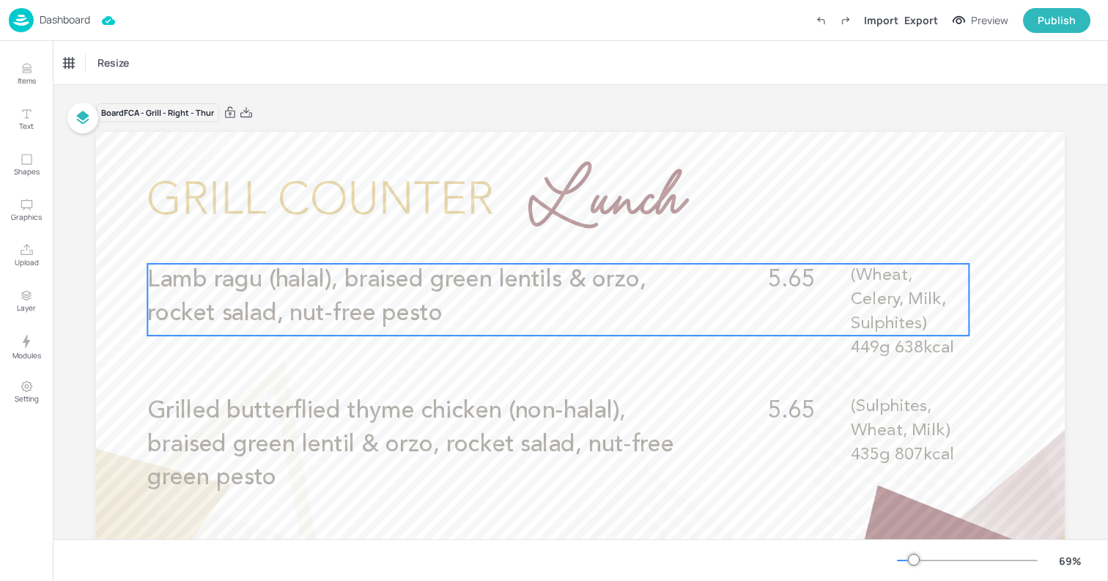
click at [479, 295] on p "Lamb ragu (halal), braised green lentils & orzo, rocket salad, nut-free pesto" at bounding box center [421, 297] width 548 height 67
click at [542, 240] on icon "Edit Item" at bounding box center [548, 239] width 12 height 12
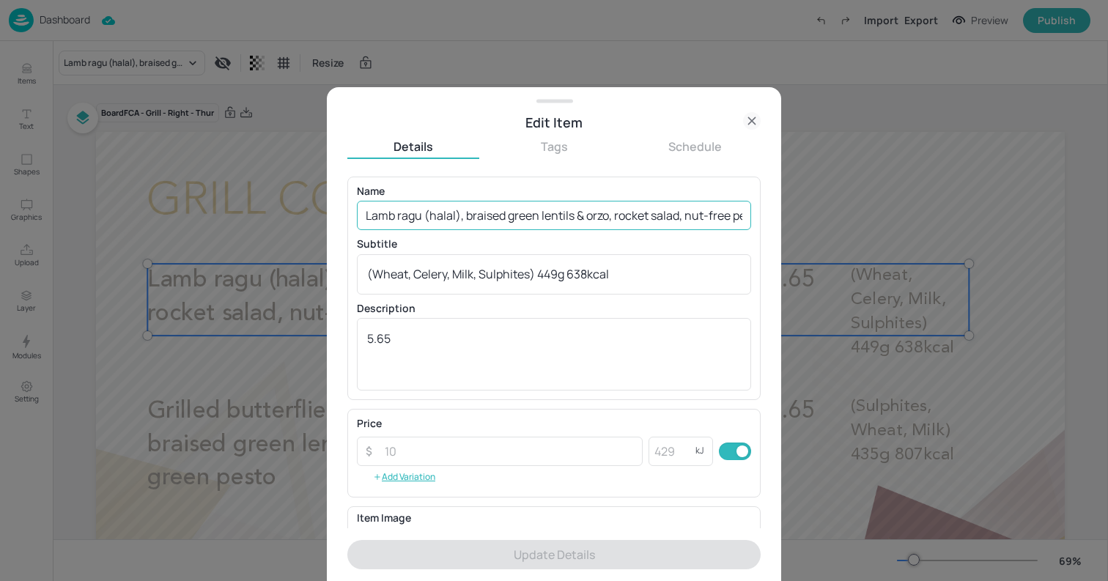
click at [473, 215] on input "Lamb ragu (halal), braised green lentils & orzo, rocket salad, nut-free pesto" at bounding box center [554, 215] width 394 height 29
paste input "kofta with crispy chickpea & carrot fattoush, mint sauce & chips (Halal)"
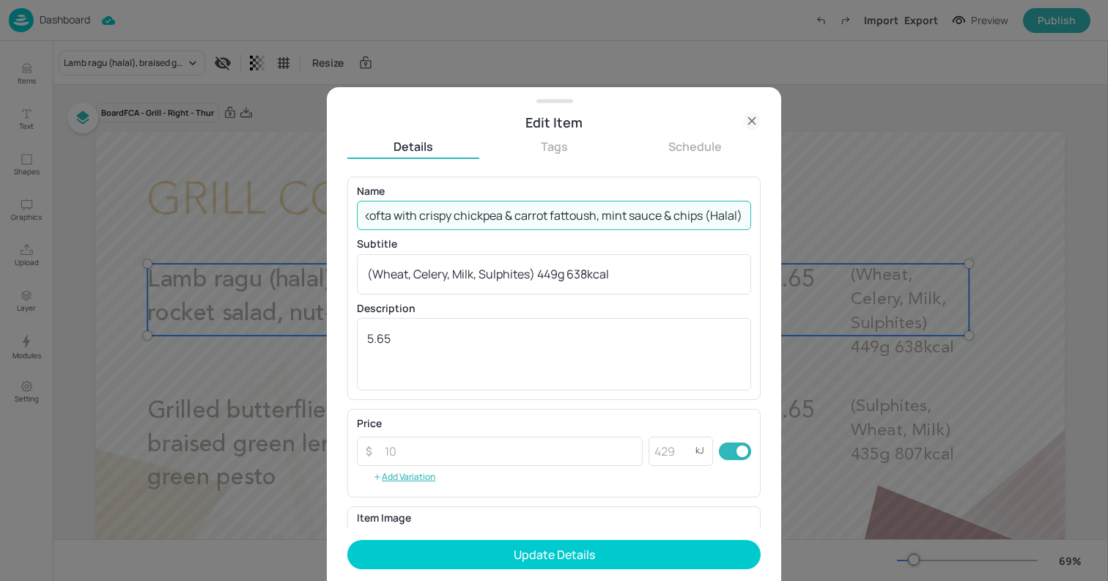
type input "Lamb kofta with crispy chickpea & carrot fattoush, mint sauce & chips (Halal)"
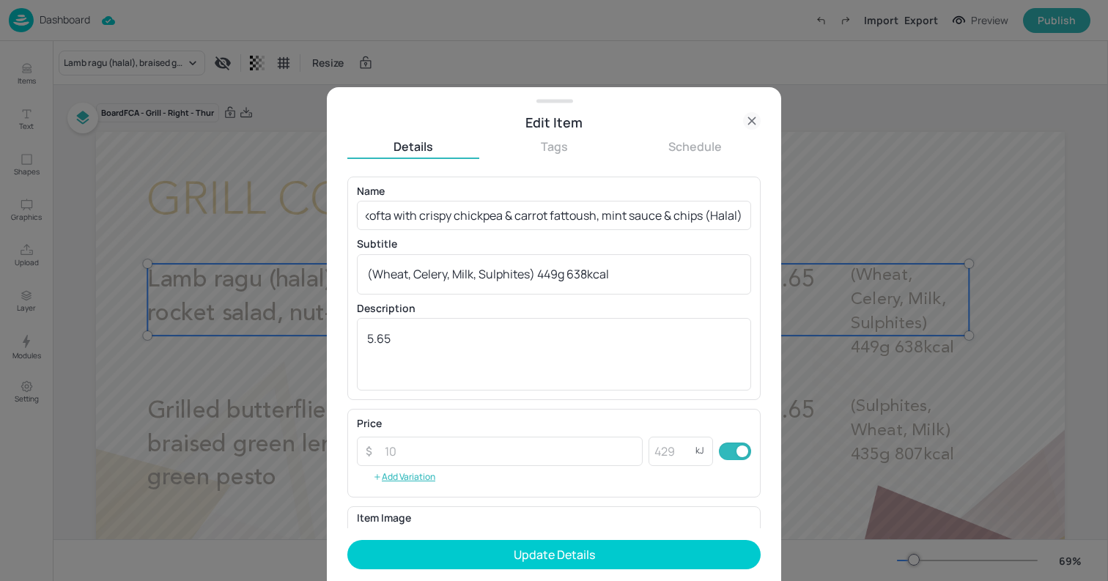
scroll to position [0, 0]
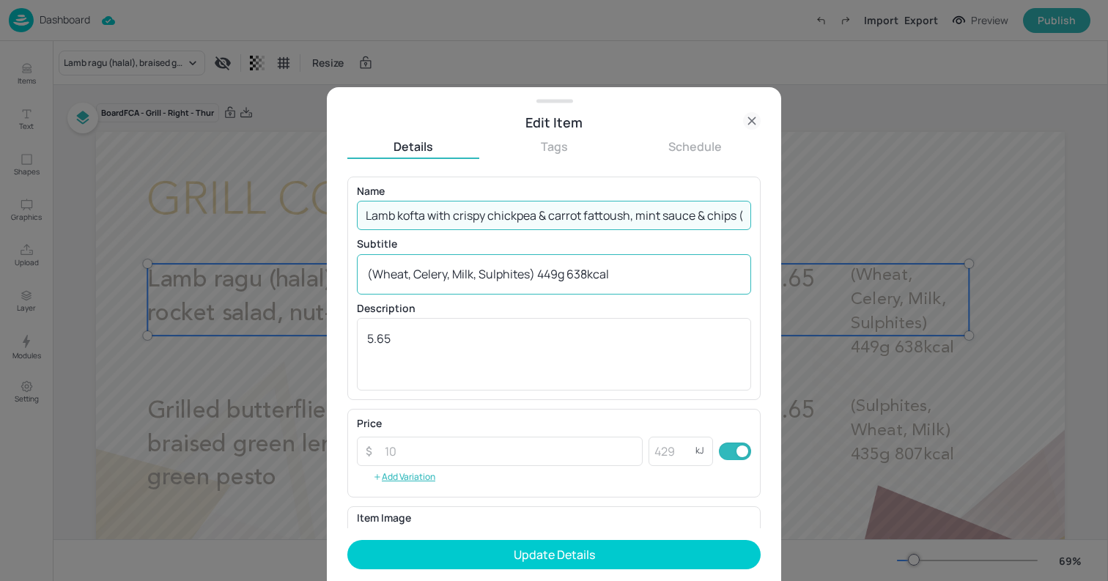
click at [569, 273] on textarea "(Wheat, Celery, Milk, Sulphites) 449g 638kcal" at bounding box center [554, 274] width 374 height 16
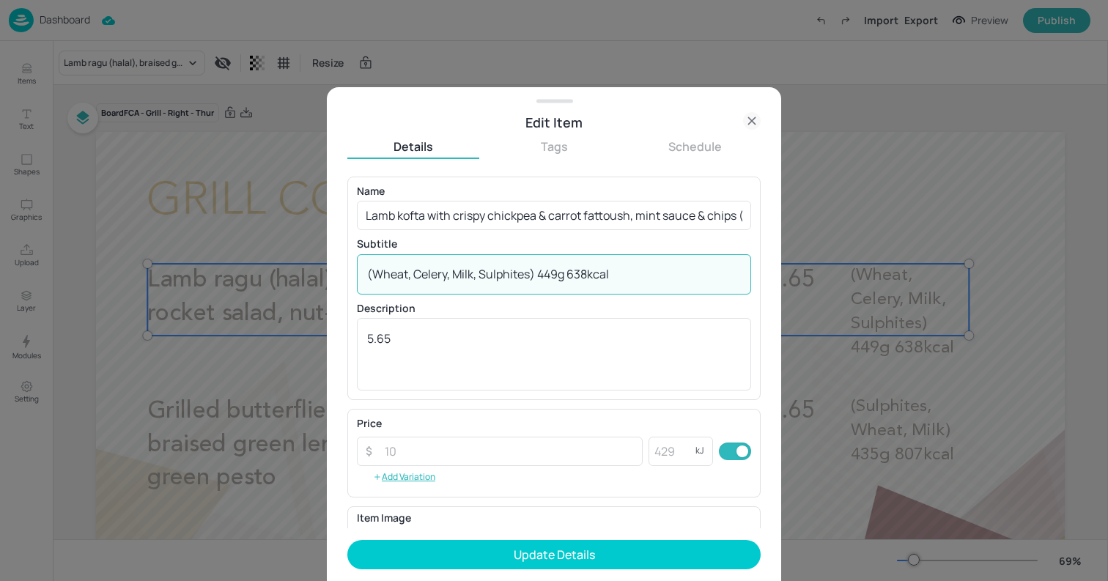
click at [569, 273] on textarea "(Wheat, Celery, Milk, Sulphites) 449g 638kcal" at bounding box center [554, 274] width 374 height 16
paste textarea "Wheat, Eggs, Milk, Celery 484g 681"
click at [567, 273] on textarea "Wheat, Eggs, Milk, Celery 484g 681 kcal" at bounding box center [554, 274] width 374 height 16
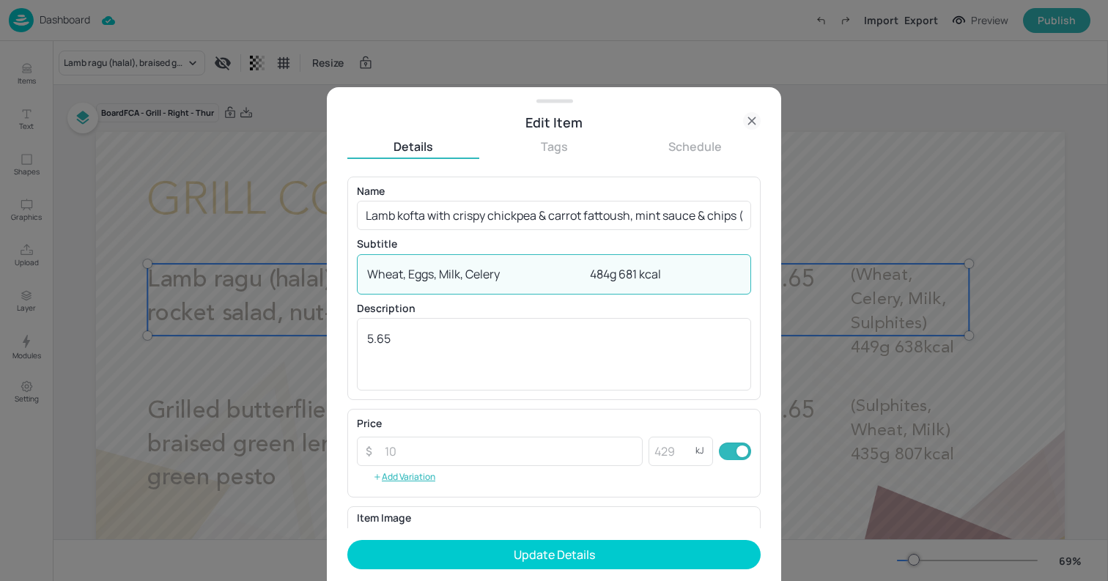
click at [567, 273] on textarea "Wheat, Eggs, Milk, Celery 484g 681 kcal" at bounding box center [554, 274] width 374 height 16
click at [556, 273] on textarea "Wheat, Eggs, Milk, Celery 484g 681 kcal" at bounding box center [554, 274] width 374 height 16
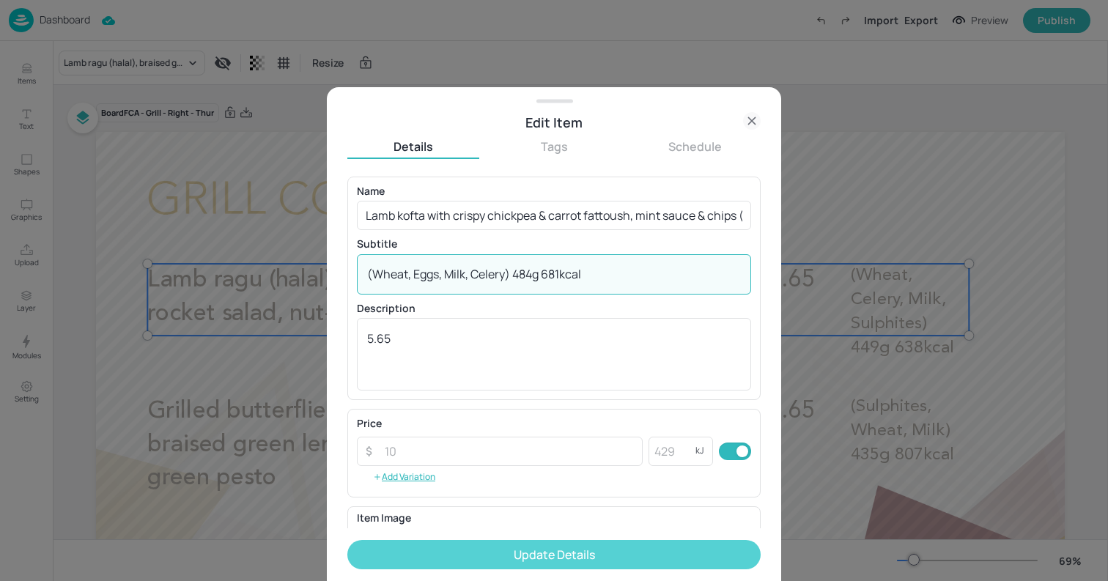
type textarea "(Wheat, Eggs, Milk, Celery) 484g 681kcal"
click at [530, 542] on button "Update Details" at bounding box center [553, 554] width 413 height 29
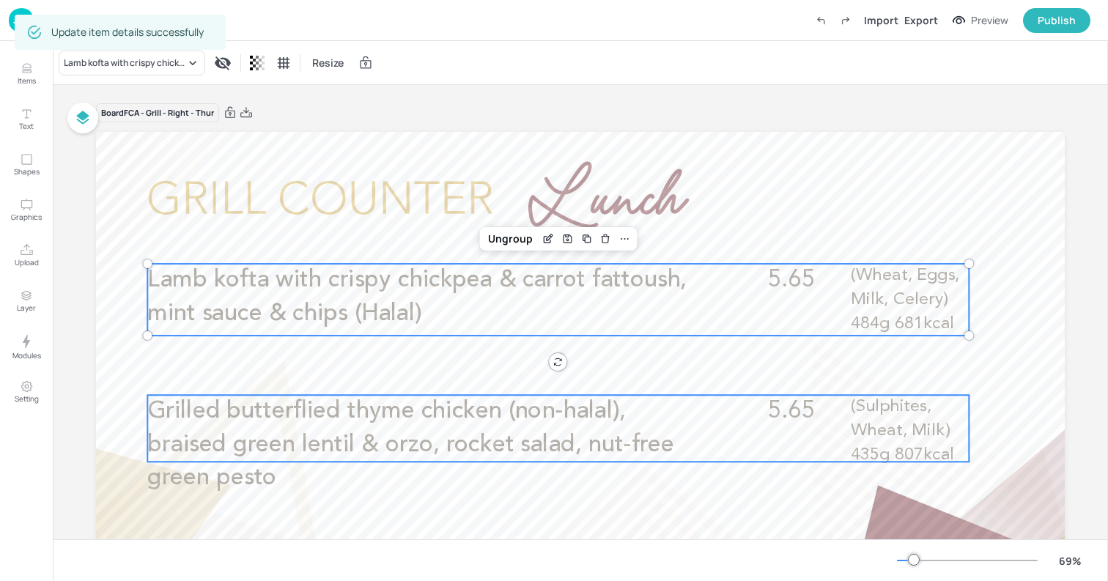
click at [542, 445] on span "Grilled butterflied thyme chicken (non-halal), braised green lentil & orzo, roc…" at bounding box center [410, 444] width 527 height 90
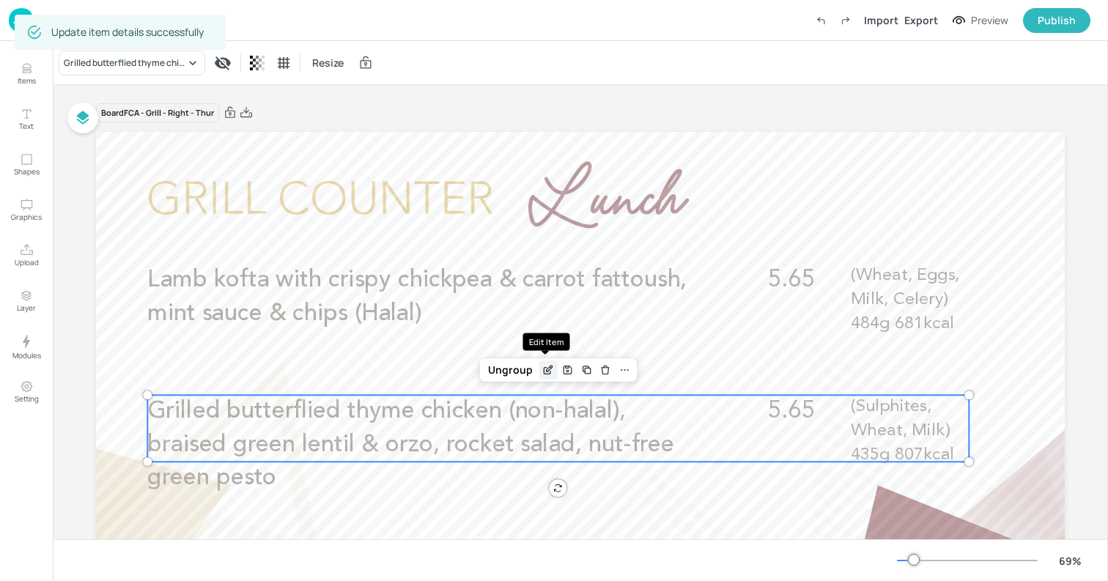
click at [545, 373] on icon "Edit Item" at bounding box center [548, 370] width 12 height 12
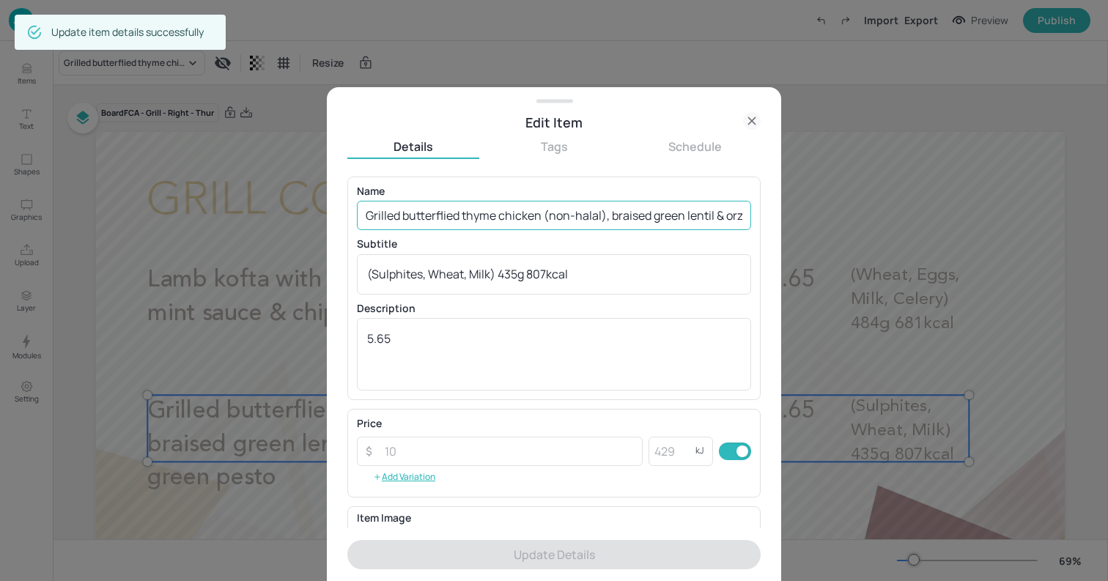
click at [535, 221] on input "Grilled butterflied thyme chicken (non-halal), braised green lentil & orzo, roc…" at bounding box center [554, 215] width 394 height 29
paste input "Tarragon chicken with crispy chickpea & carrot fattoush, chips (non-Halal)"
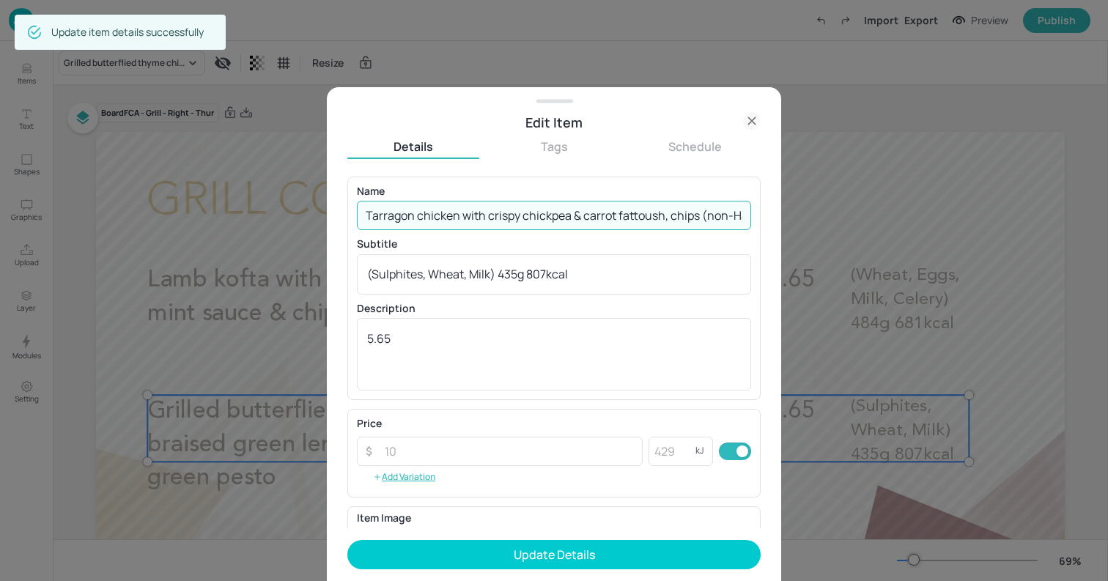
scroll to position [0, 25]
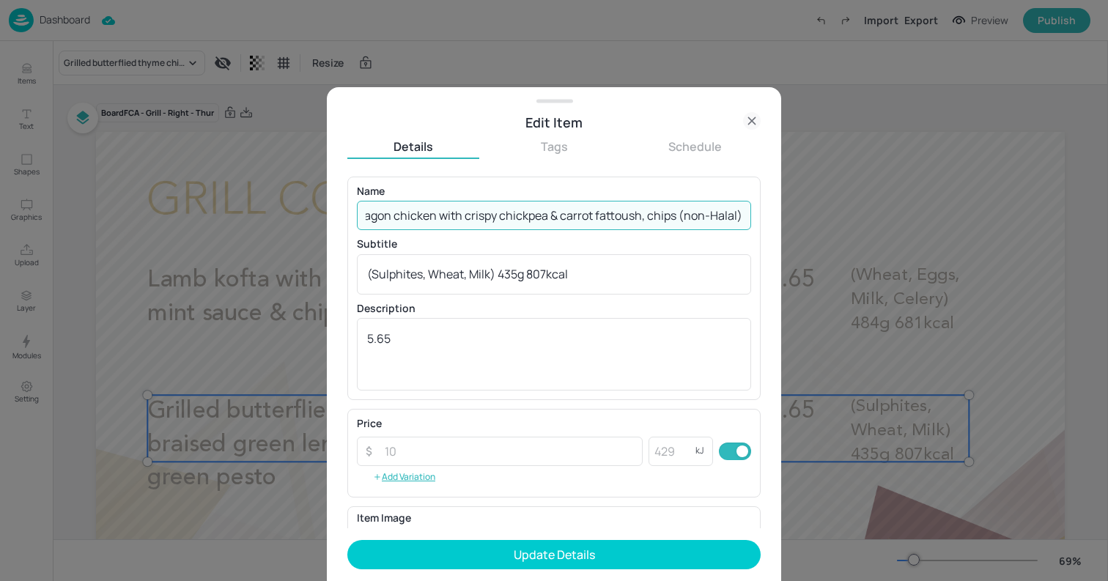
type input "Tarragon chicken with crispy chickpea & carrot fattoush, chips (non-Halal)"
click at [506, 281] on textarea "(Sulphites, Wheat, Milk) 435g 807kcal" at bounding box center [554, 274] width 374 height 16
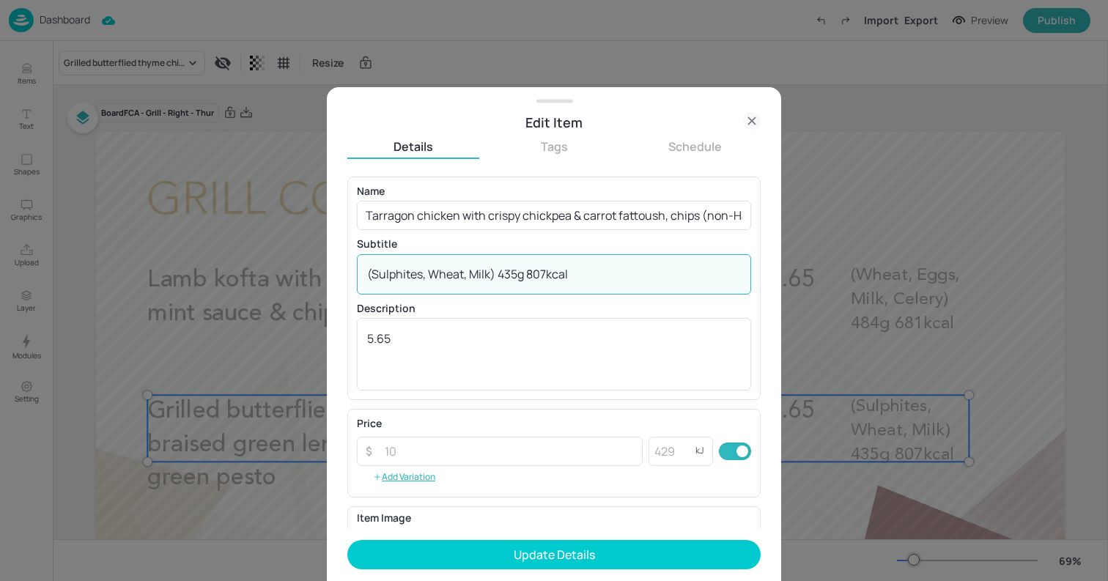
click at [506, 281] on textarea "(Sulphites, Wheat, Milk) 435g 807kcal" at bounding box center [554, 274] width 374 height 16
paste textarea "Sulphites, Gluten 416g 572"
click at [520, 270] on textarea "Sulphites, Gluten 416g 572 kcal" at bounding box center [554, 274] width 374 height 16
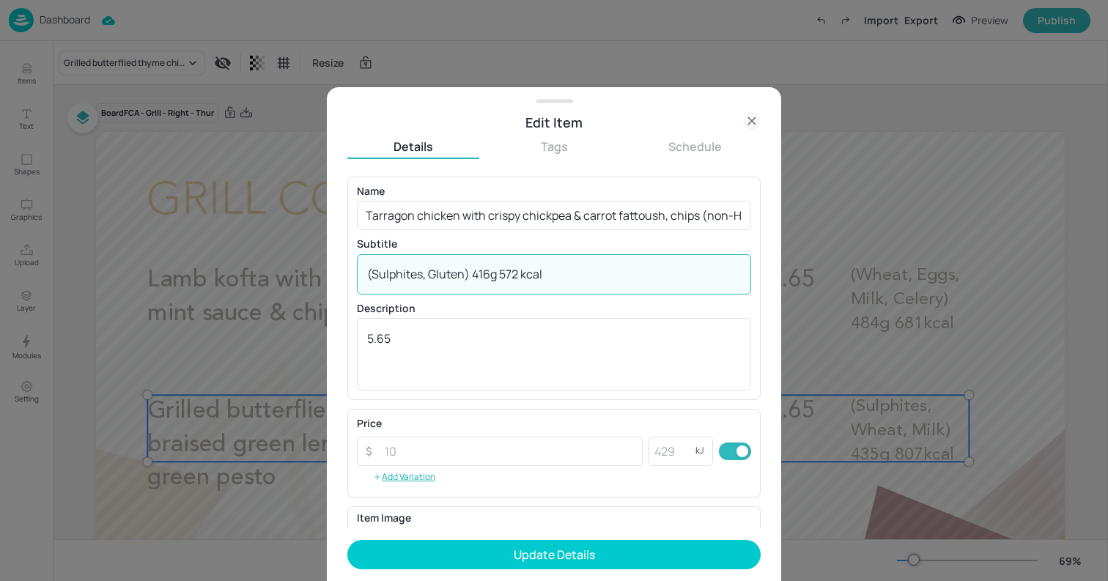
click at [523, 275] on textarea "(Sulphites, Gluten) 416g 572 kcal" at bounding box center [554, 274] width 374 height 16
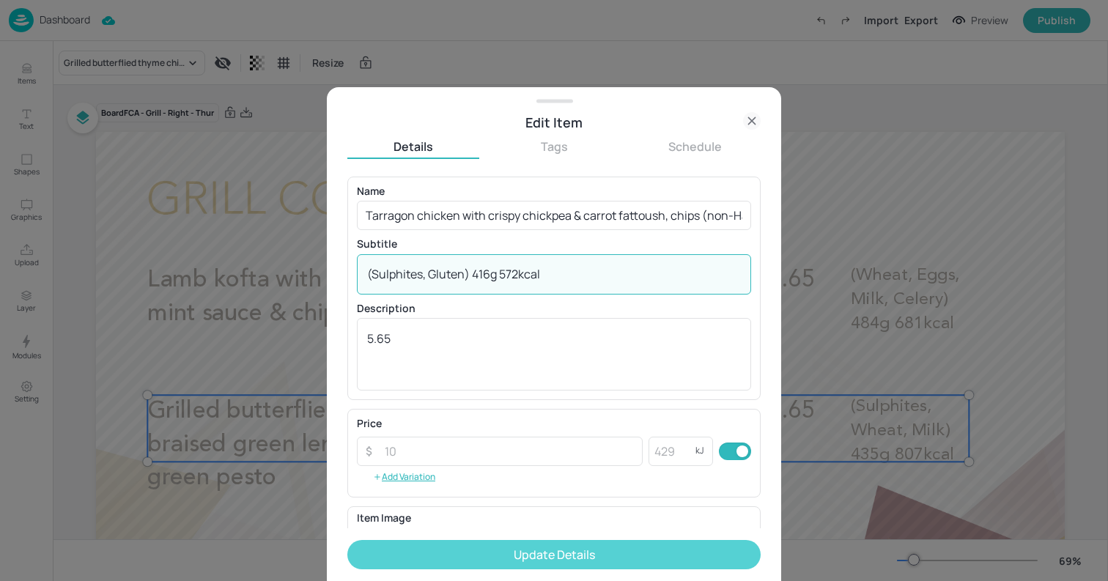
type textarea "(Sulphites, Gluten) 416g 572kcal"
click at [569, 553] on button "Update Details" at bounding box center [553, 554] width 413 height 29
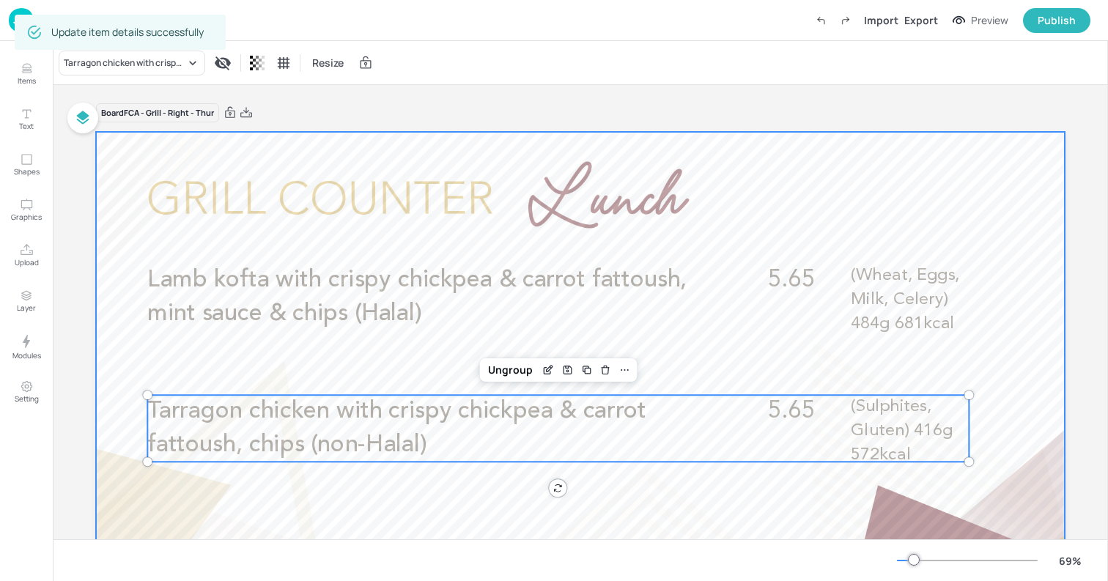
click at [112, 204] on div at bounding box center [580, 404] width 969 height 545
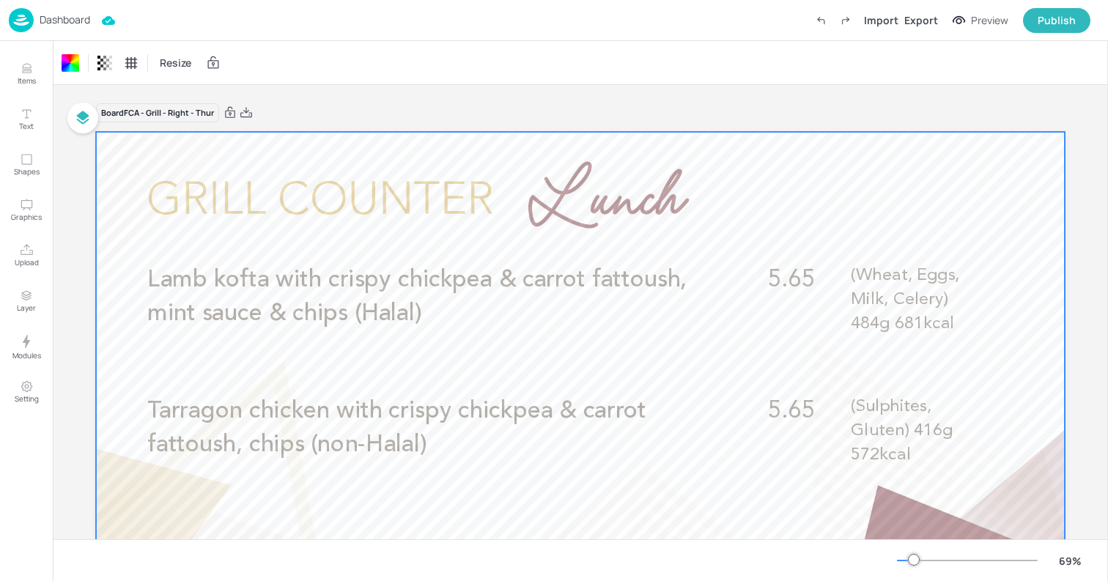
click at [62, 19] on p "Dashboard" at bounding box center [65, 20] width 51 height 10
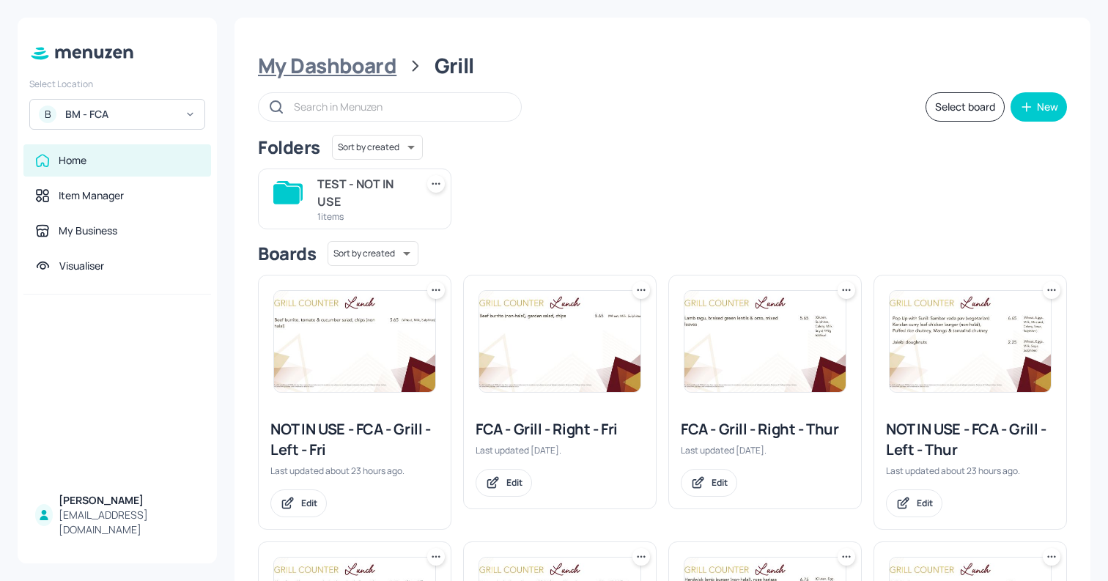
click at [374, 62] on div "My Dashboard" at bounding box center [327, 66] width 139 height 26
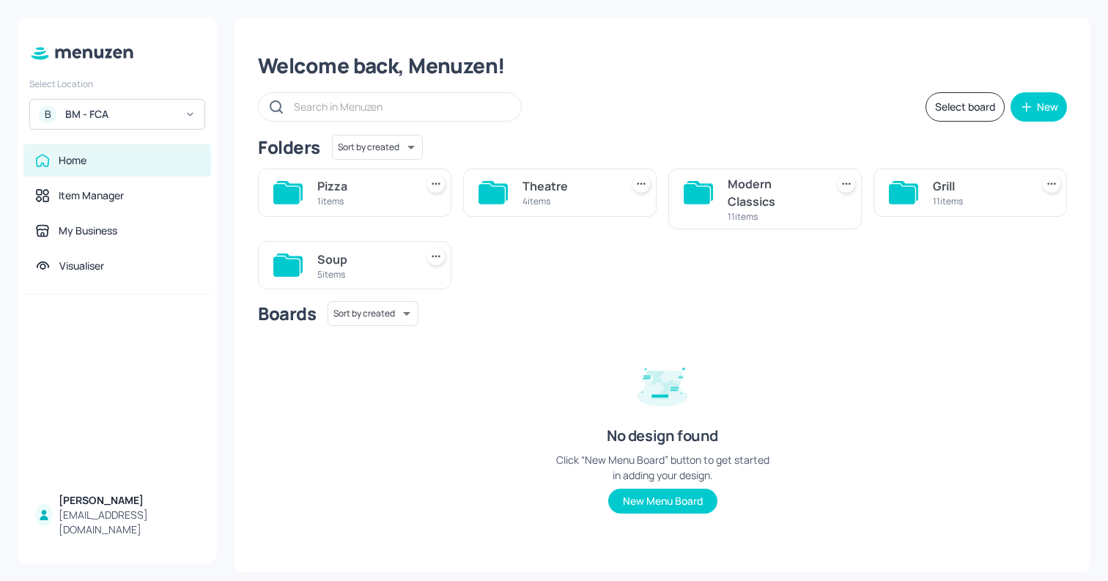
click at [726, 196] on div "Modern Classics 11 items" at bounding box center [764, 199] width 193 height 61
click at [750, 194] on div "Modern Classics" at bounding box center [774, 192] width 92 height 35
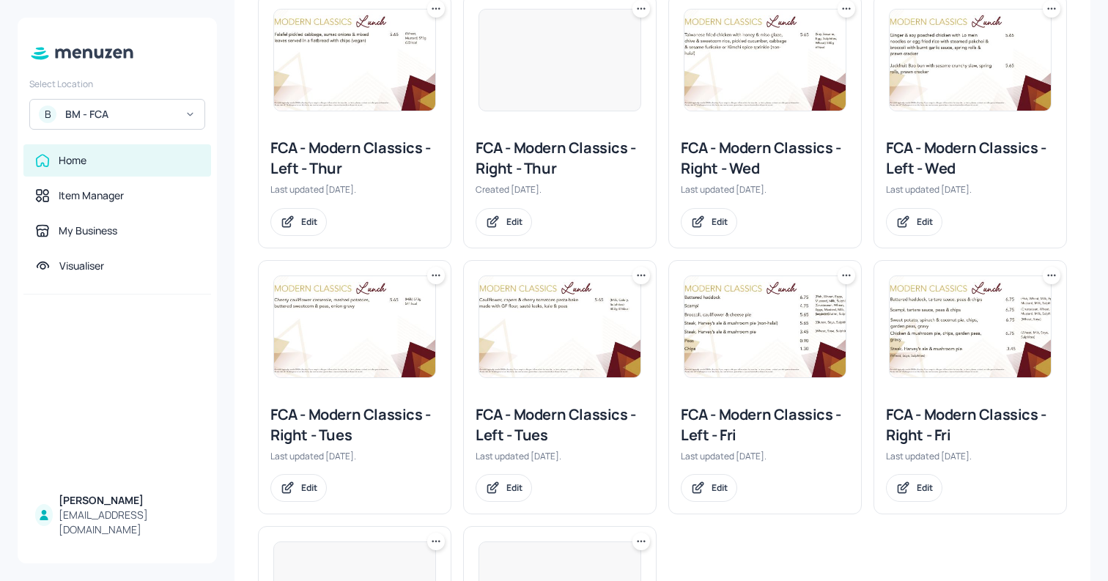
scroll to position [284, 0]
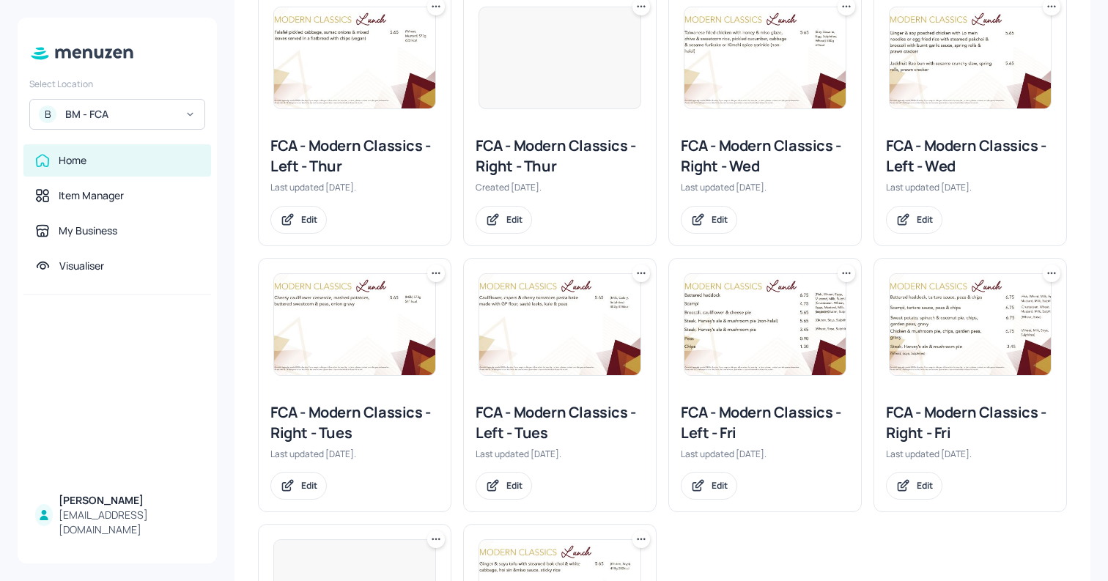
click at [1036, 360] on img at bounding box center [970, 324] width 161 height 101
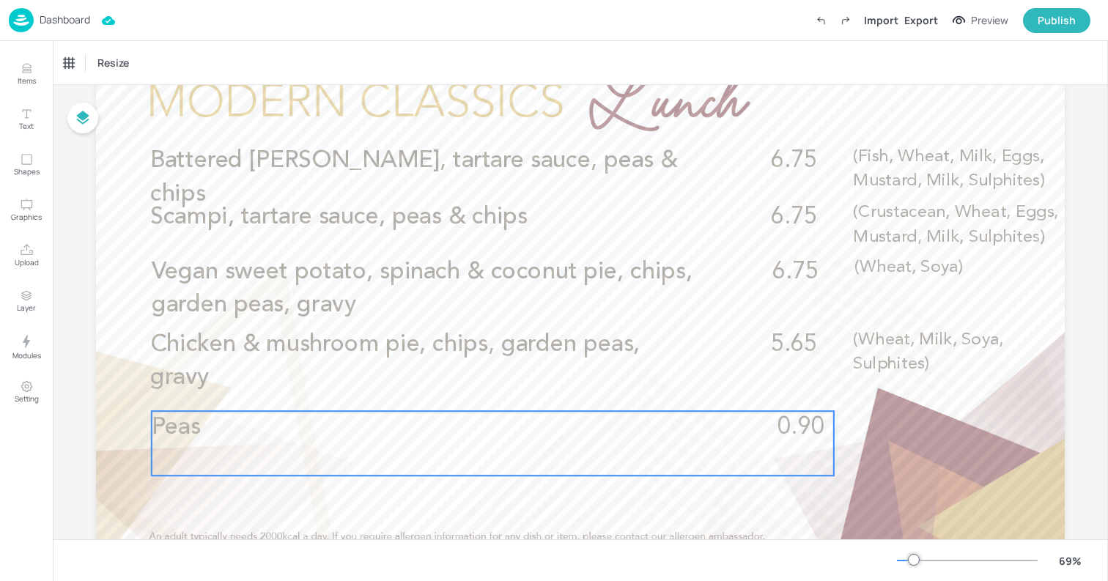
scroll to position [95, 0]
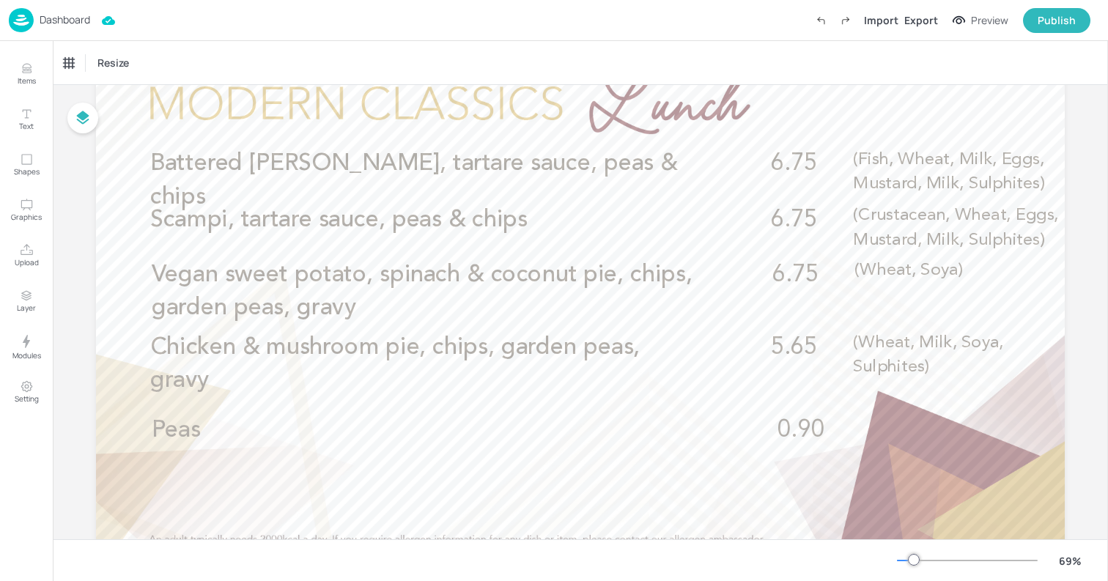
click at [70, 23] on p "Dashboard" at bounding box center [65, 20] width 51 height 10
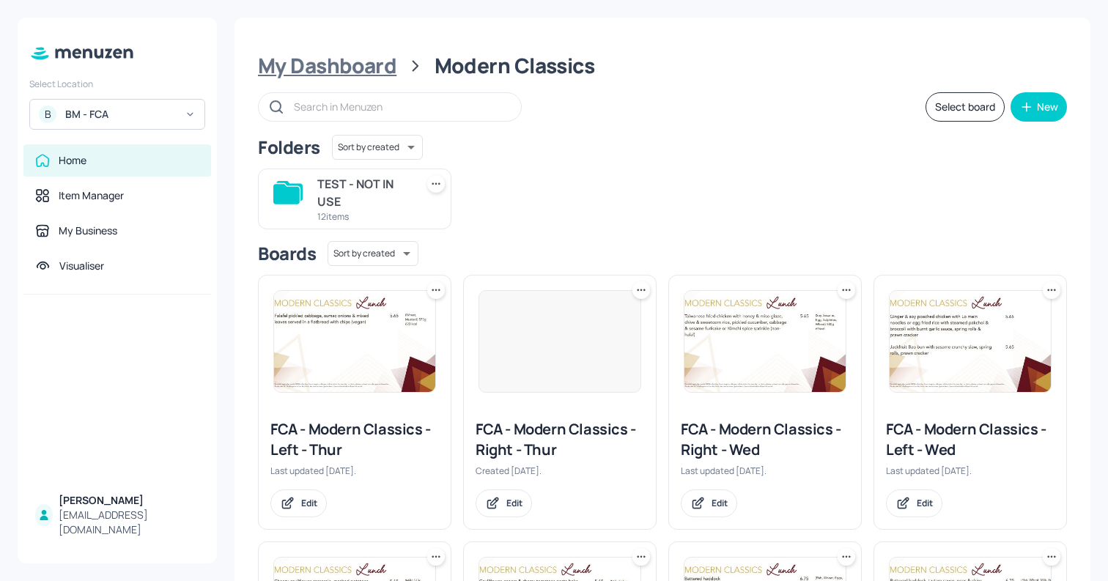
click at [381, 69] on div "My Dashboard" at bounding box center [327, 66] width 139 height 26
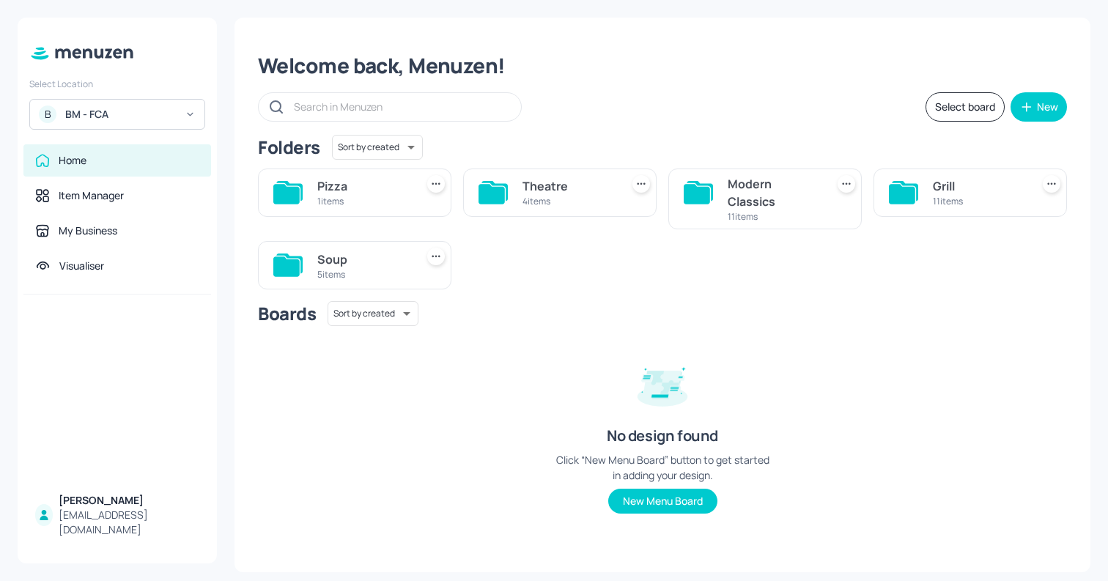
click at [927, 187] on div "Grill 11 items" at bounding box center [970, 193] width 193 height 48
click at [944, 185] on div "Grill" at bounding box center [979, 186] width 92 height 18
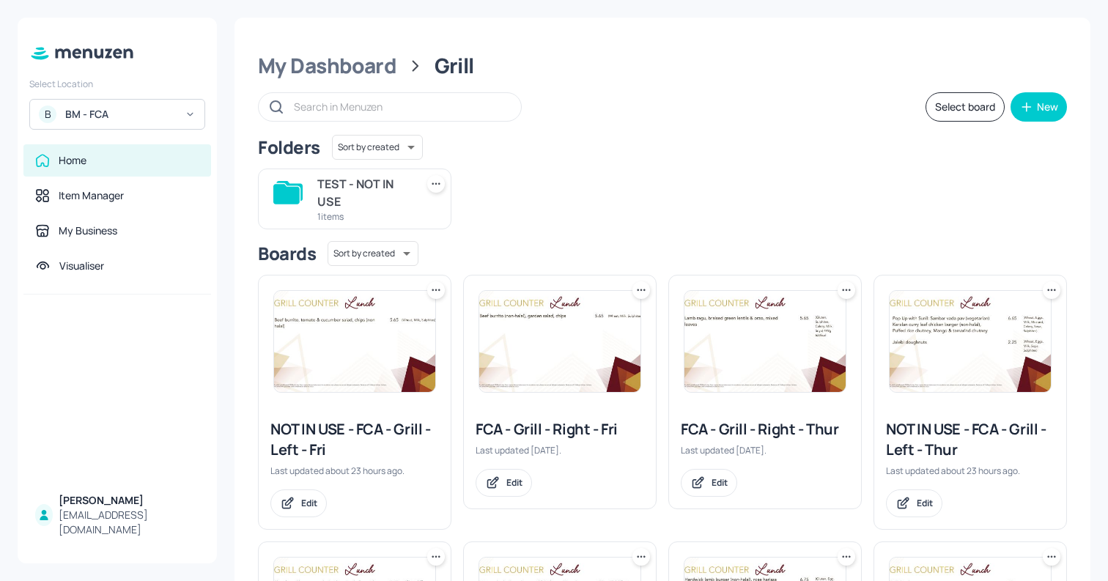
click at [569, 316] on img at bounding box center [559, 341] width 161 height 101
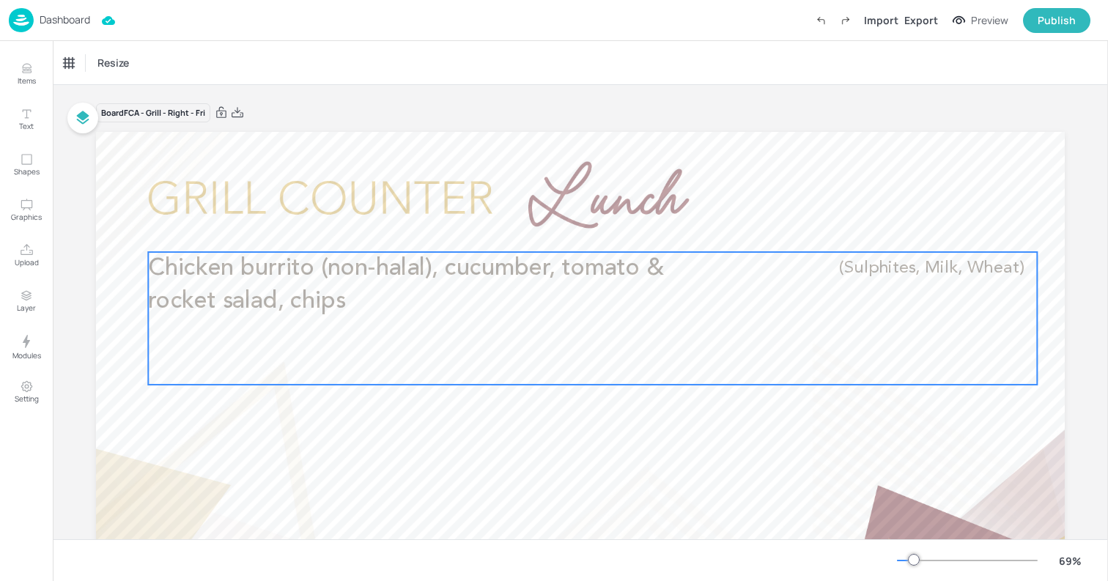
click at [600, 311] on p "Chicken burrito (non-halal), cucumber, tomato & rocket salad, chips" at bounding box center [422, 285] width 548 height 67
click at [578, 235] on div "Edit Item" at bounding box center [582, 227] width 19 height 19
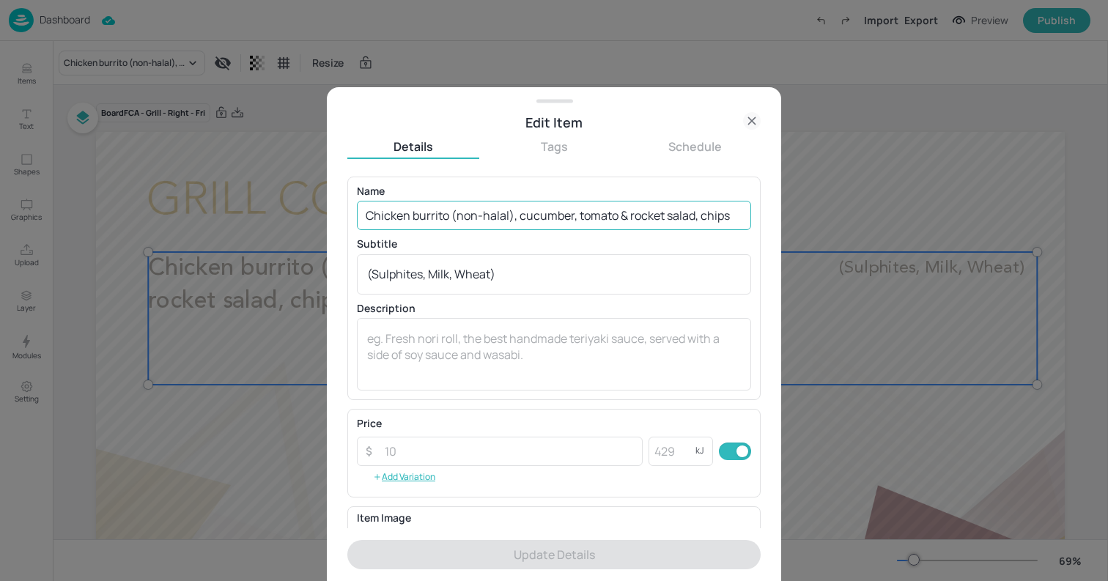
click at [580, 210] on input "Chicken burrito (non-halal), cucumber, tomato & rocket salad, chips" at bounding box center [554, 215] width 394 height 29
paste input "Jerk half rotisserie chicken, pineapple & chilli salsa, spiced potato wedges (H…"
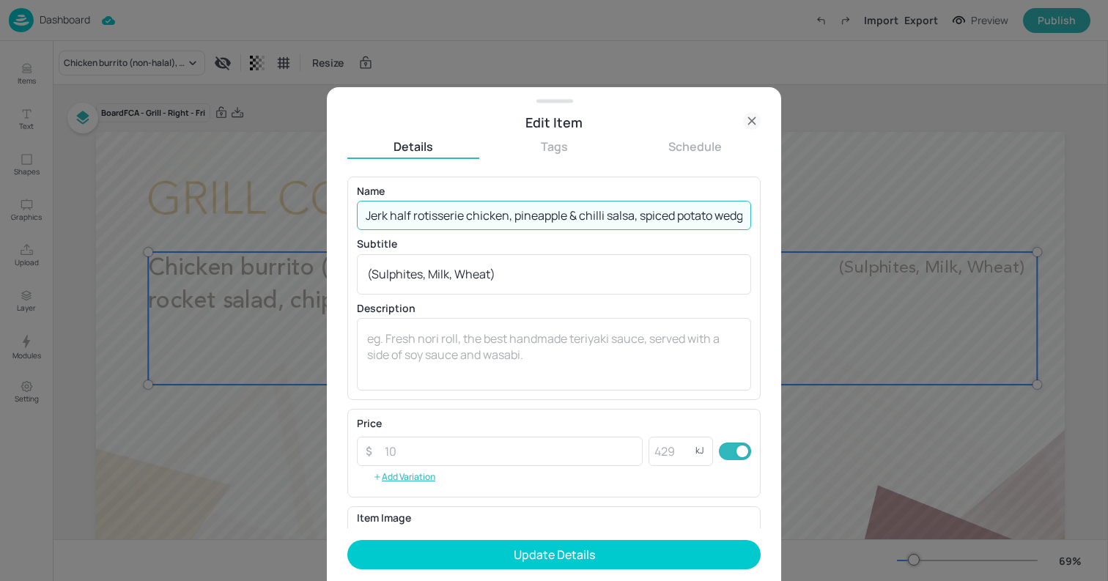
scroll to position [0, 63]
type input "Jerk half rotisserie chicken, pineapple & chilli salsa, spiced potato wedges (H…"
click at [526, 278] on textarea "(Sulphites, Milk, Wheat)" at bounding box center [554, 274] width 374 height 16
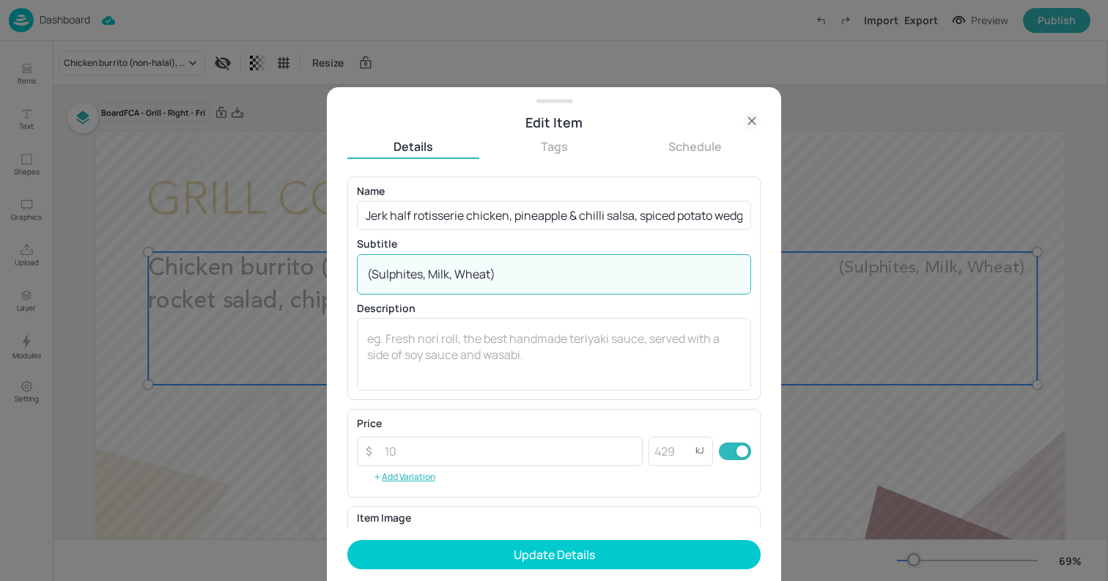
click at [526, 278] on textarea "(Sulphites, Milk, Wheat)" at bounding box center [554, 274] width 374 height 16
paste textarea "594g 1406 kcal"
click at [530, 274] on textarea "594g 1406 kcal" at bounding box center [554, 274] width 374 height 16
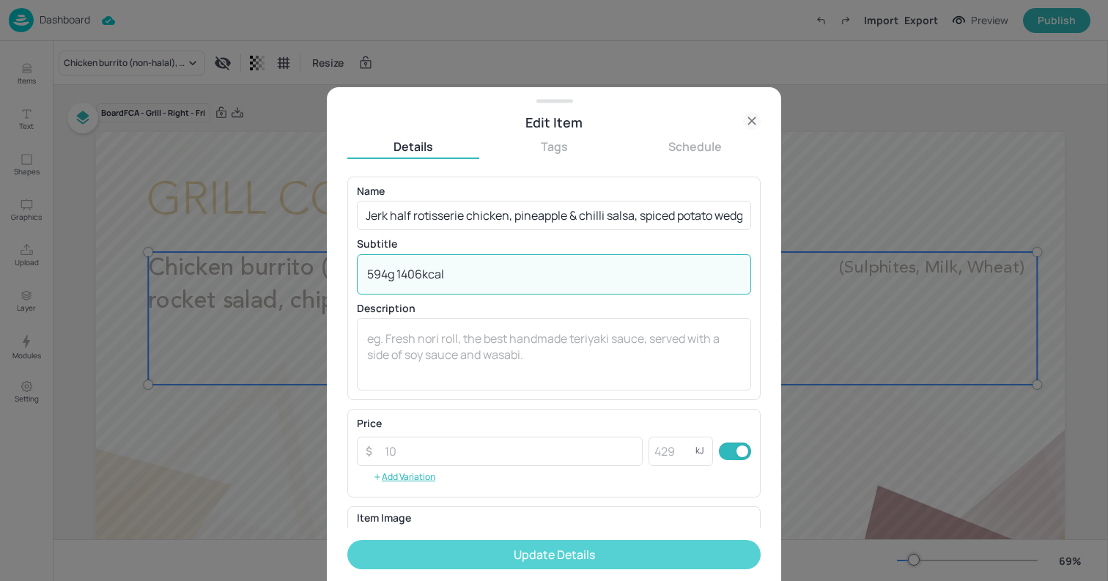
type textarea "594g 1406kcal"
click at [586, 556] on button "Update Details" at bounding box center [553, 554] width 413 height 29
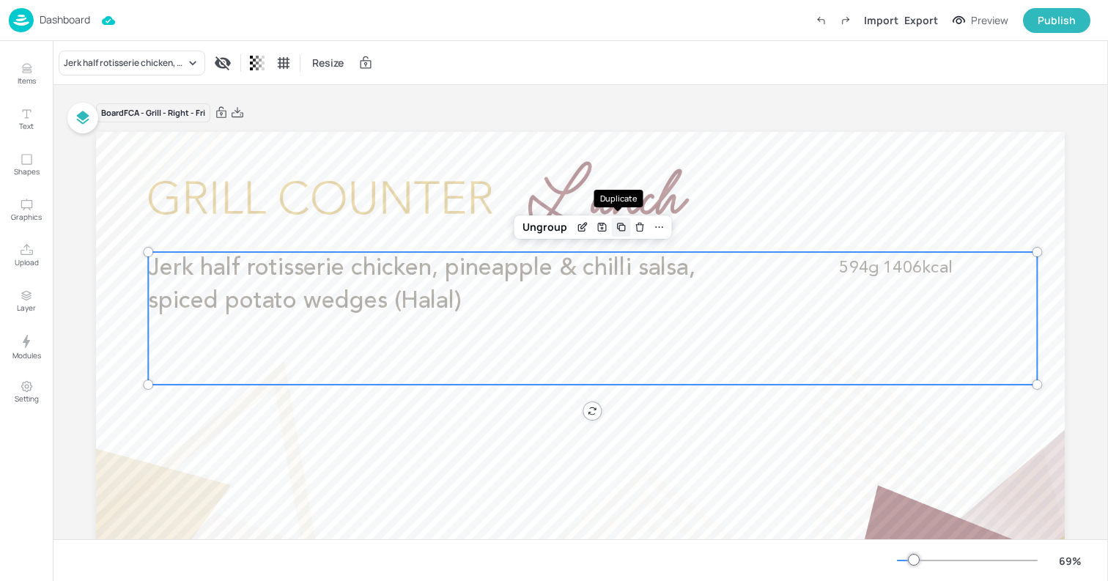
click at [619, 226] on icon "Duplicate" at bounding box center [621, 227] width 12 height 12
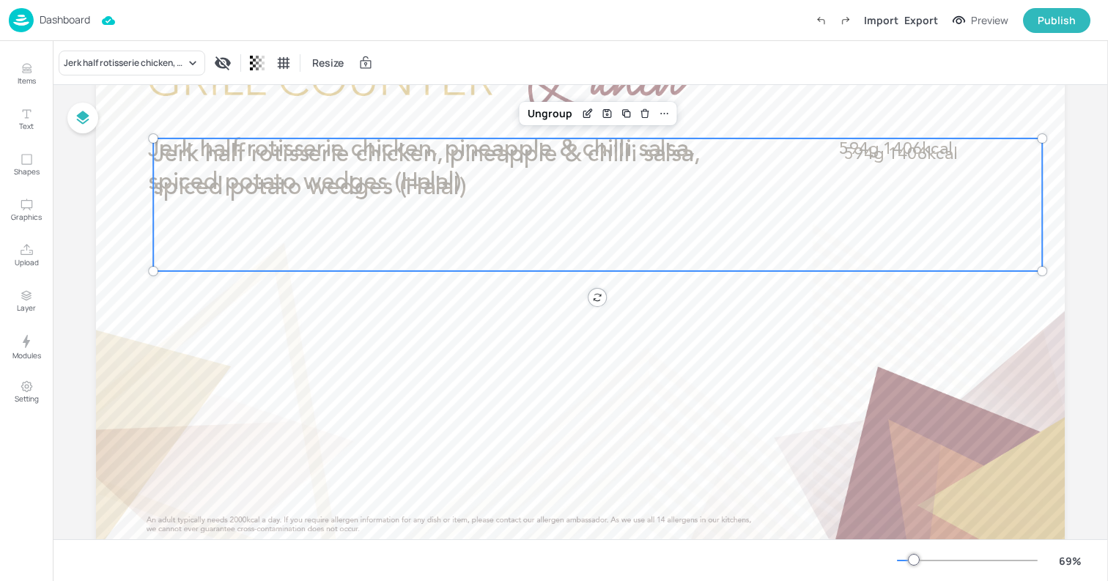
scroll to position [174, 0]
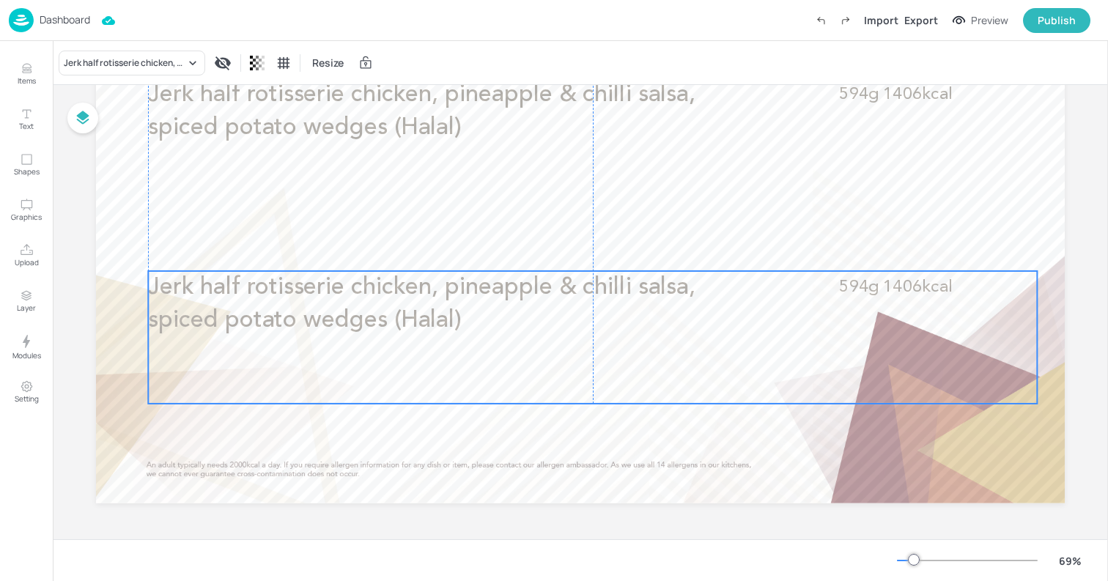
drag, startPoint x: 411, startPoint y: 191, endPoint x: 405, endPoint y: 379, distance: 187.7
click at [405, 379] on div "Jerk half rotisserie chicken, pineapple & chilli salsa, spiced potato wedges (H…" at bounding box center [592, 337] width 889 height 133
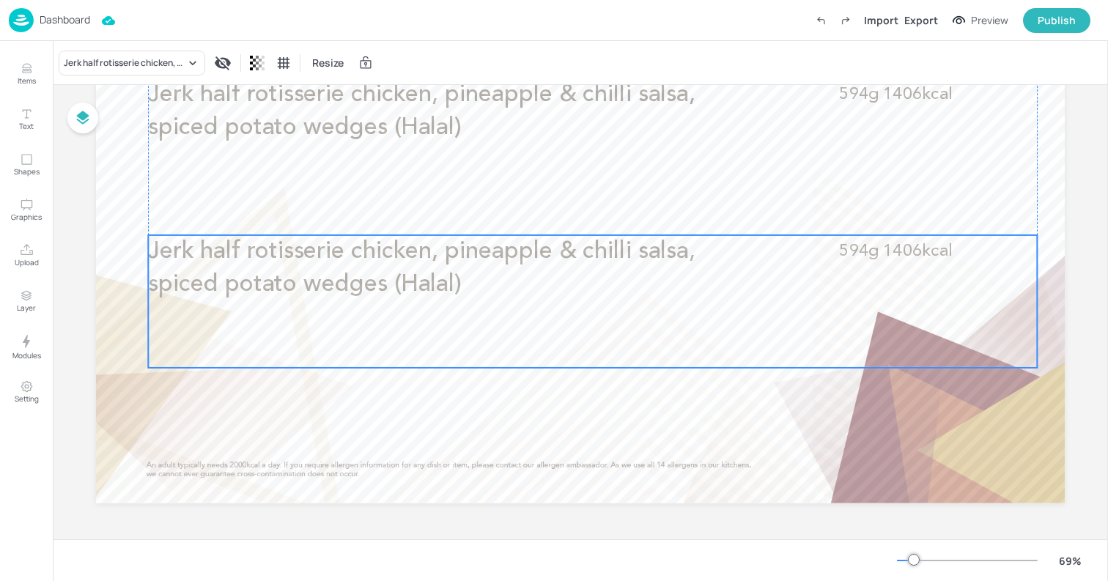
drag, startPoint x: 360, startPoint y: 317, endPoint x: 358, endPoint y: 280, distance: 36.7
click at [358, 280] on span "Jerk half rotisserie chicken, pineapple & chilli salsa, spiced potato wedges (H…" at bounding box center [421, 268] width 547 height 57
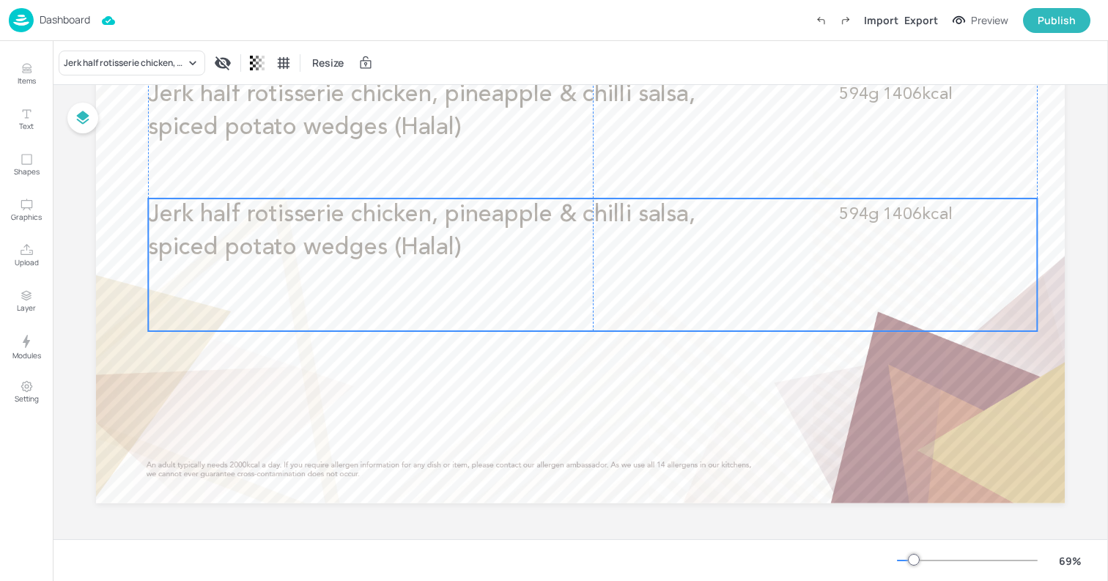
drag, startPoint x: 358, startPoint y: 286, endPoint x: 359, endPoint y: 250, distance: 35.9
click at [359, 250] on span "Jerk half rotisserie chicken, pineapple & chilli salsa, spiced potato wedges (H…" at bounding box center [421, 231] width 547 height 57
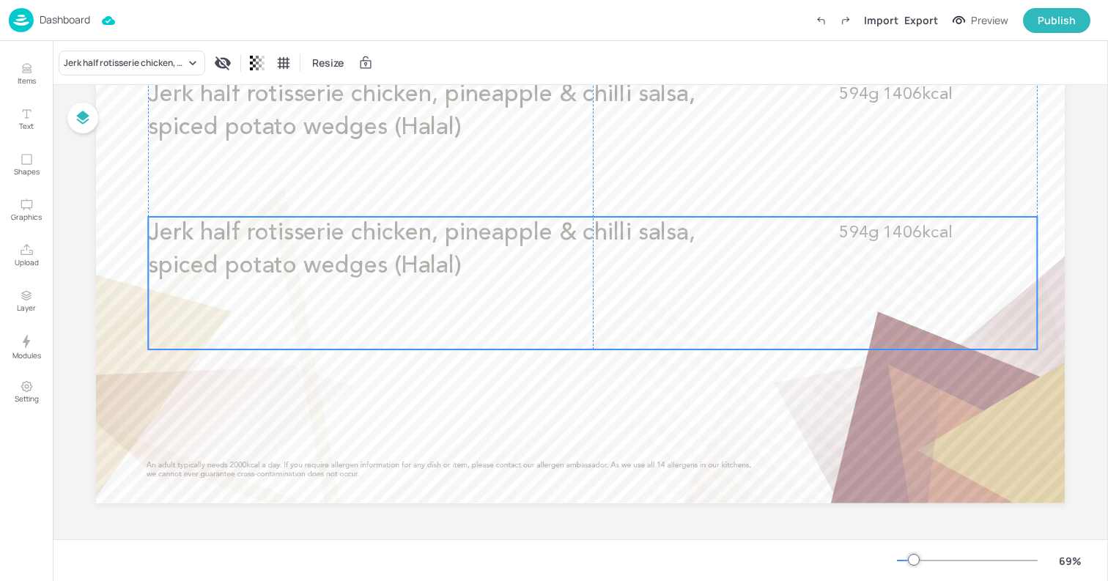
drag, startPoint x: 356, startPoint y: 262, endPoint x: 356, endPoint y: 287, distance: 24.9
click at [356, 284] on p "Jerk half rotisserie chicken, pineapple & chilli salsa, spiced potato wedges (H…" at bounding box center [422, 250] width 548 height 67
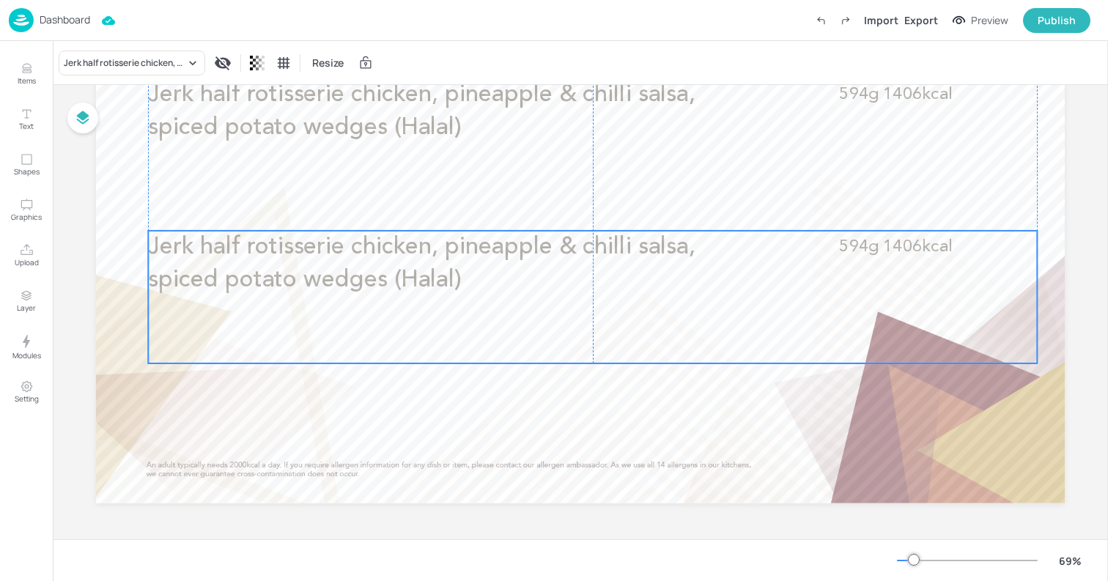
drag, startPoint x: 356, startPoint y: 232, endPoint x: 356, endPoint y: 240, distance: 8.1
click at [356, 240] on span "Jerk half rotisserie chicken, pineapple & chilli salsa, spiced potato wedges (H…" at bounding box center [421, 263] width 547 height 57
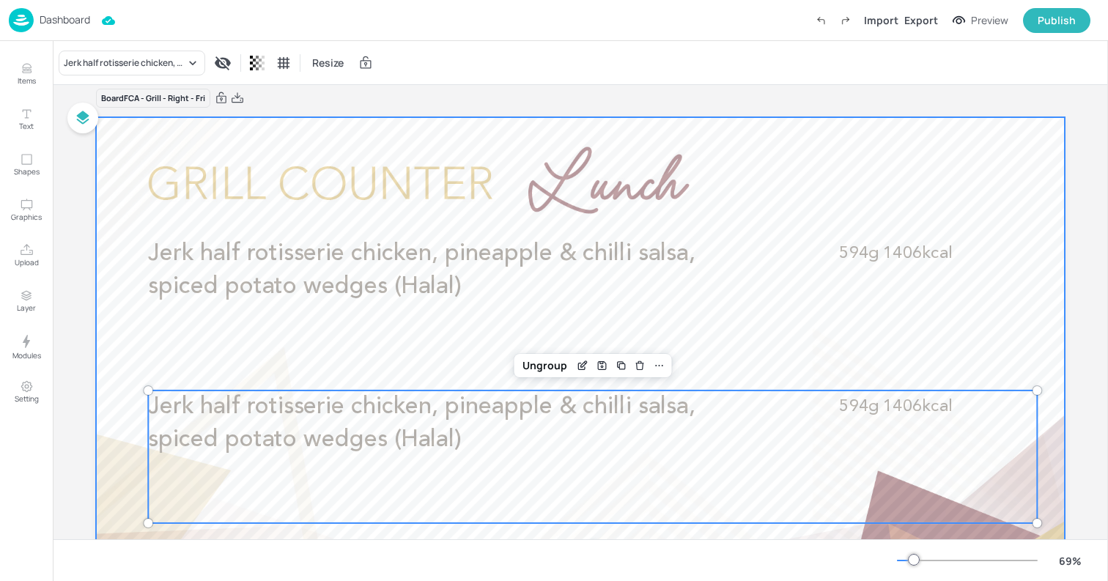
scroll to position [0, 0]
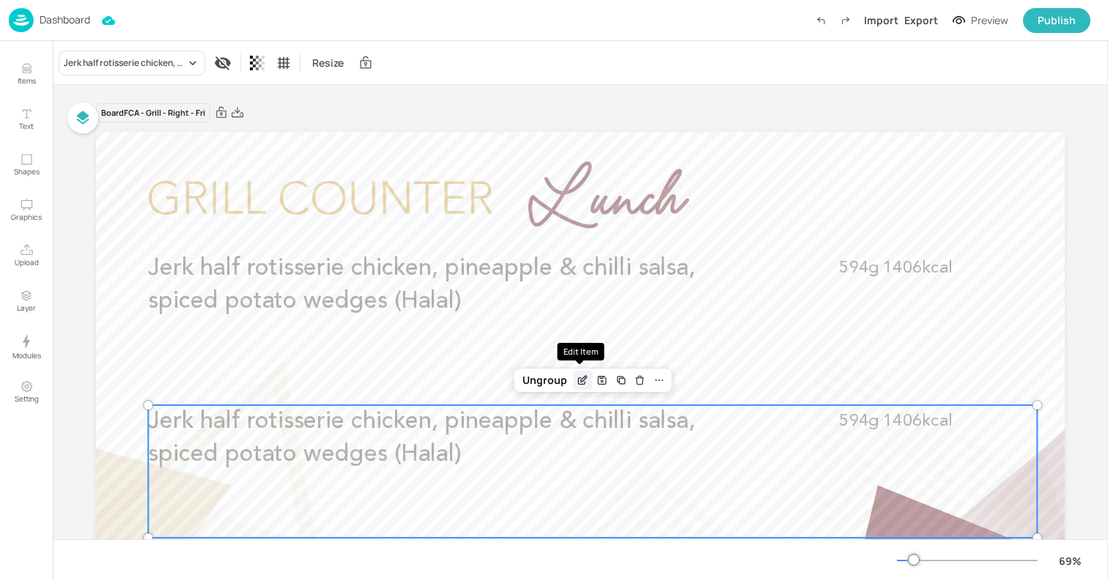
click at [582, 384] on icon "Edit Item" at bounding box center [582, 381] width 7 height 7
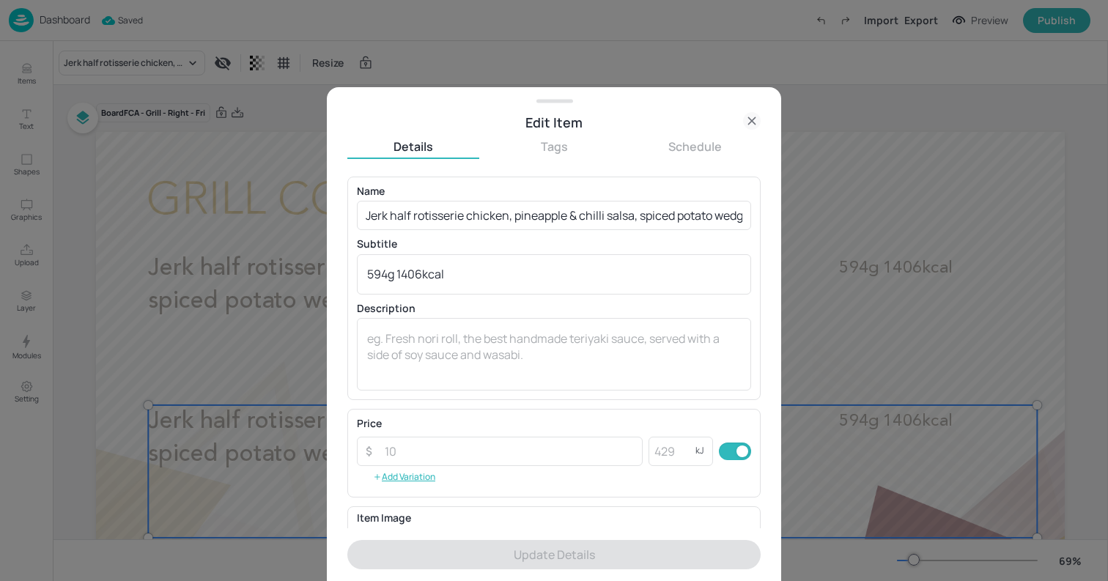
click at [745, 117] on icon at bounding box center [752, 121] width 18 height 18
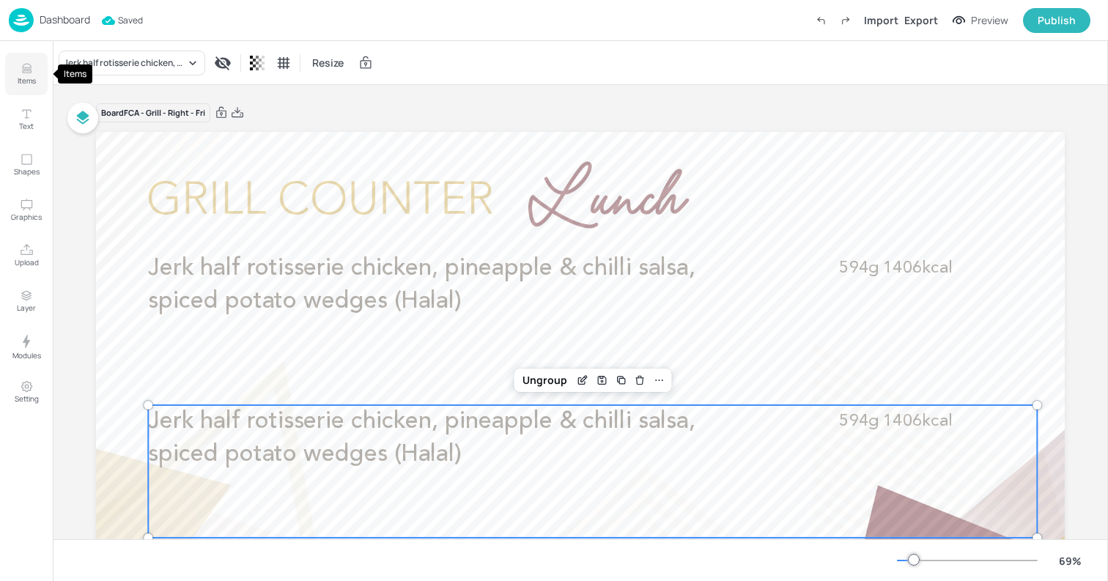
click at [36, 72] on button "Items" at bounding box center [26, 74] width 43 height 43
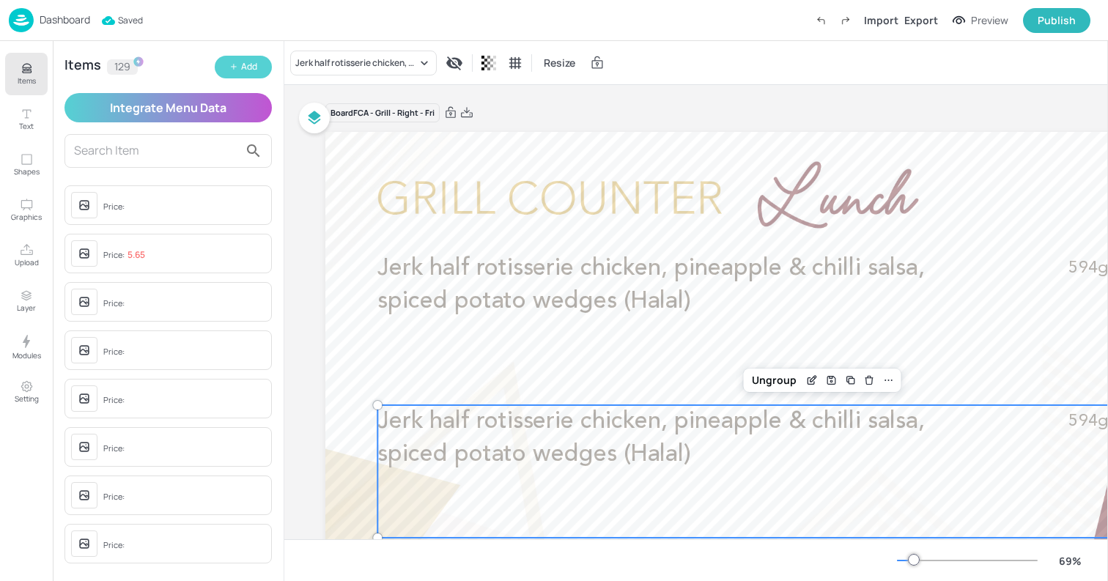
click at [232, 70] on icon "button" at bounding box center [233, 66] width 9 height 9
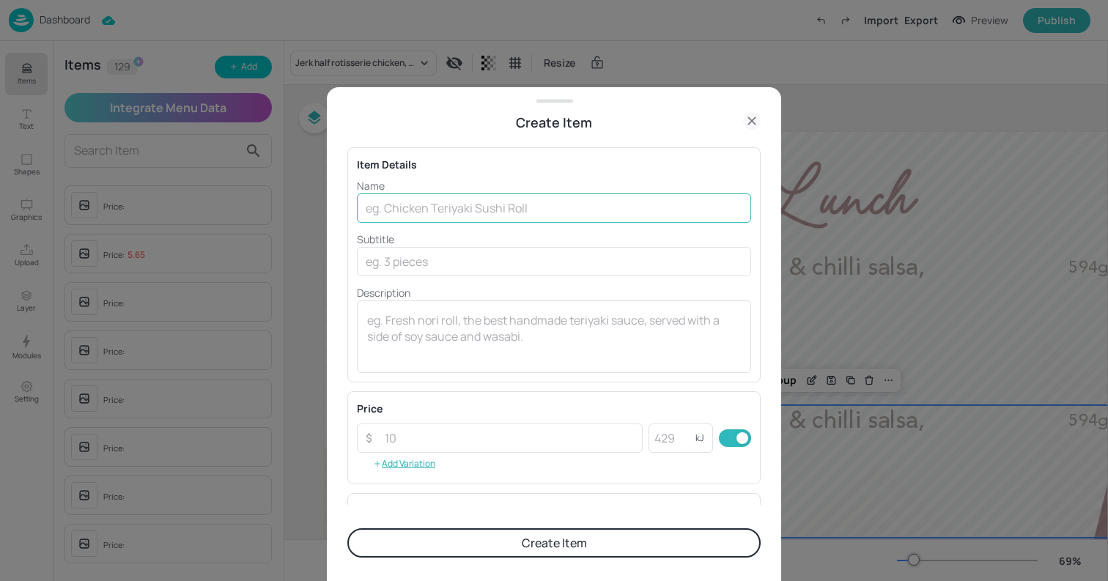
click at [567, 218] on input "text" at bounding box center [554, 207] width 394 height 29
paste input "Jerk chicken thighs, pineapple & chilli salsa, spiced potato wedges"
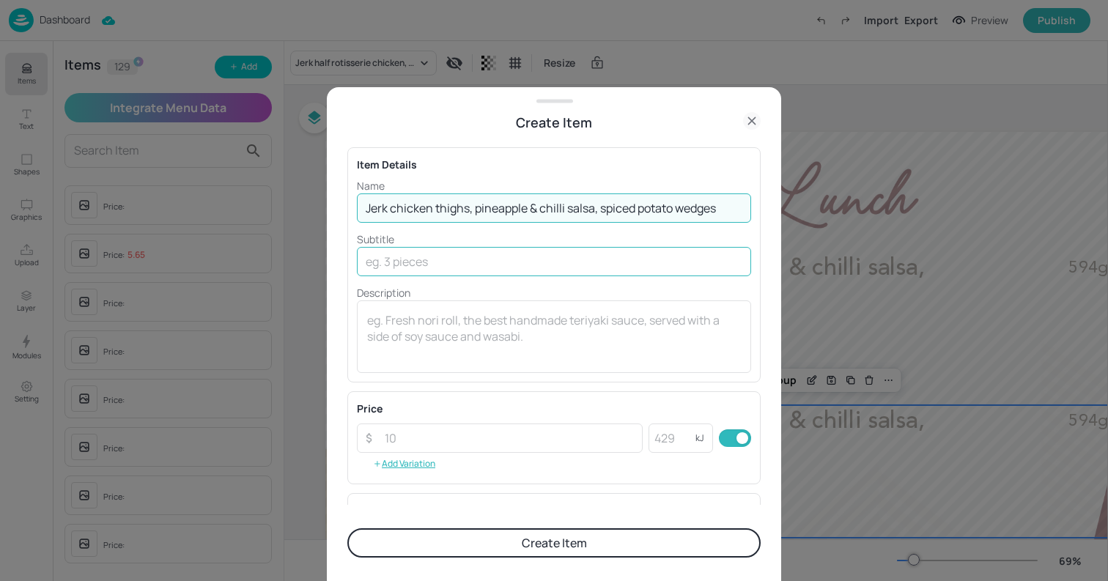
type input "Jerk chicken thighs, pineapple & chilli salsa, spiced potato wedges"
click at [575, 255] on input "text" at bounding box center [554, 261] width 394 height 29
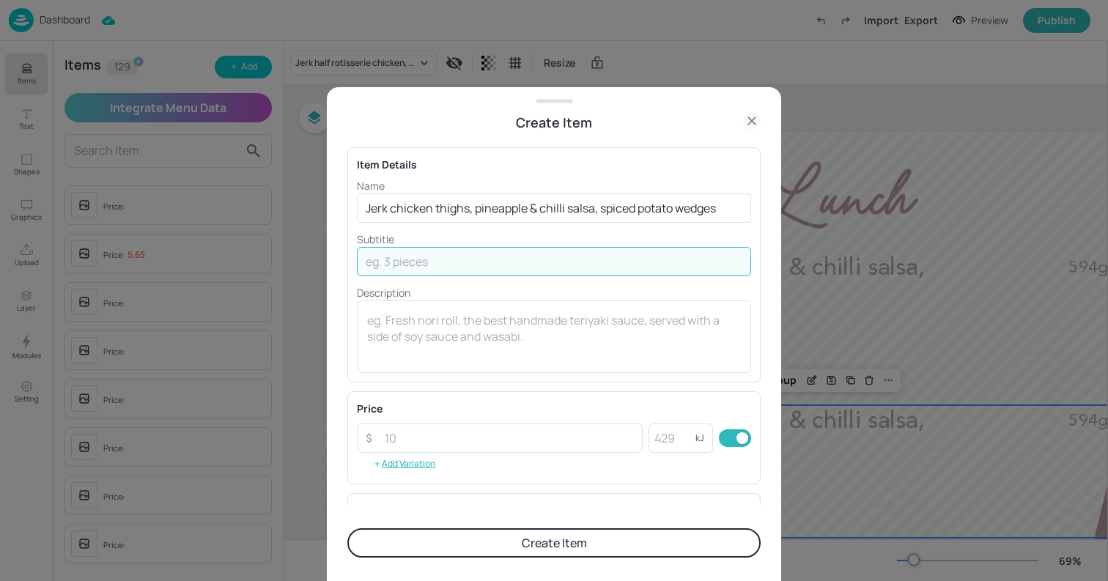
click at [540, 268] on input "text" at bounding box center [554, 261] width 394 height 29
paste input "298g 560 kcal"
click at [419, 258] on input "298g 560 kcal" at bounding box center [554, 261] width 394 height 29
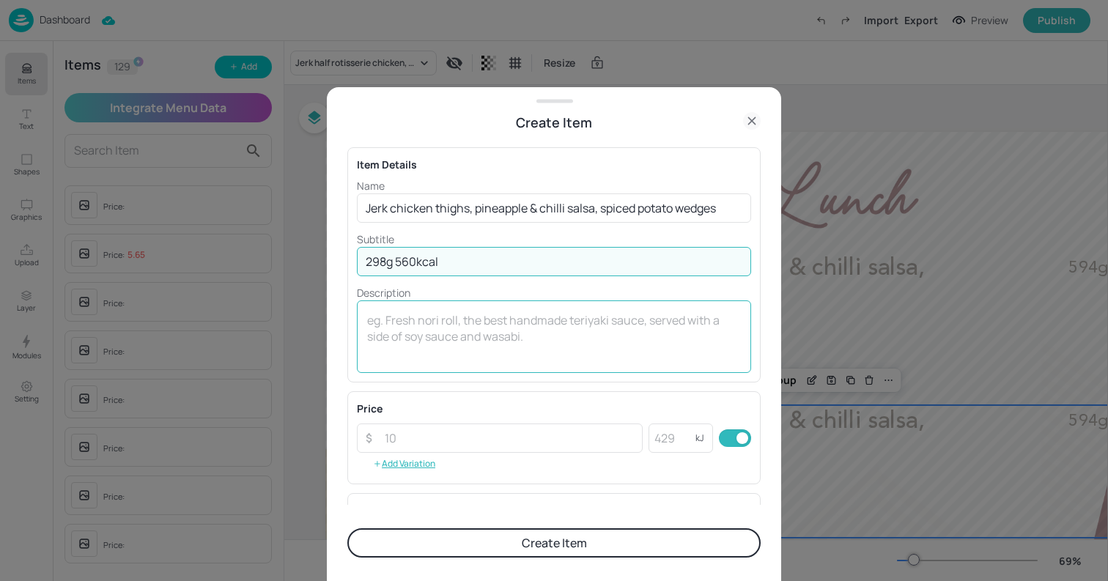
type input "298g 560kcal"
click at [443, 306] on div "x ​" at bounding box center [554, 336] width 394 height 73
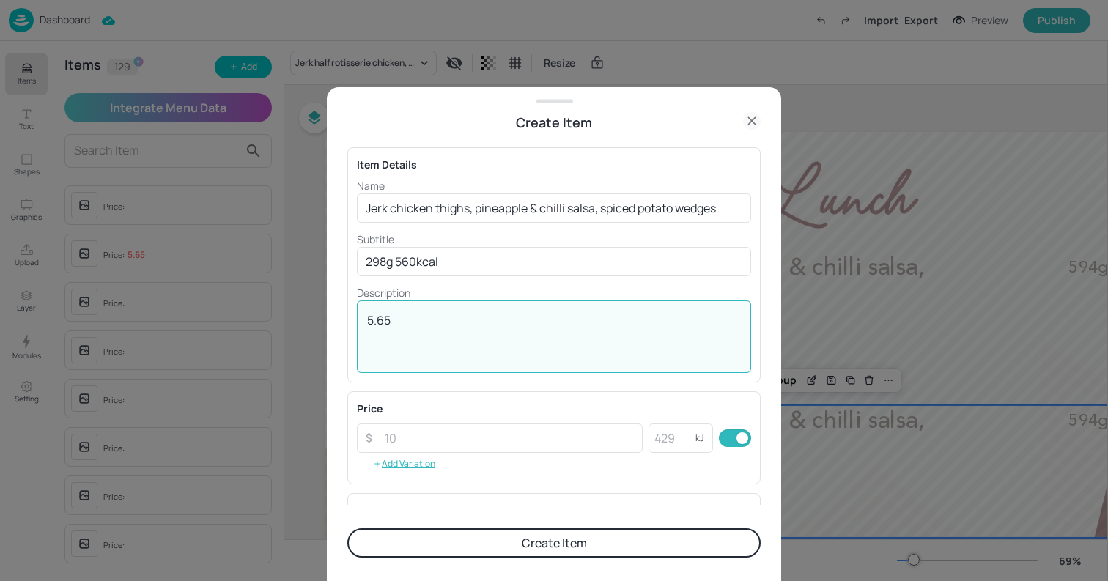
type textarea "5.65"
click at [591, 539] on button "Create Item" at bounding box center [553, 542] width 413 height 29
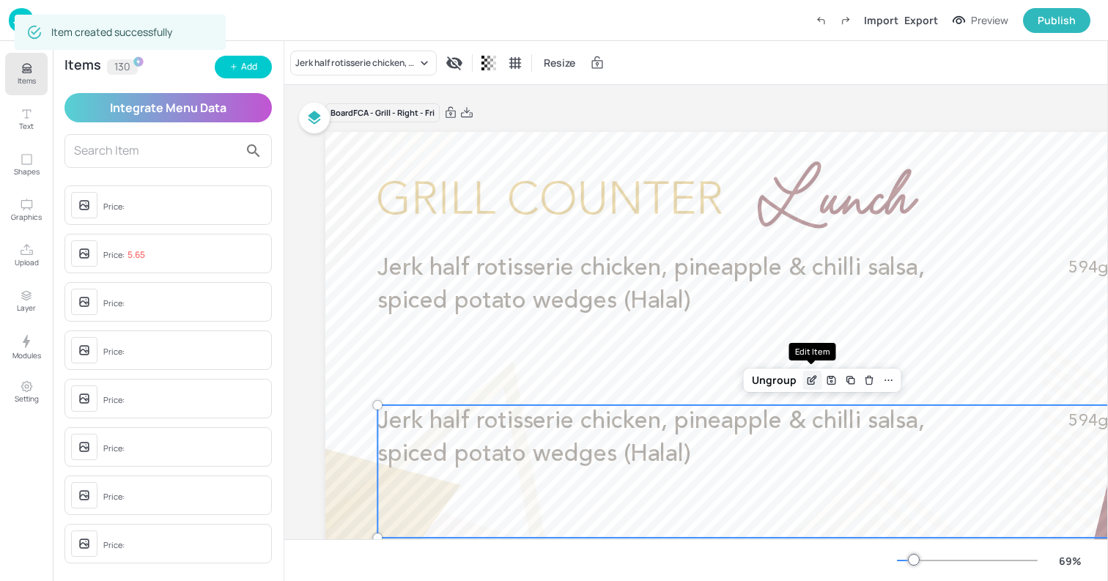
click at [809, 380] on icon "Edit Item" at bounding box center [812, 381] width 12 height 12
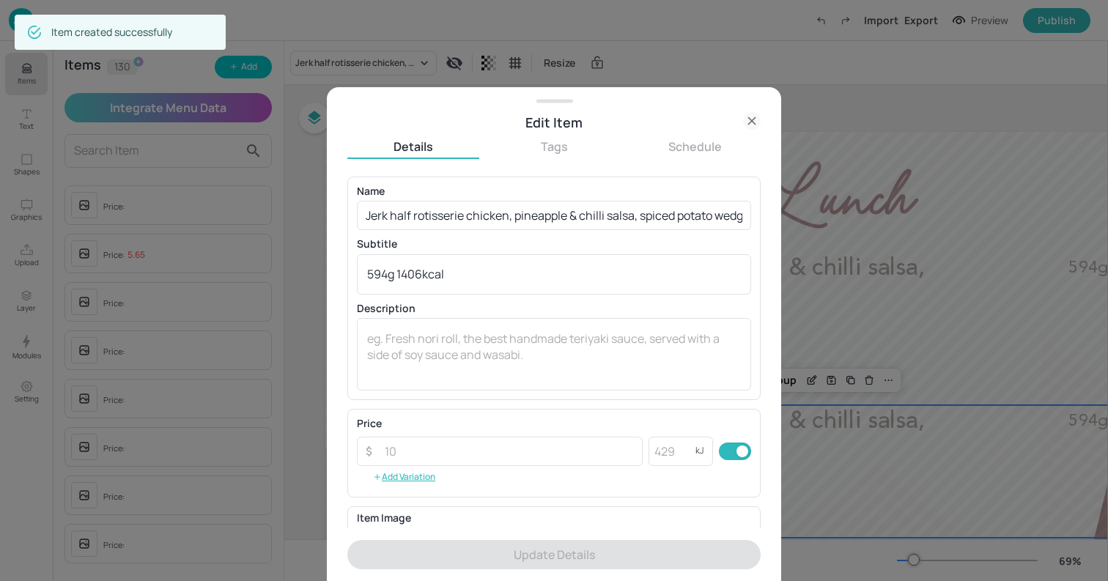
click at [754, 119] on icon at bounding box center [751, 120] width 7 height 7
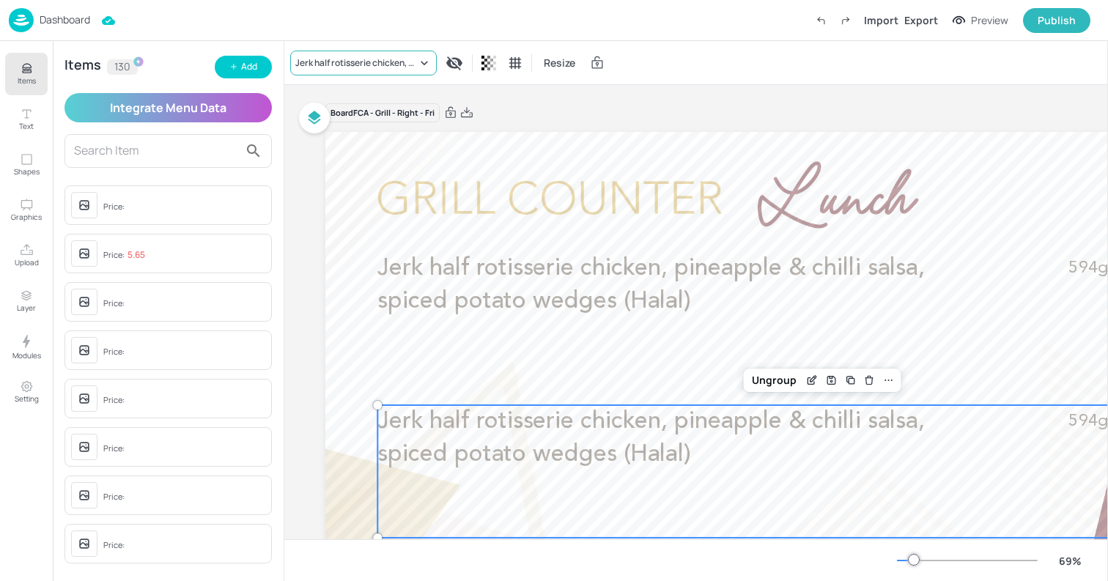
click at [372, 67] on div "Jerk half rotisserie chicken, pineapple & chilli salsa, spiced potato wedges (H…" at bounding box center [356, 62] width 122 height 13
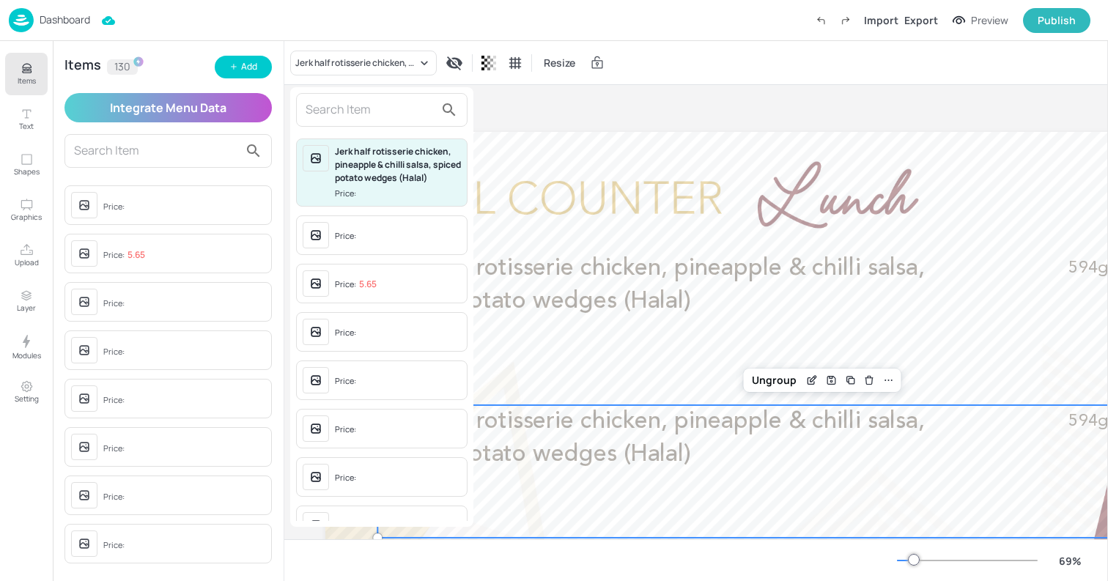
click at [364, 108] on input "text" at bounding box center [370, 109] width 129 height 23
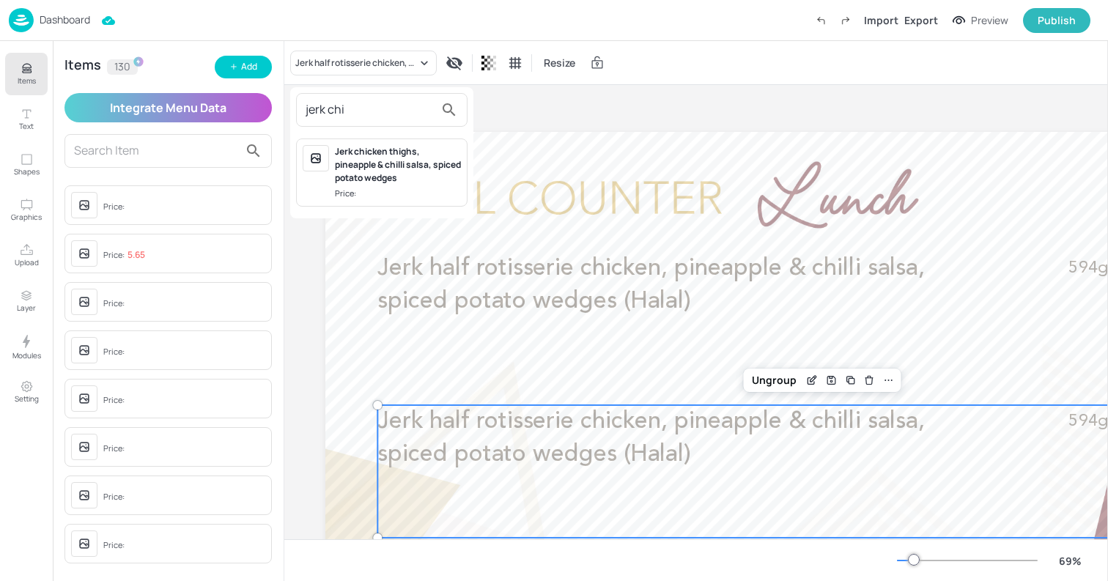
type input "jerk chi"
click at [386, 154] on div "Jerk chicken thighs, pineapple & chilli salsa, spiced potato wedges" at bounding box center [398, 165] width 126 height 40
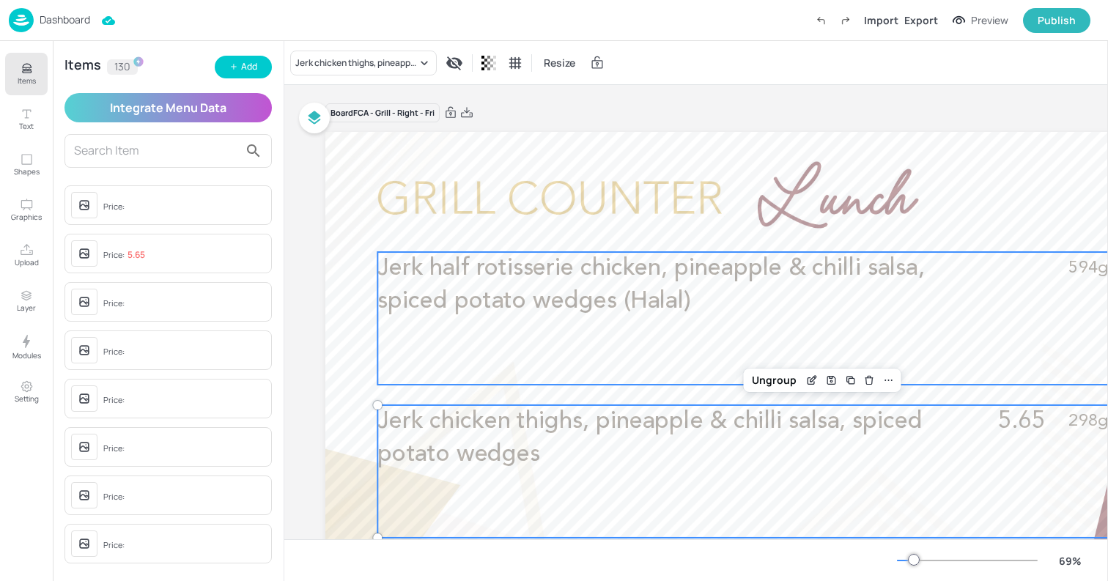
click at [350, 396] on div at bounding box center [809, 404] width 969 height 545
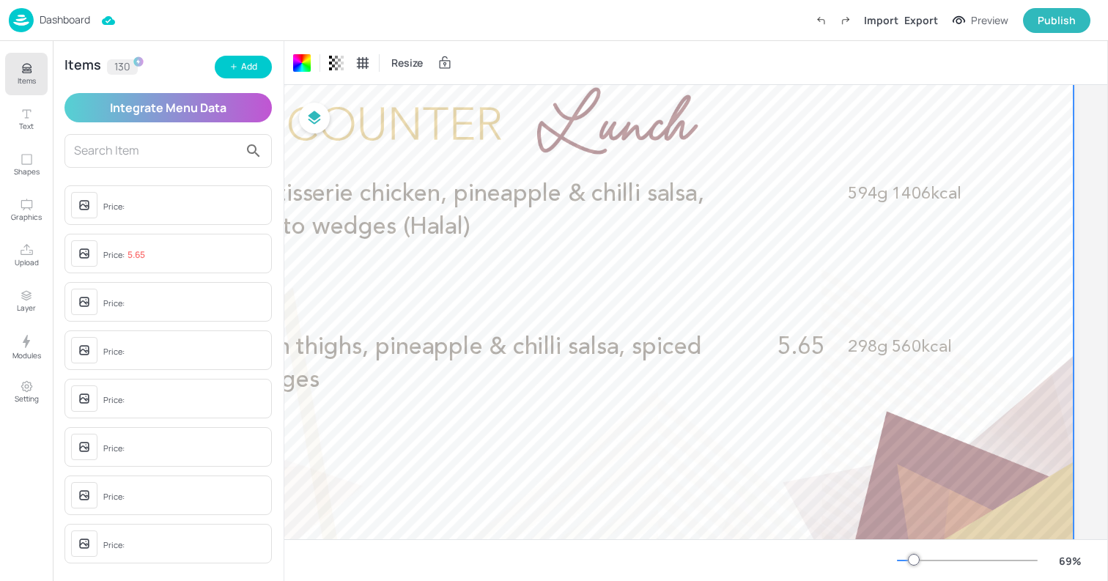
scroll to position [0, 221]
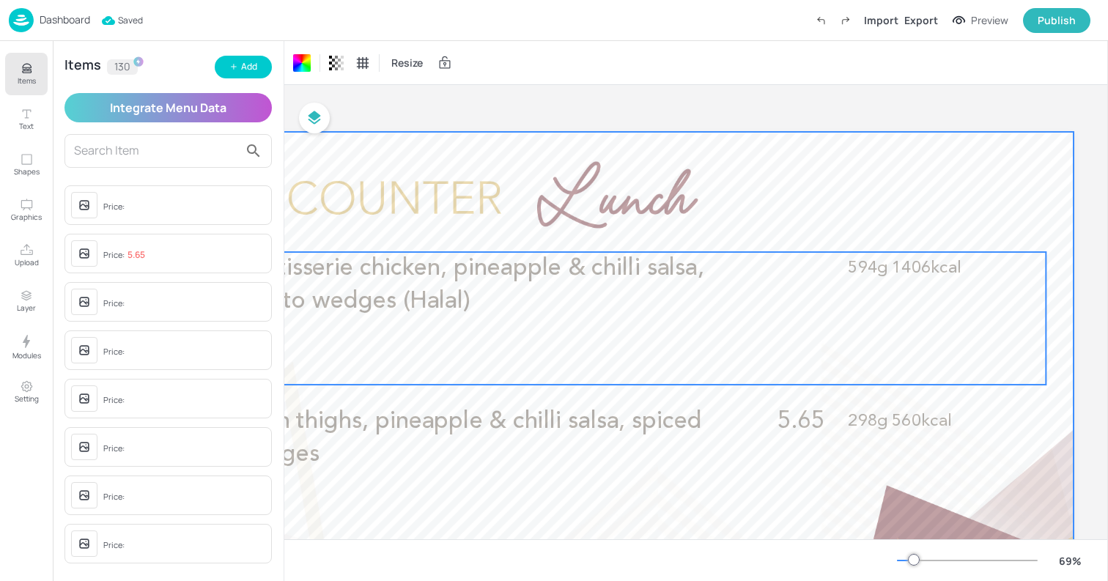
click at [688, 290] on p "Jerk half rotisserie chicken, pineapple & chilli salsa, spiced potato wedges (H…" at bounding box center [431, 285] width 548 height 67
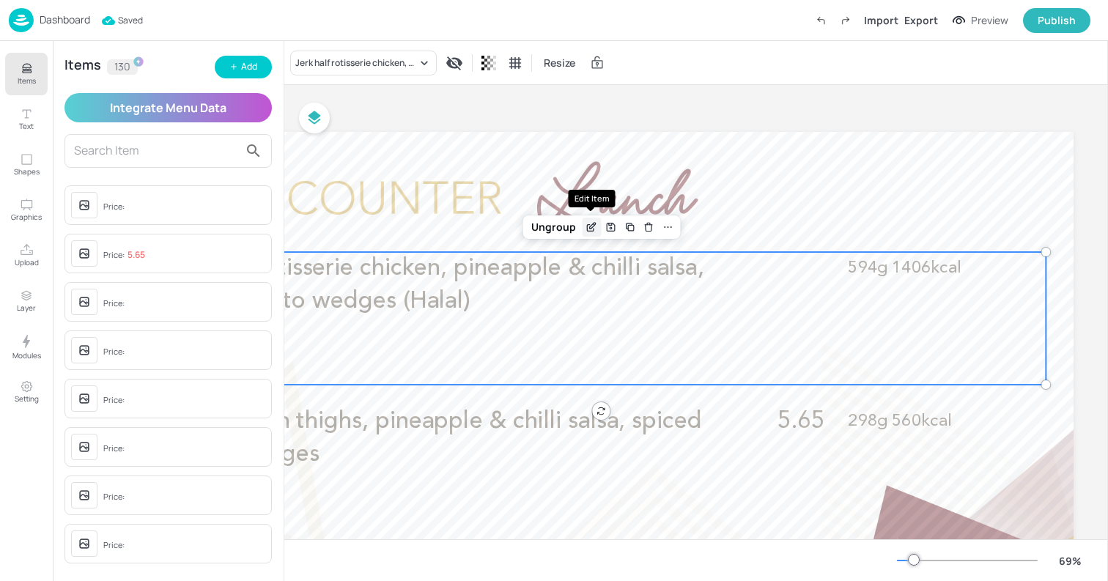
click at [591, 231] on icon "Edit Item" at bounding box center [591, 228] width 7 height 7
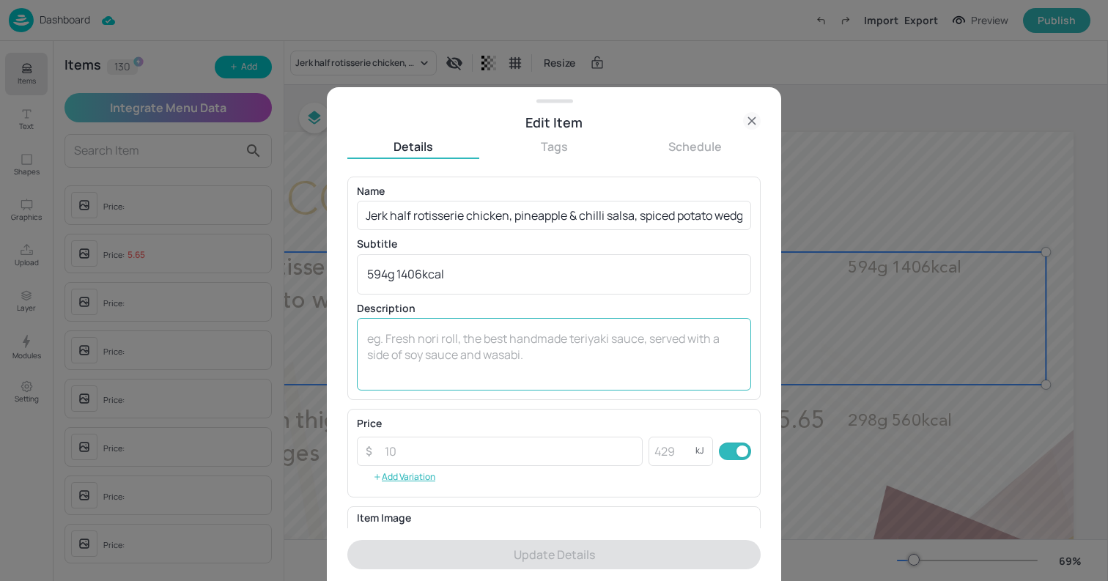
click at [593, 323] on div "x ​" at bounding box center [554, 354] width 394 height 73
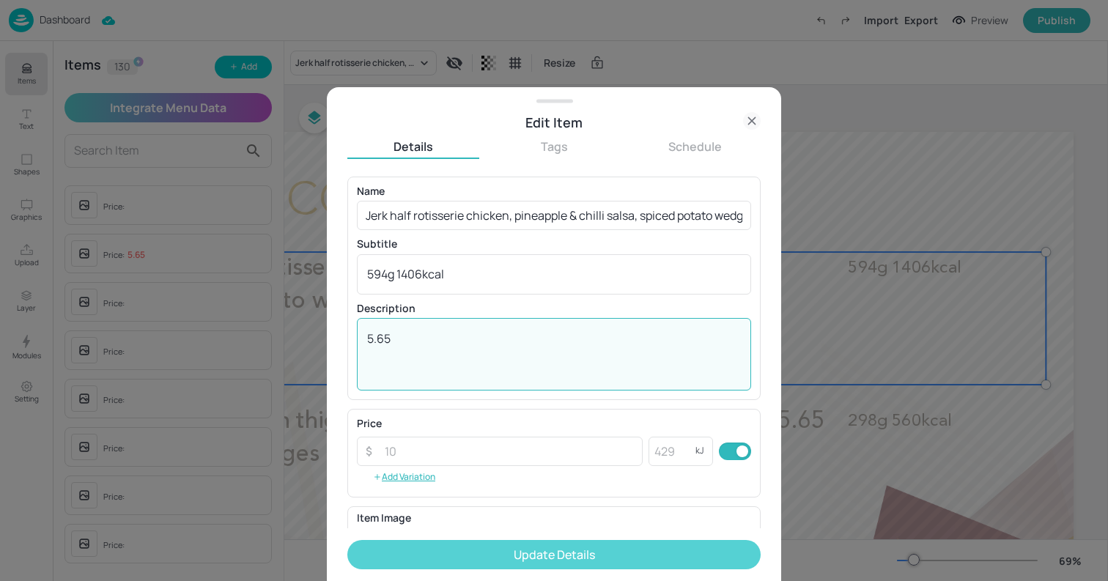
type textarea "5.65"
click at [679, 553] on button "Update Details" at bounding box center [553, 554] width 413 height 29
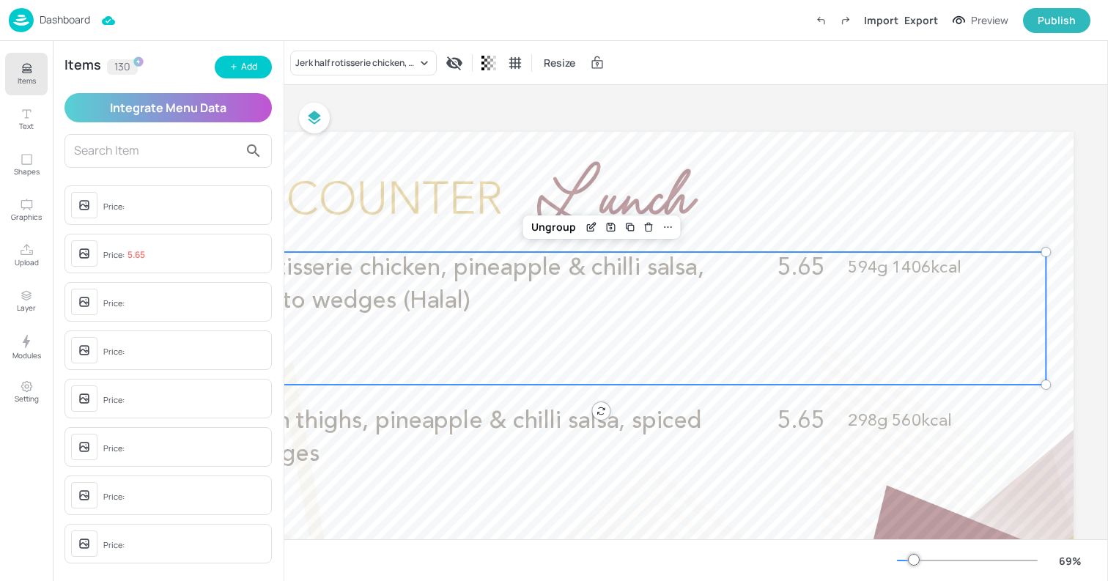
click at [52, 15] on p "Dashboard" at bounding box center [65, 20] width 51 height 10
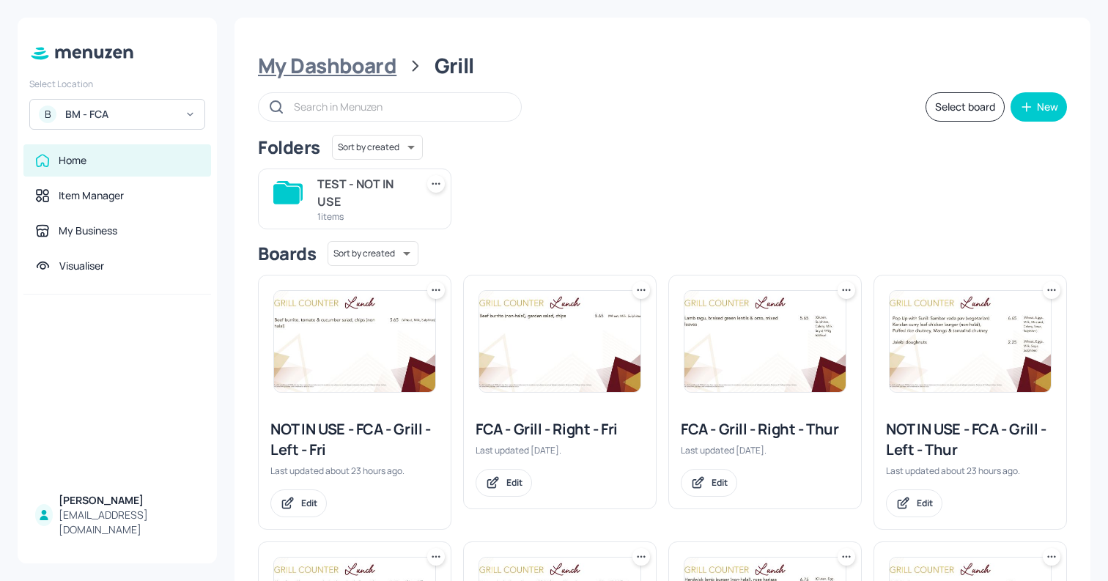
click at [333, 65] on div "My Dashboard" at bounding box center [327, 66] width 139 height 26
